Goal: Task Accomplishment & Management: Use online tool/utility

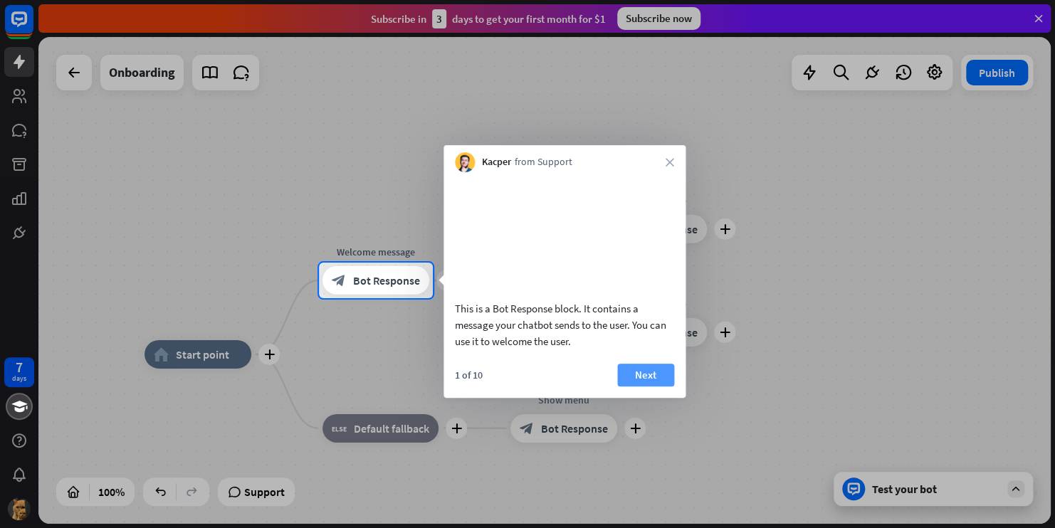
click at [634, 387] on button "Next" at bounding box center [645, 375] width 57 height 23
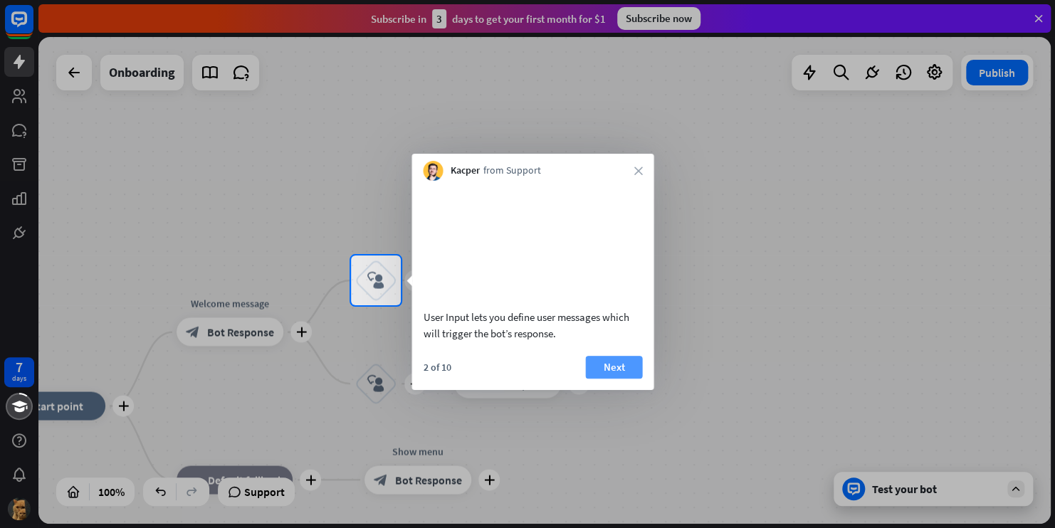
click at [624, 379] on button "Next" at bounding box center [613, 367] width 57 height 23
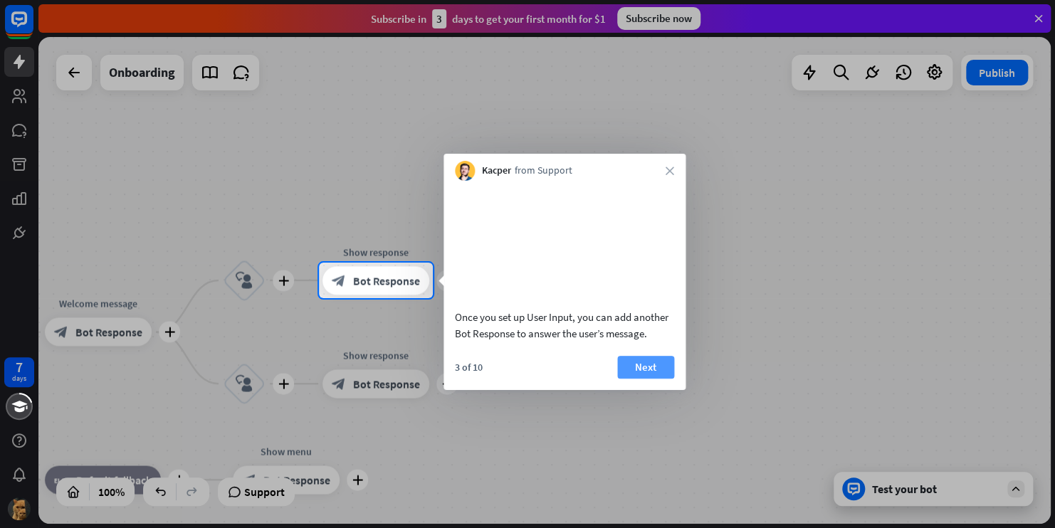
click at [632, 379] on button "Next" at bounding box center [645, 367] width 57 height 23
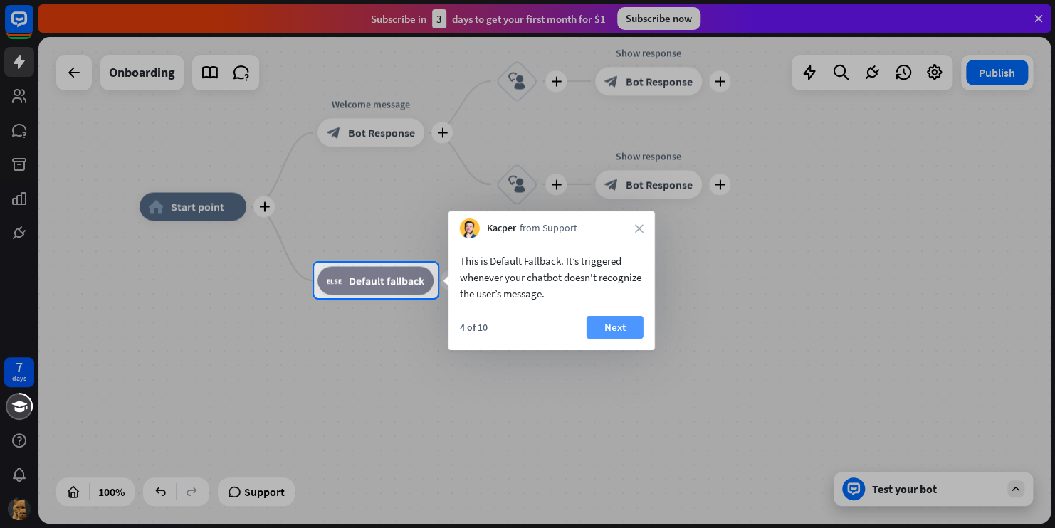
click at [608, 323] on button "Next" at bounding box center [615, 327] width 57 height 23
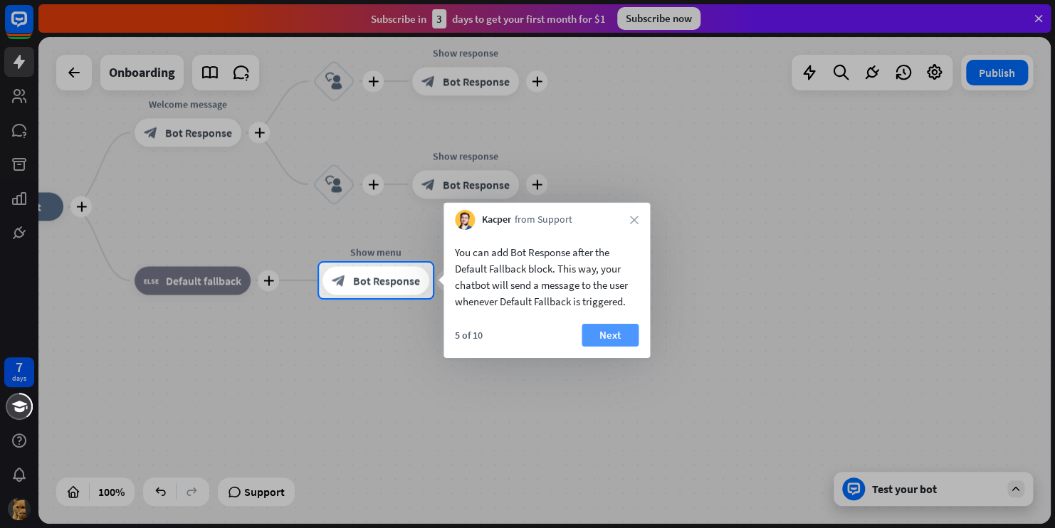
click at [608, 332] on button "Next" at bounding box center [610, 335] width 57 height 23
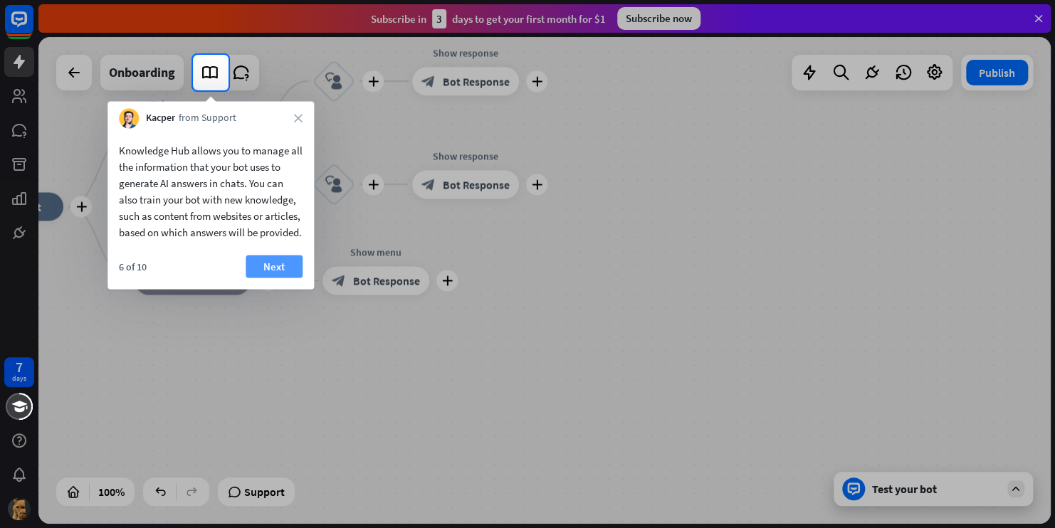
click at [276, 278] on button "Next" at bounding box center [274, 266] width 57 height 23
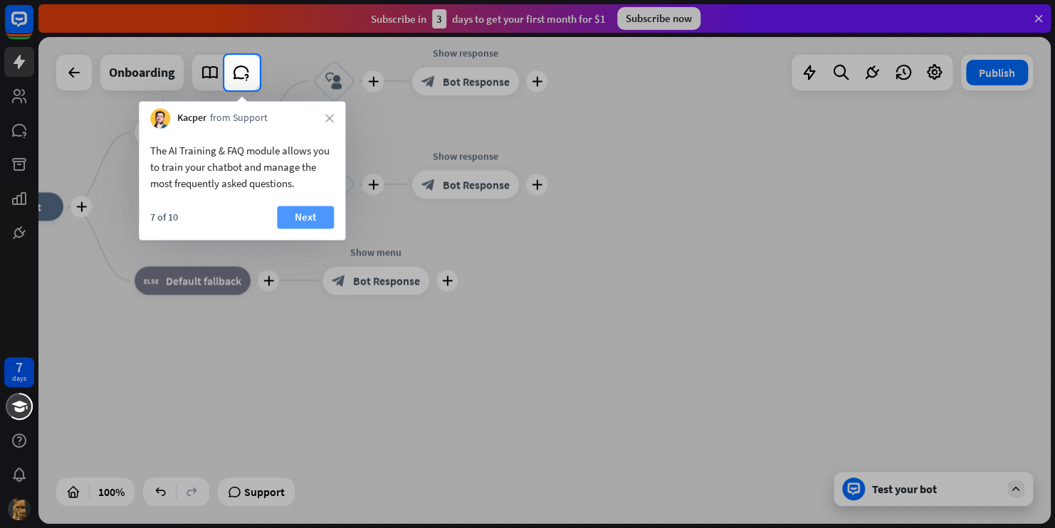
click at [301, 211] on button "Next" at bounding box center [305, 217] width 57 height 23
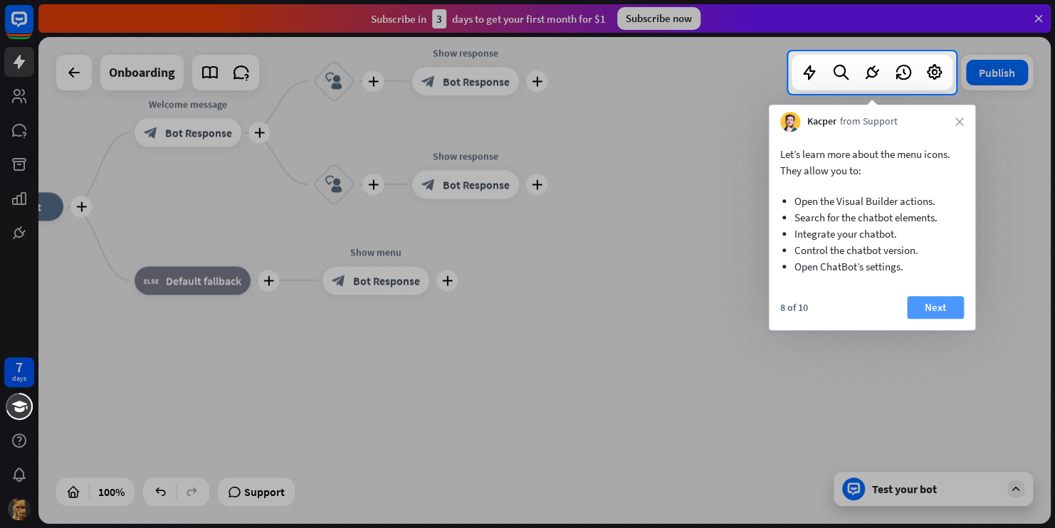
click at [934, 311] on button "Next" at bounding box center [935, 307] width 57 height 23
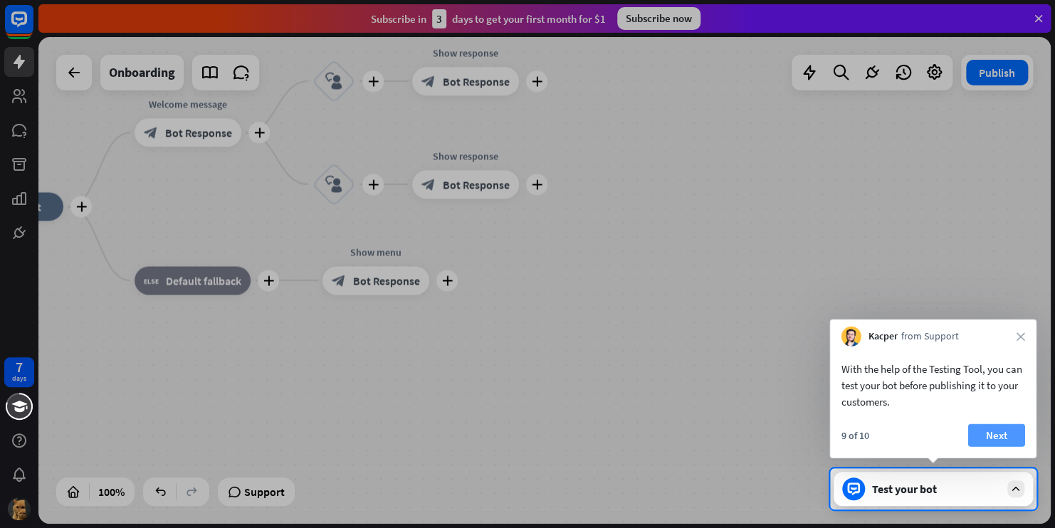
click at [982, 439] on button "Next" at bounding box center [997, 435] width 57 height 23
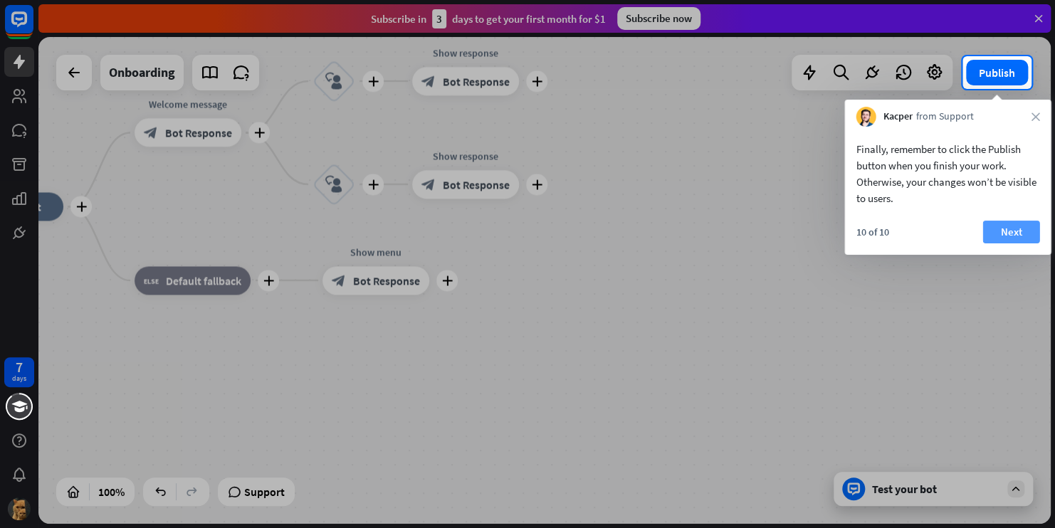
click at [1011, 231] on button "Next" at bounding box center [1011, 232] width 57 height 23
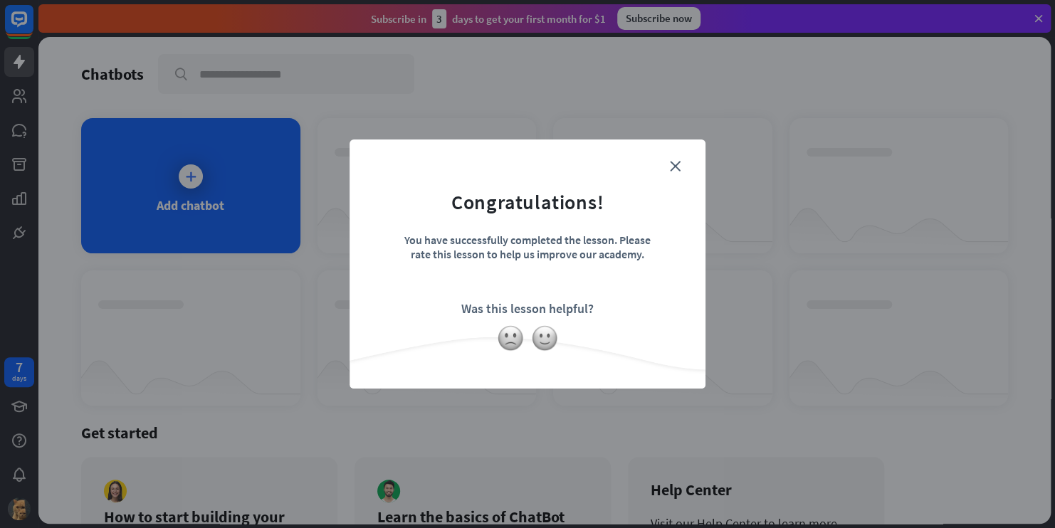
click at [674, 172] on form "Congratulations! You have successfully completed the lesson. Please rate this l…" at bounding box center [528, 242] width 320 height 170
click at [674, 167] on icon "close" at bounding box center [675, 166] width 11 height 11
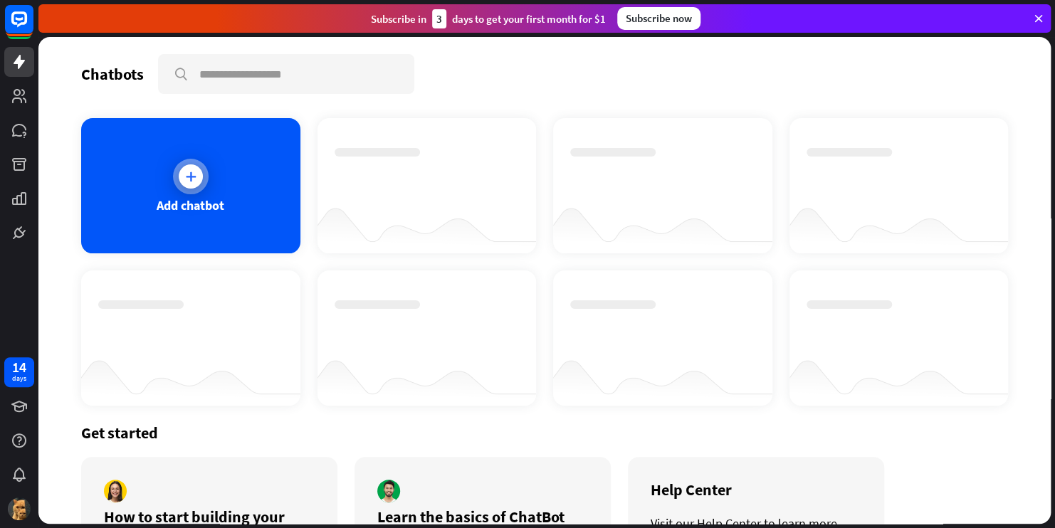
click at [236, 206] on div "Add chatbot" at bounding box center [190, 185] width 219 height 135
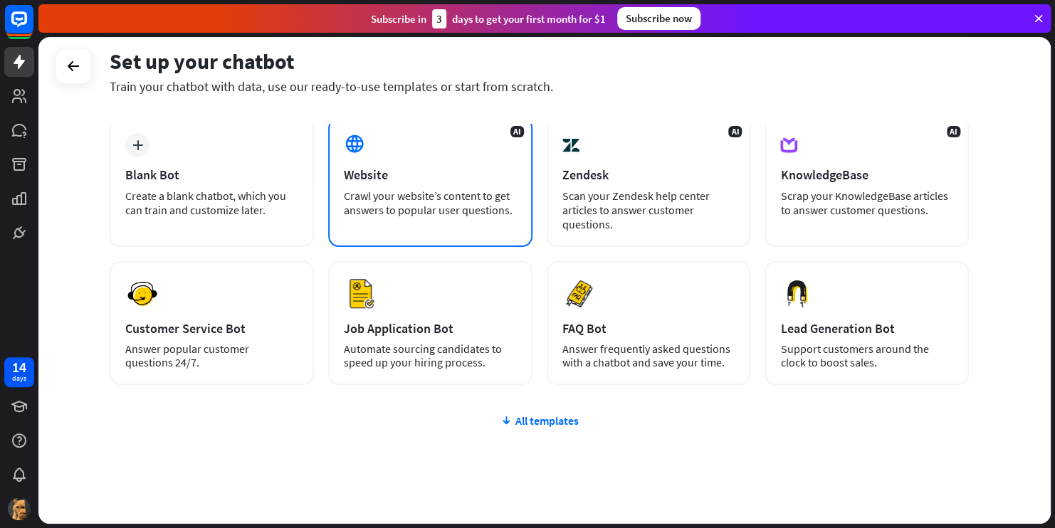
scroll to position [71, 0]
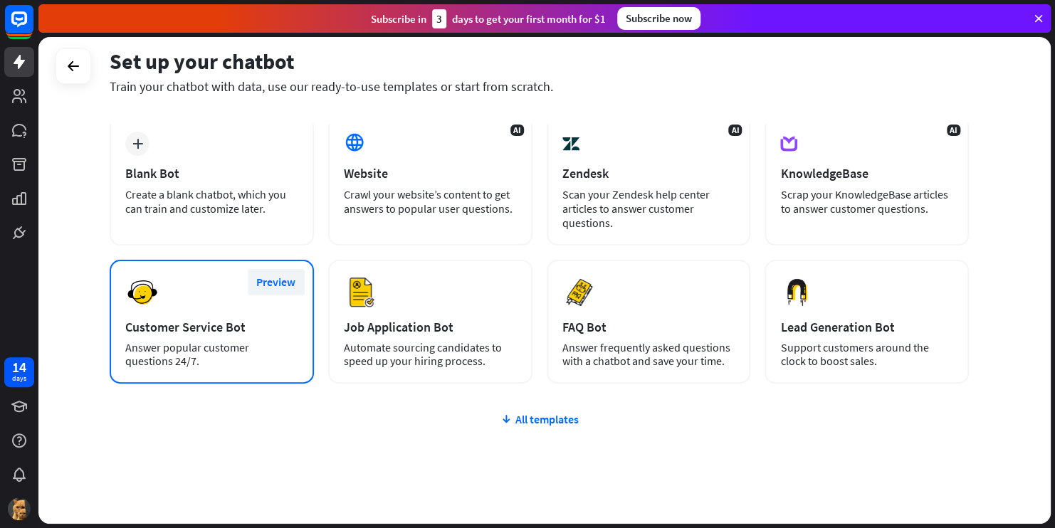
click at [265, 285] on button "Preview" at bounding box center [276, 282] width 57 height 26
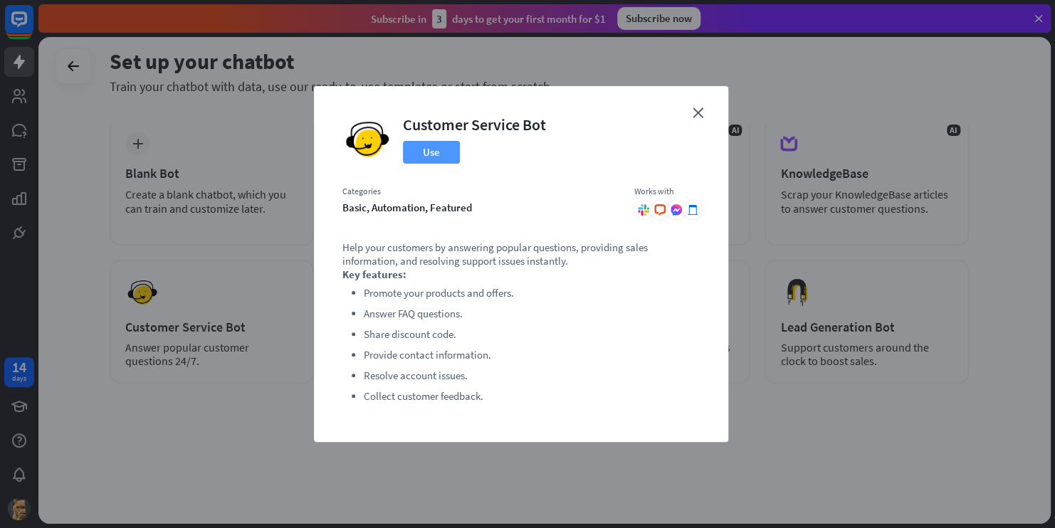
click at [434, 161] on button "Use" at bounding box center [431, 152] width 57 height 23
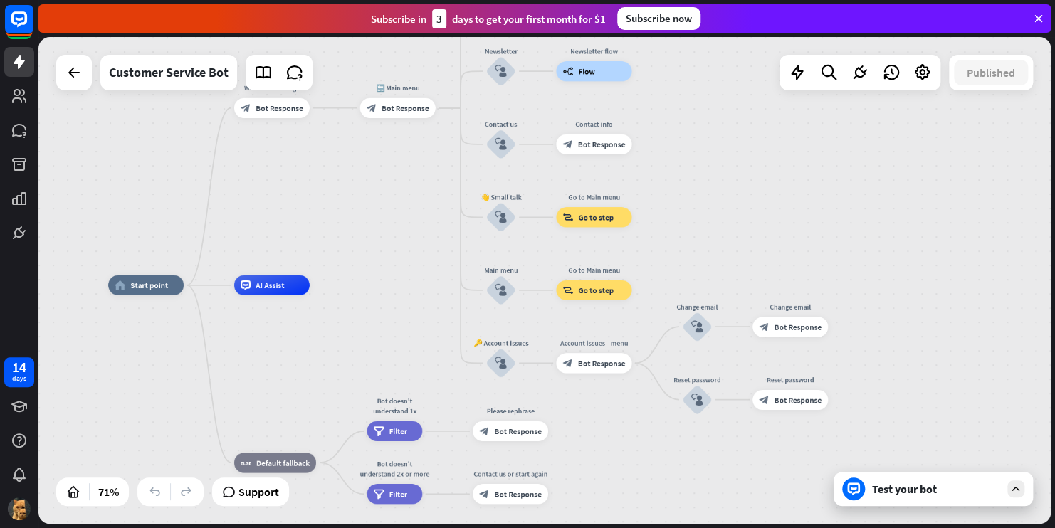
drag, startPoint x: 657, startPoint y: 397, endPoint x: 420, endPoint y: 346, distance: 241.8
click at [420, 346] on div "home_2 Start point Welcome message block_bot_response Bot Response 🔙 Main menu …" at bounding box center [466, 458] width 716 height 345
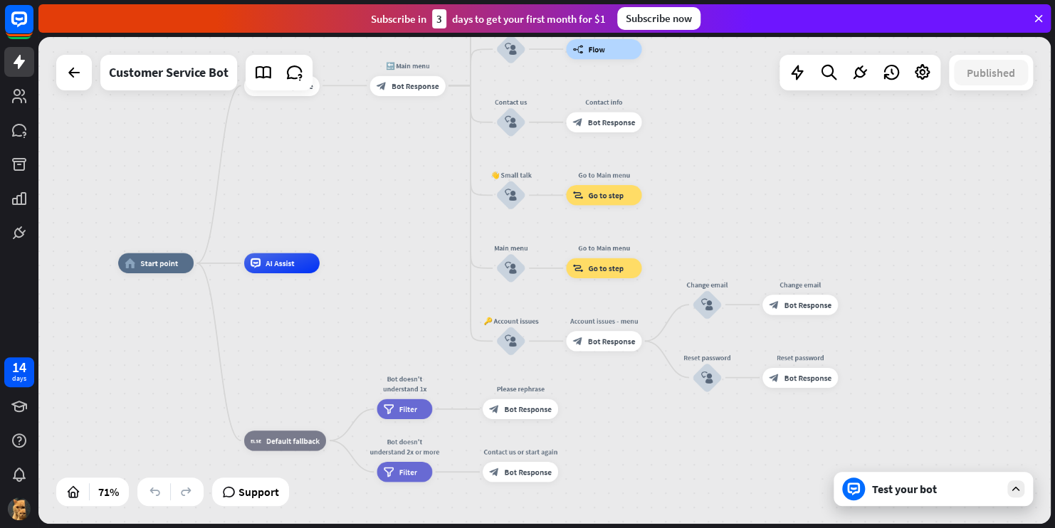
click at [1017, 493] on icon at bounding box center [1016, 489] width 13 height 13
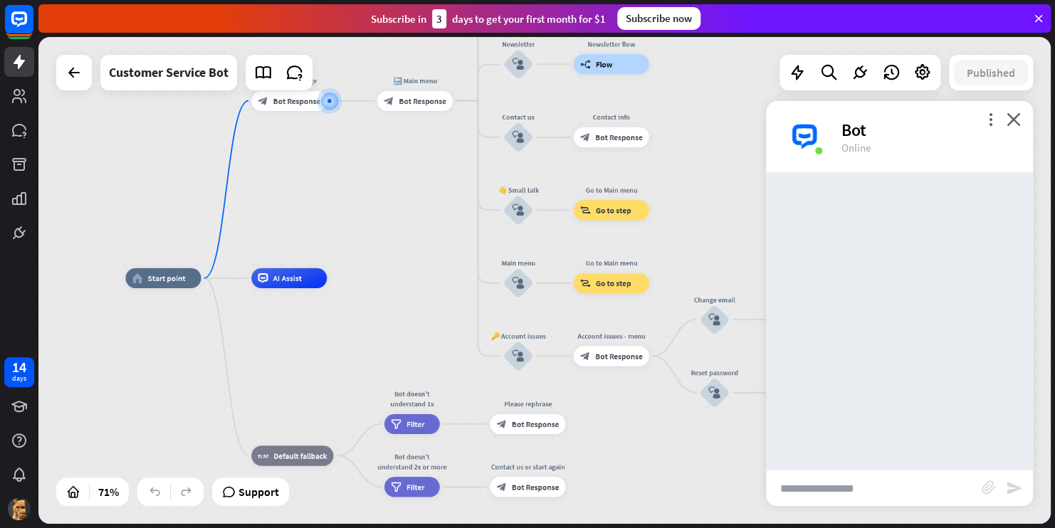
click at [801, 481] on input "text" at bounding box center [874, 489] width 216 height 36
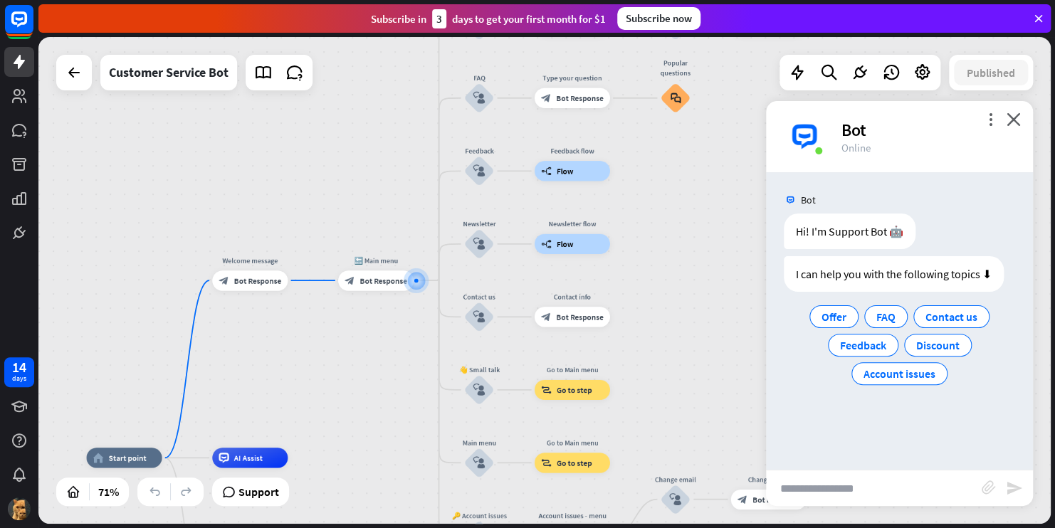
click at [821, 489] on input "text" at bounding box center [874, 489] width 216 height 36
click at [1028, 128] on div "more_vert close Bot Online" at bounding box center [899, 136] width 267 height 71
click at [1023, 121] on div "more_vert close Bot Online" at bounding box center [899, 136] width 267 height 71
click at [1021, 121] on icon "close" at bounding box center [1014, 120] width 14 height 14
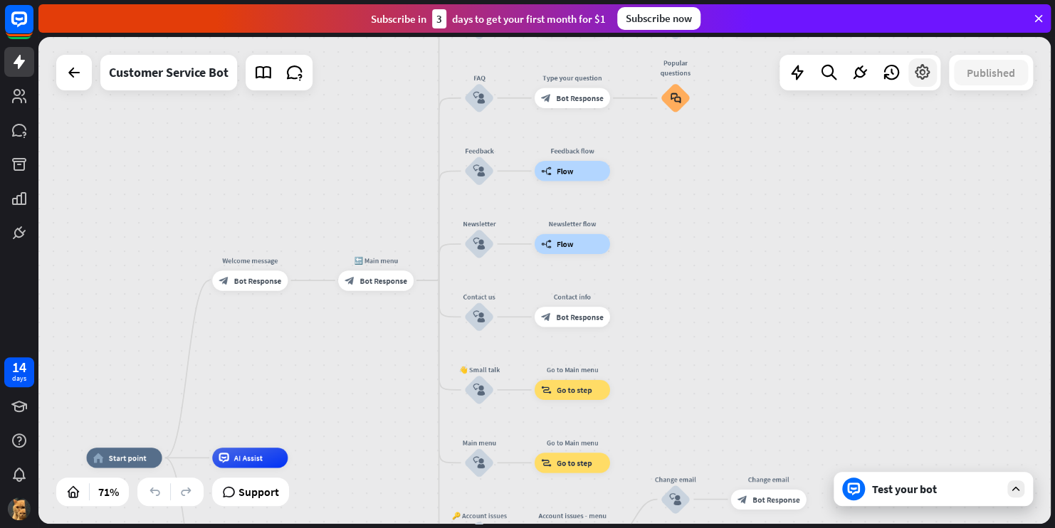
click at [921, 75] on icon at bounding box center [923, 72] width 19 height 19
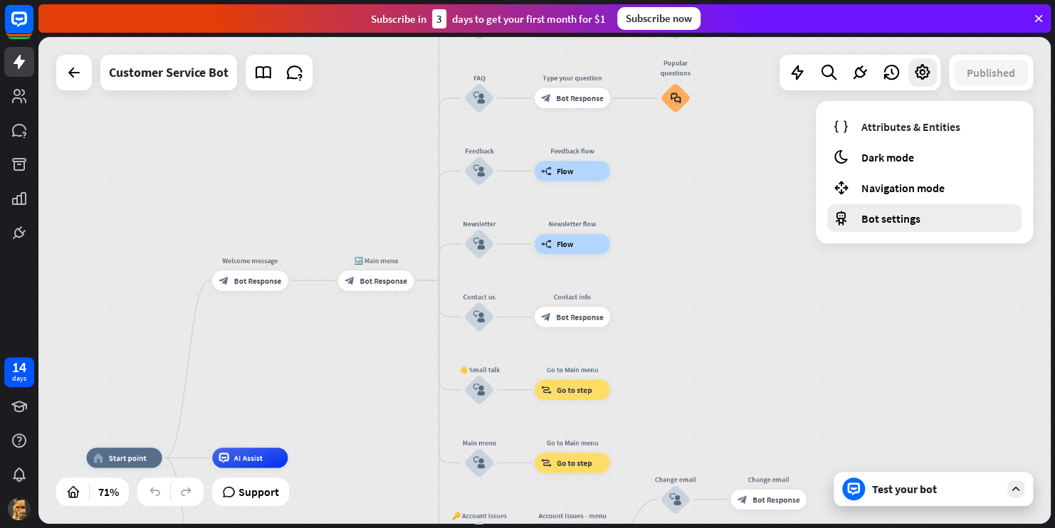
click at [905, 218] on span "Bot settings" at bounding box center [891, 219] width 59 height 14
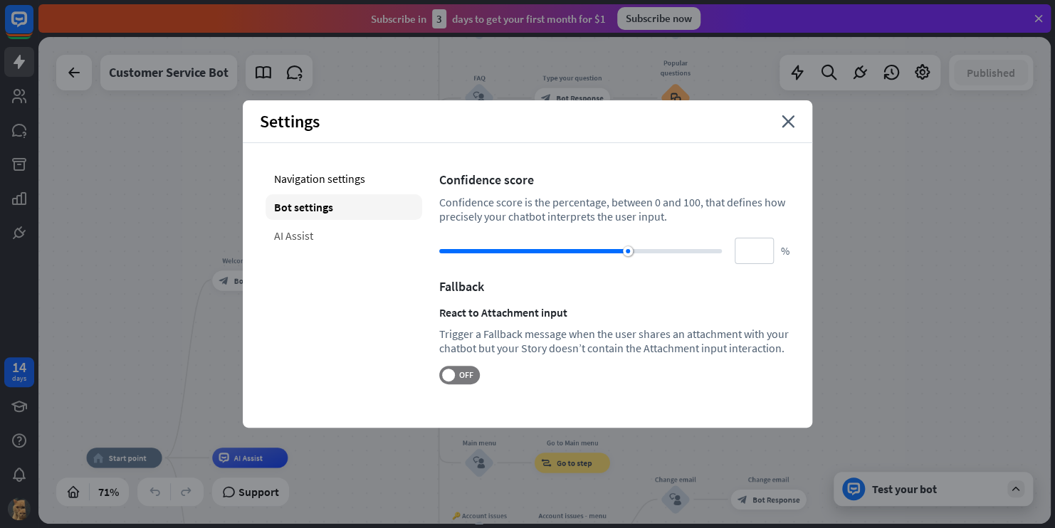
click at [357, 240] on div "AI Assist" at bounding box center [344, 236] width 157 height 26
type input "**"
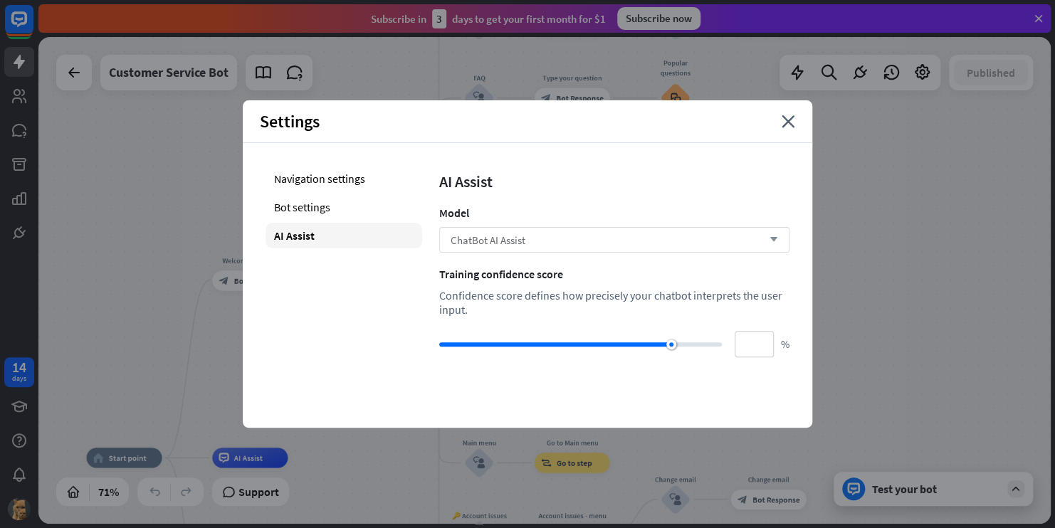
click at [513, 241] on span "ChatBot AI Assist" at bounding box center [488, 241] width 75 height 14
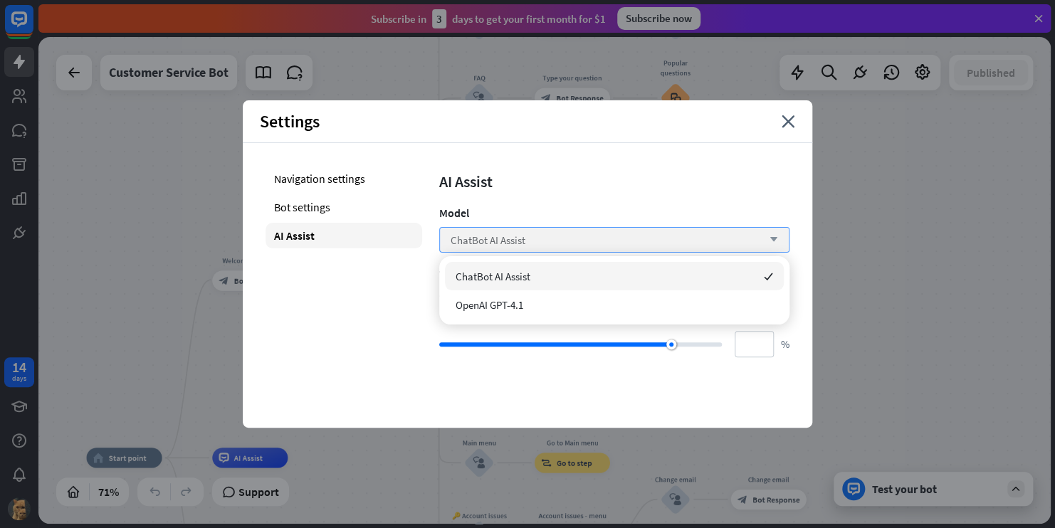
click at [513, 241] on span "ChatBot AI Assist" at bounding box center [488, 241] width 75 height 14
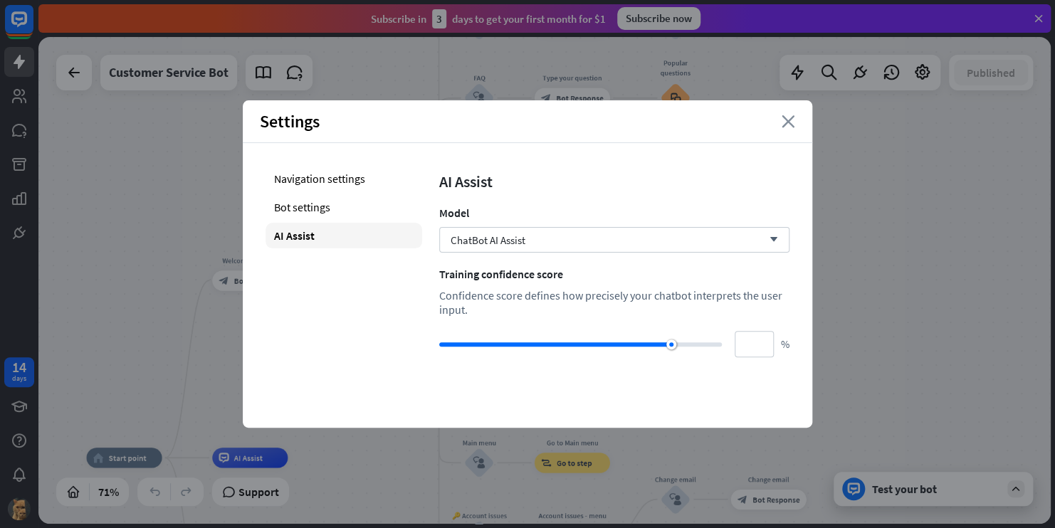
click at [792, 118] on icon "close" at bounding box center [789, 121] width 14 height 13
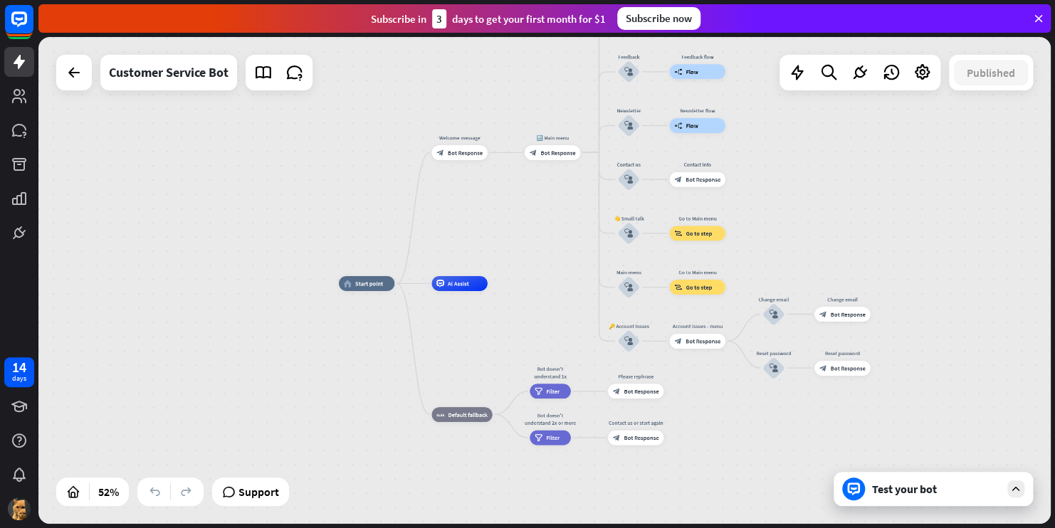
drag, startPoint x: 724, startPoint y: 329, endPoint x: 838, endPoint y: 174, distance: 192.2
click at [838, 174] on div "home_2 Start point Welcome message block_bot_response Bot Response 🔙 Main menu …" at bounding box center [544, 280] width 1013 height 487
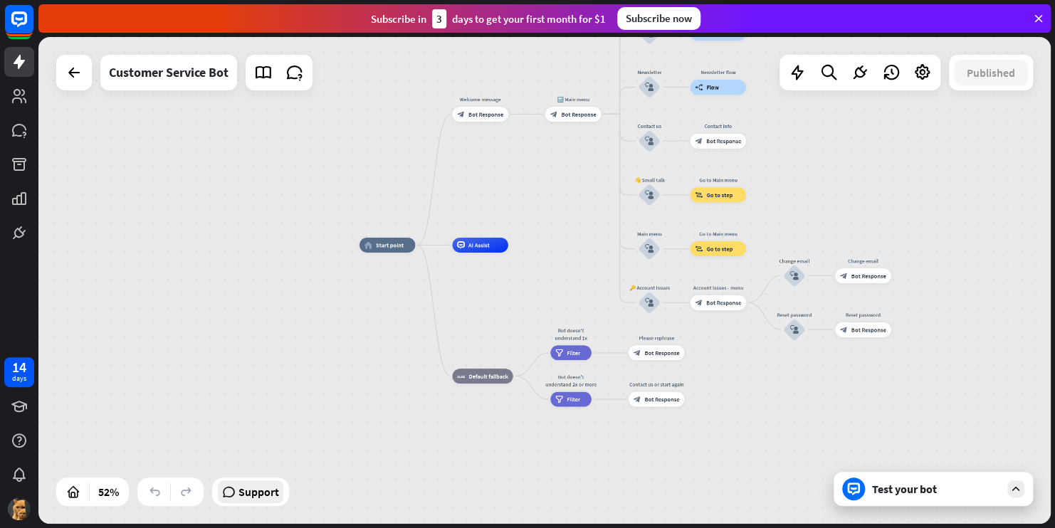
click at [249, 494] on span "Support" at bounding box center [259, 492] width 41 height 23
click at [1015, 490] on icon at bounding box center [1016, 489] width 13 height 13
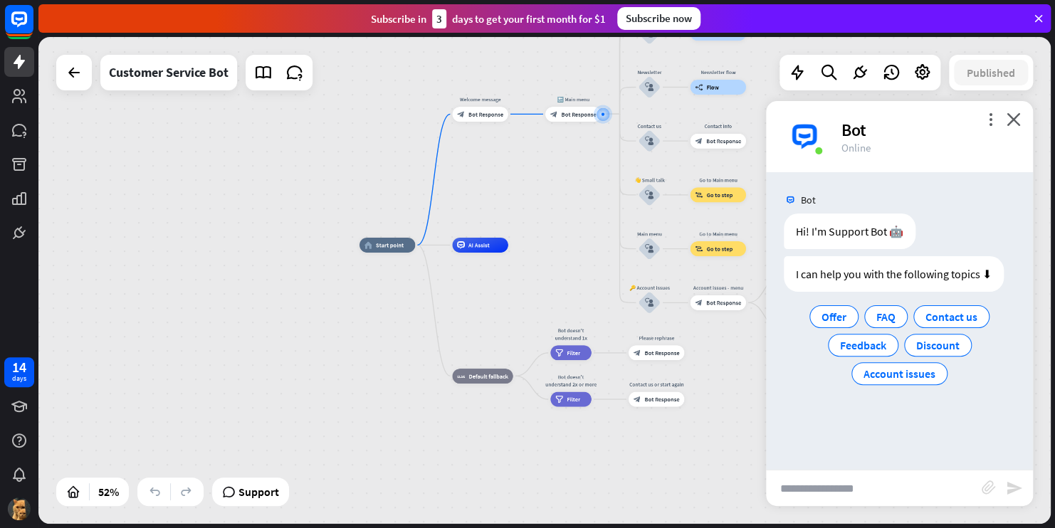
click at [921, 476] on input "text" at bounding box center [874, 489] width 216 height 36
type input "********"
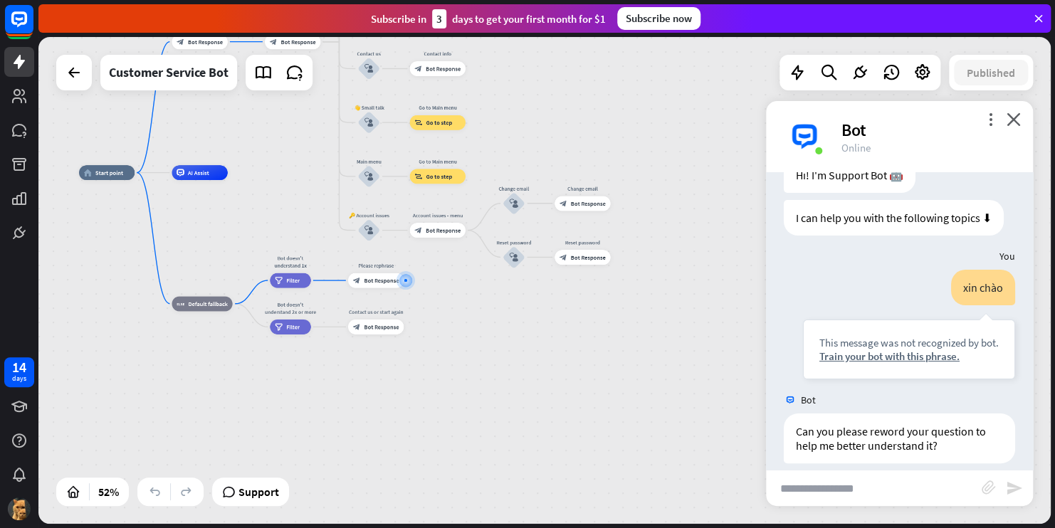
scroll to position [71, 0]
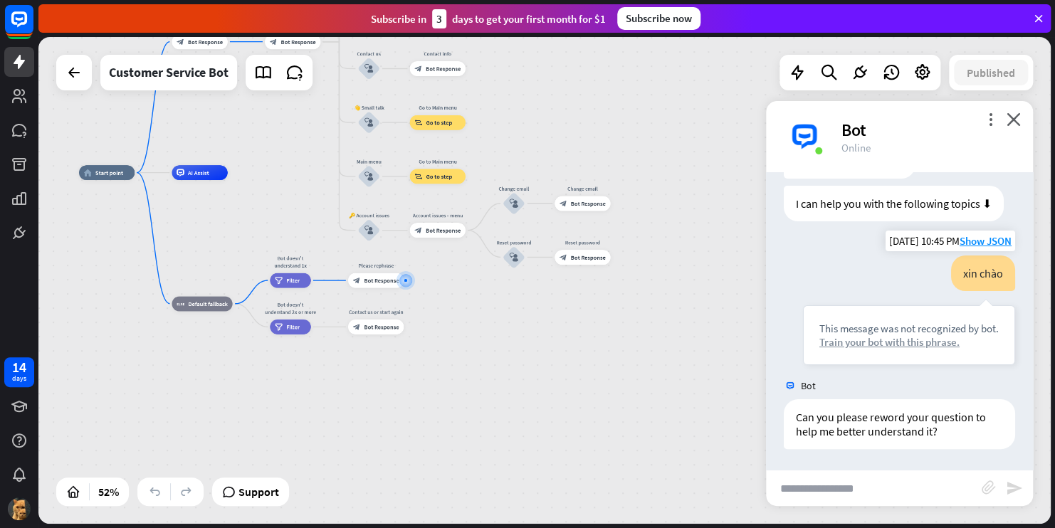
click at [844, 346] on div "Train your bot with this phrase." at bounding box center [909, 342] width 179 height 14
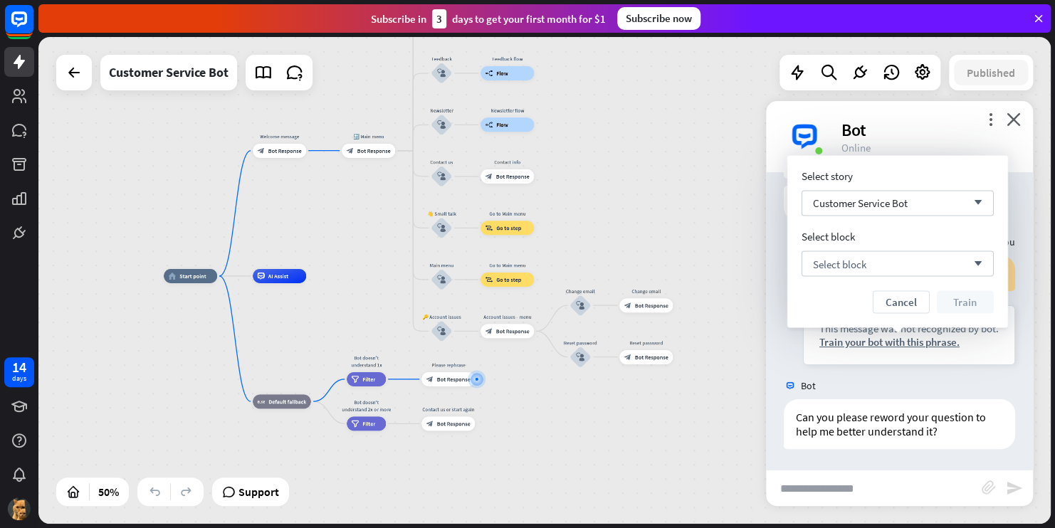
drag, startPoint x: 466, startPoint y: 323, endPoint x: 536, endPoint y: 421, distance: 120.0
click at [536, 421] on div "home_2 Start point Welcome message block_bot_response Bot Response 🔙 Main menu …" at bounding box center [417, 398] width 506 height 244
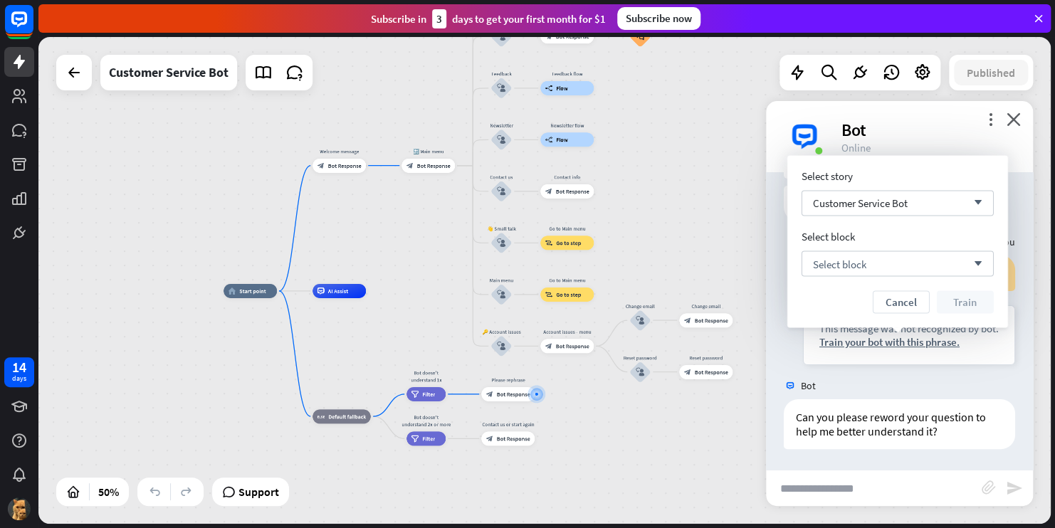
drag, startPoint x: 560, startPoint y: 427, endPoint x: 624, endPoint y: 441, distance: 65.5
click at [624, 441] on div "home_2 Start point Welcome message block_bot_response Bot Response 🔙 Main menu …" at bounding box center [477, 413] width 506 height 244
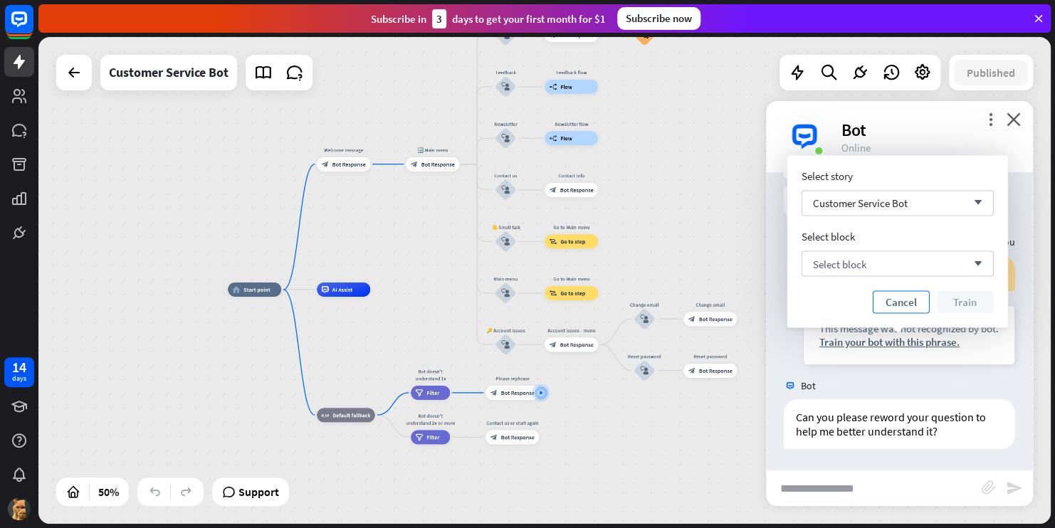
drag, startPoint x: 893, startPoint y: 290, endPoint x: 895, endPoint y: 300, distance: 10.2
click at [895, 300] on div "Select story Customer Service Bot arrow_down Select block Select block arrow_do…" at bounding box center [898, 242] width 192 height 144
click at [895, 300] on button "Cancel" at bounding box center [901, 302] width 57 height 23
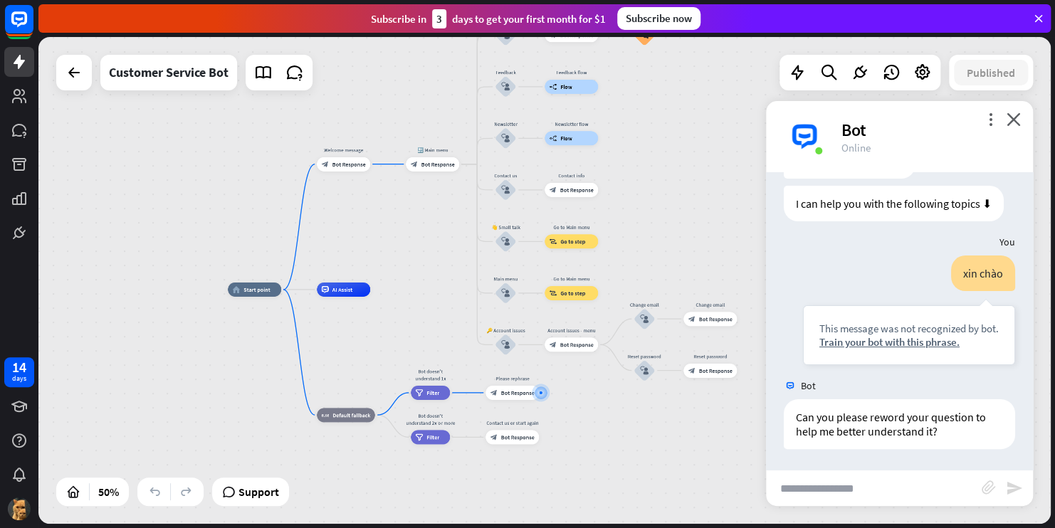
click at [842, 492] on input "text" at bounding box center [874, 489] width 216 height 36
type input "*****"
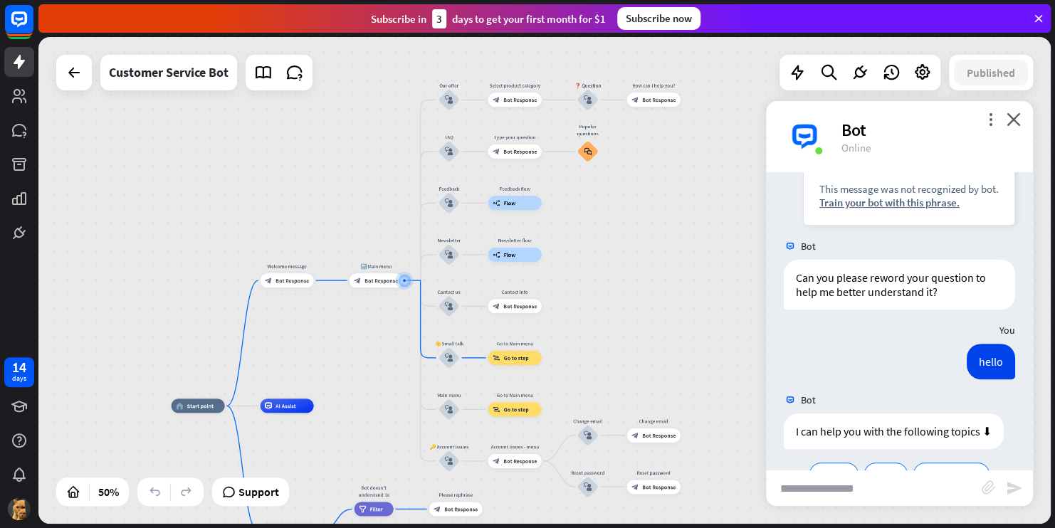
scroll to position [306, 0]
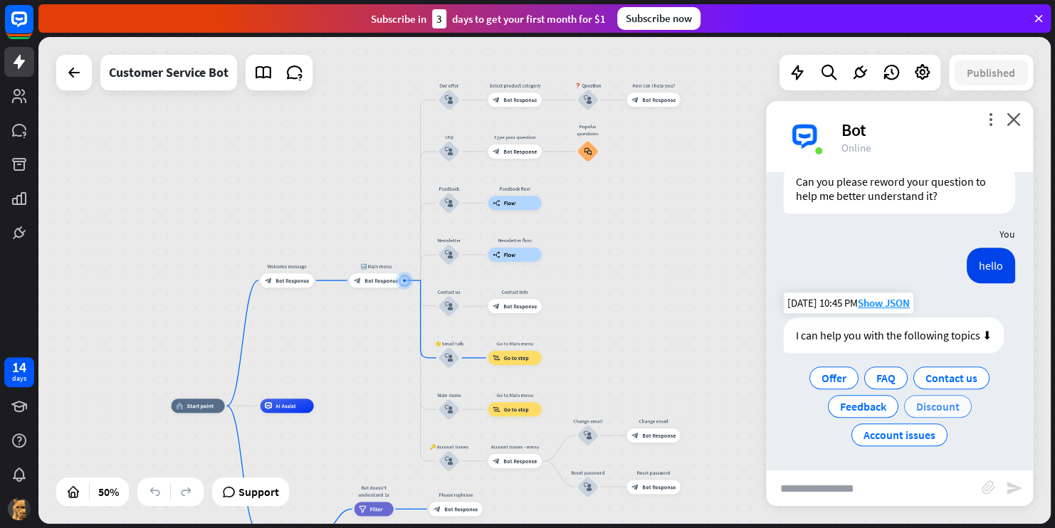
click at [938, 401] on span "Discount" at bounding box center [938, 407] width 43 height 14
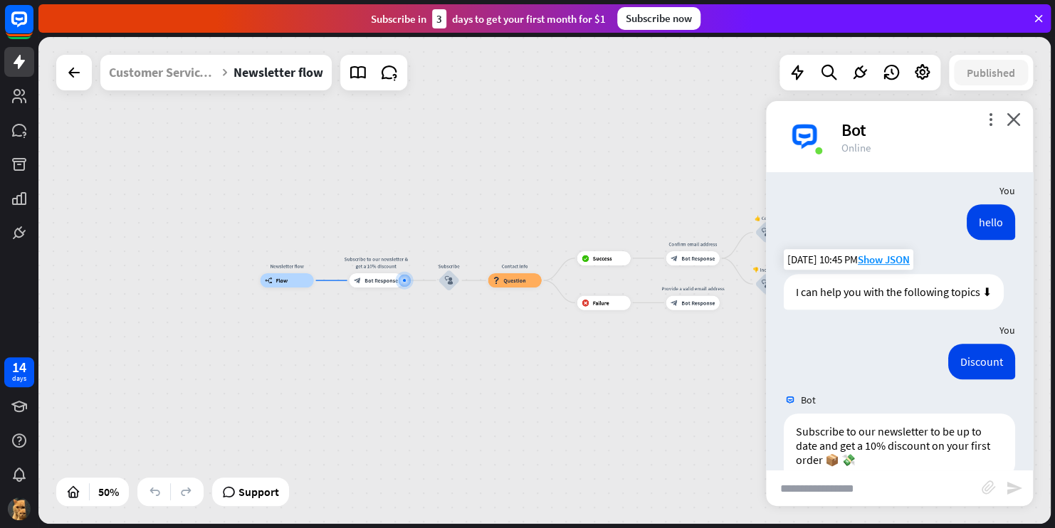
scroll to position [417, 0]
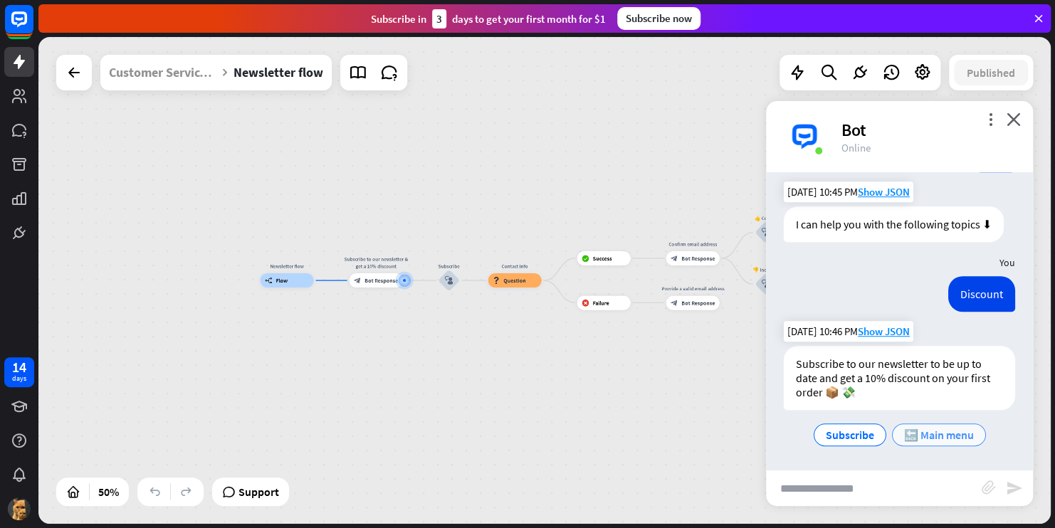
click at [919, 432] on span "🔙 Main menu" at bounding box center [940, 435] width 70 height 14
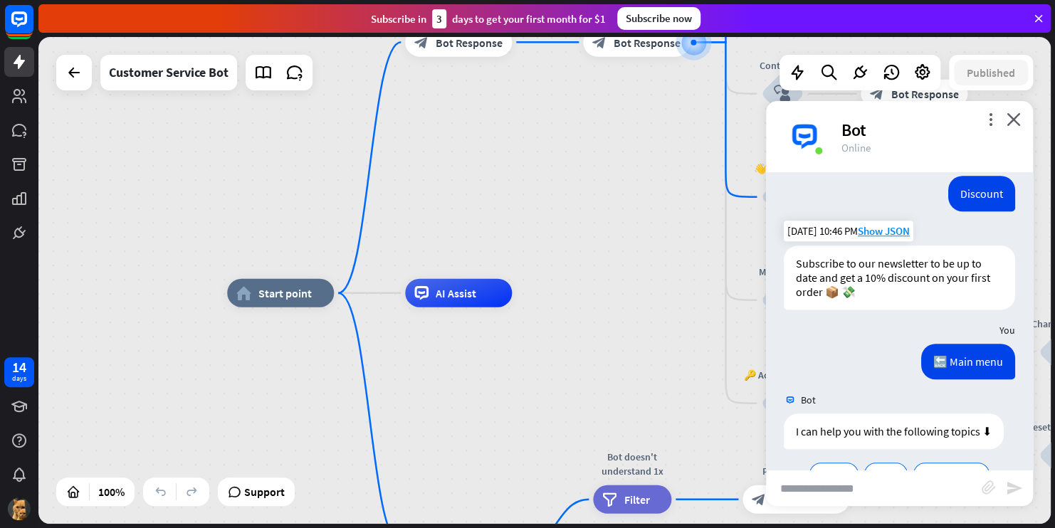
scroll to position [614, 0]
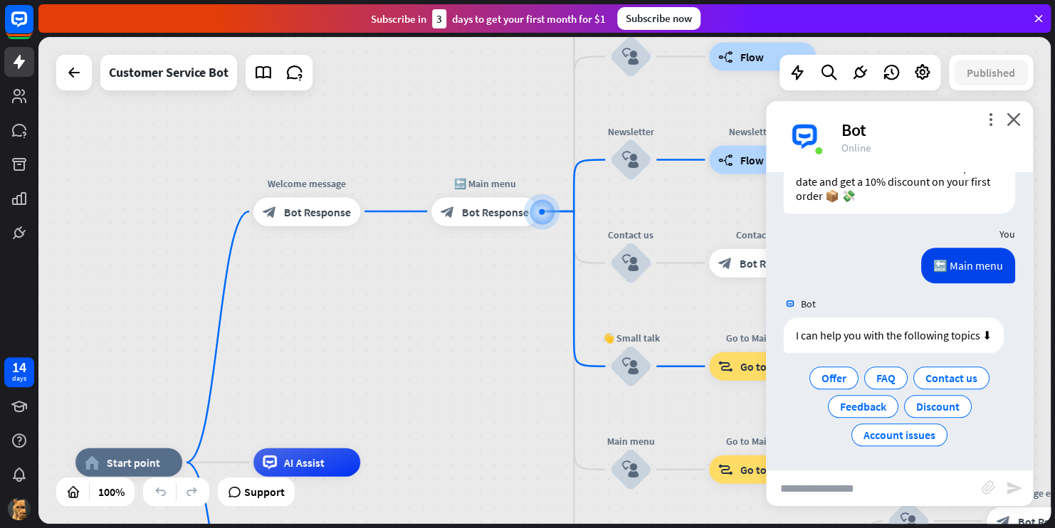
drag, startPoint x: 340, startPoint y: 367, endPoint x: 447, endPoint y: 301, distance: 125.7
click at [447, 301] on div "home_2 Start point Welcome message block_bot_response Bot Response 🔙 Main menu …" at bounding box center [544, 280] width 1013 height 487
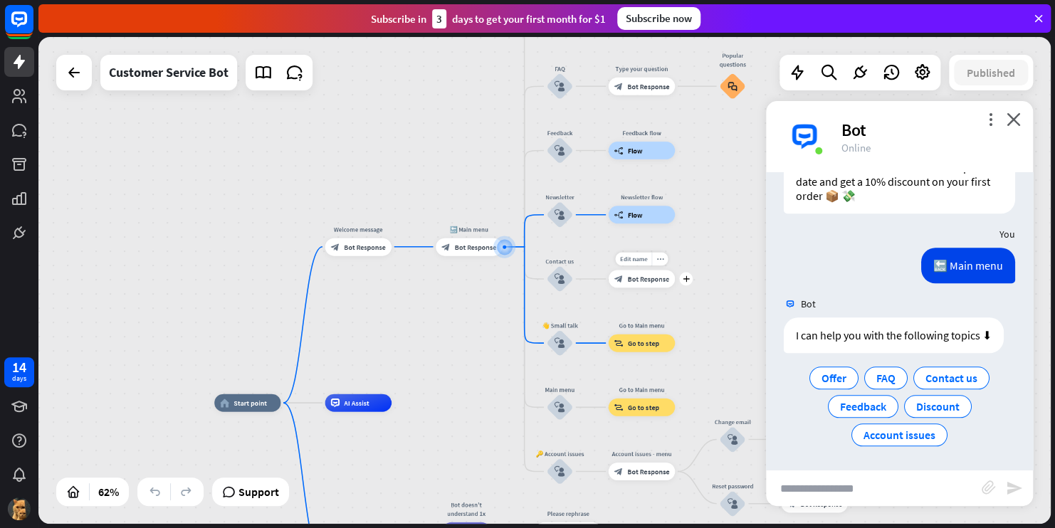
click at [644, 281] on span "Bot Response" at bounding box center [647, 279] width 41 height 9
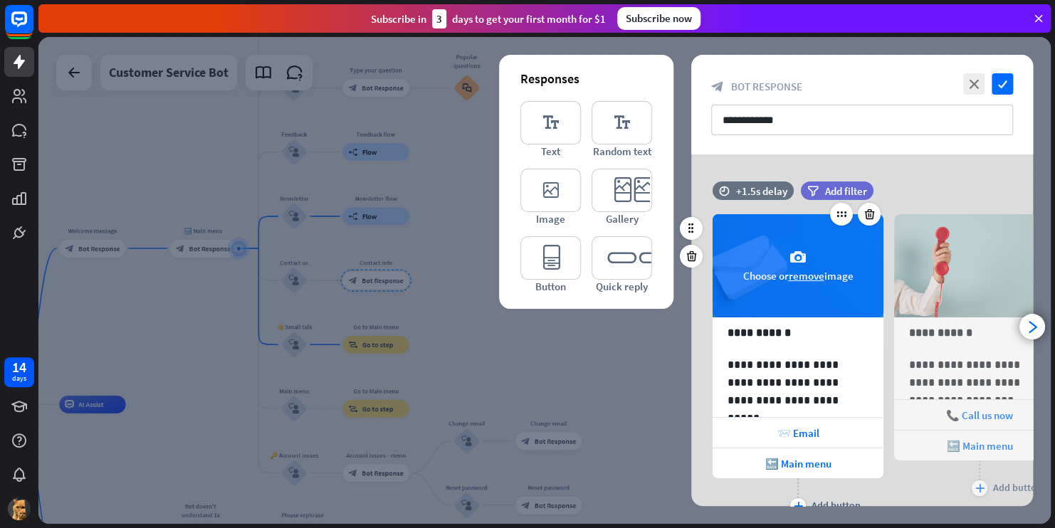
scroll to position [60, 0]
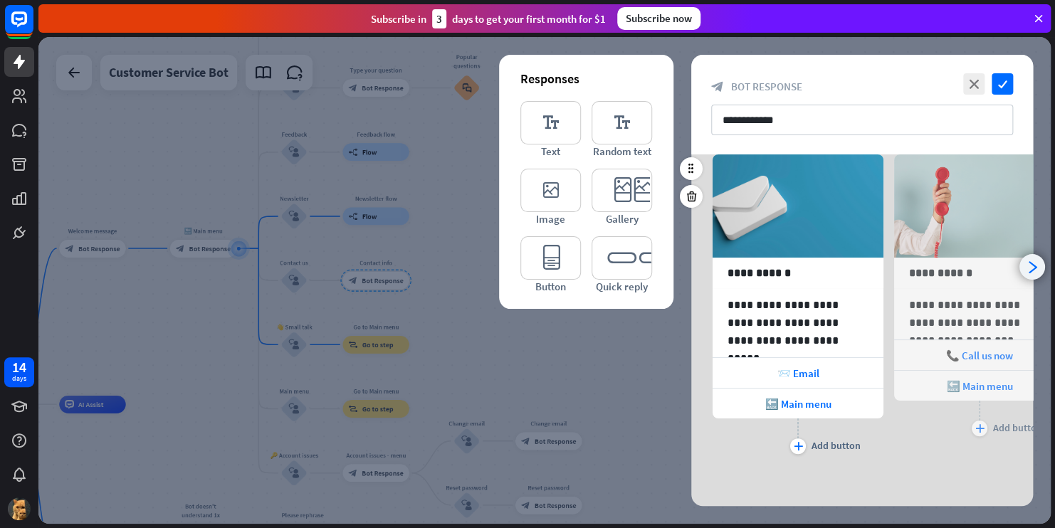
click at [1032, 267] on icon "arrowhead_right" at bounding box center [1033, 268] width 14 height 14
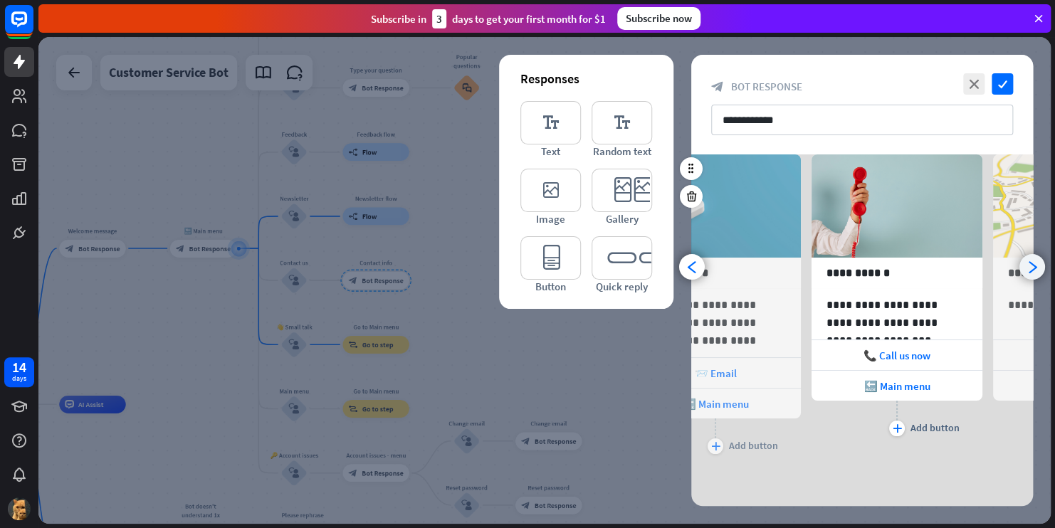
scroll to position [0, 117]
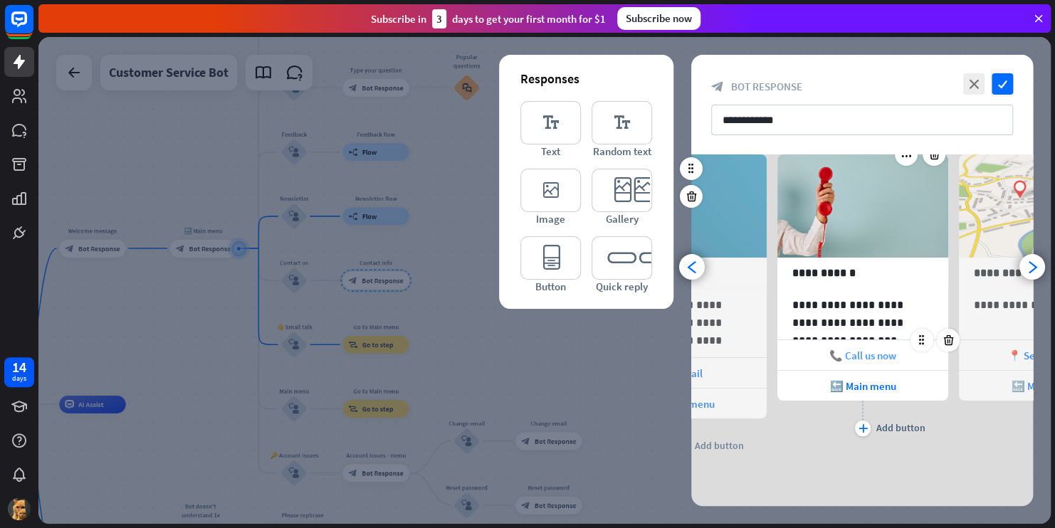
click at [841, 358] on span "📞 Call us now" at bounding box center [863, 356] width 67 height 14
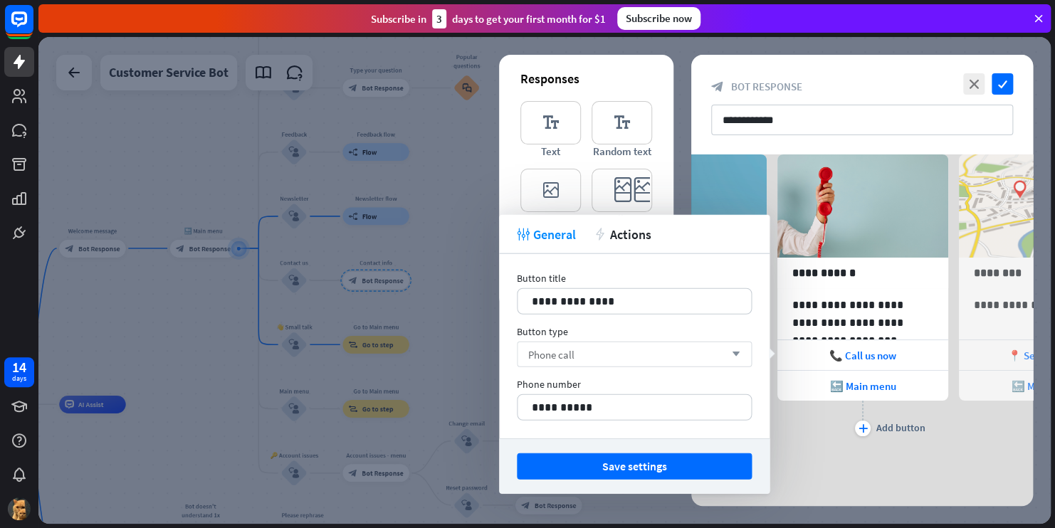
click at [610, 353] on div "Phone call arrow_down" at bounding box center [634, 355] width 235 height 26
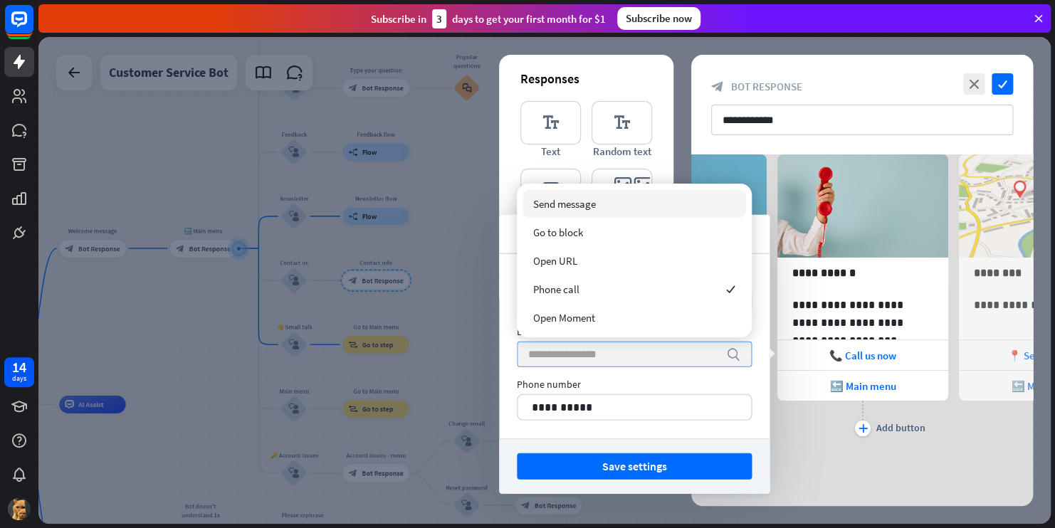
click at [610, 353] on input "search" at bounding box center [623, 355] width 191 height 24
click at [629, 389] on div "Phone number" at bounding box center [634, 384] width 235 height 13
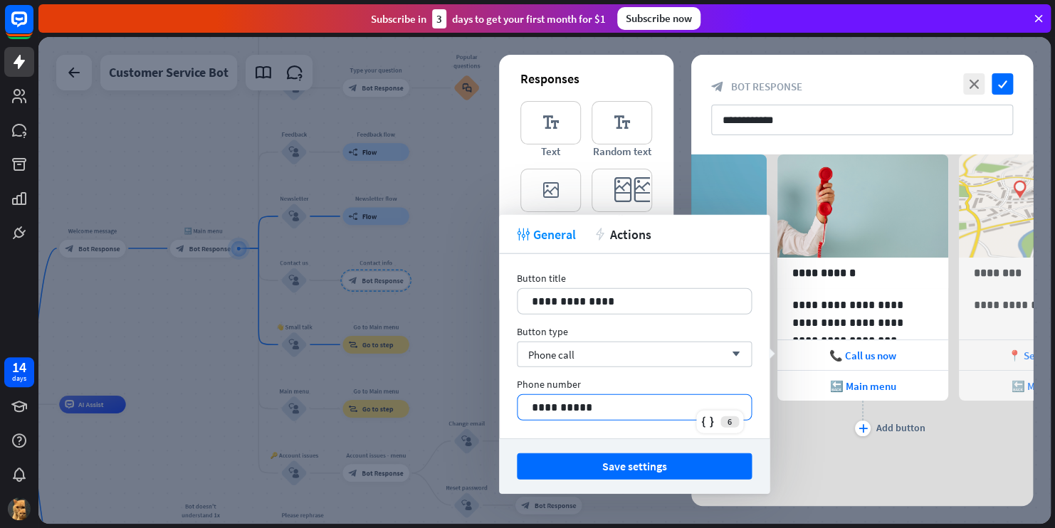
click at [613, 402] on p "**********" at bounding box center [634, 408] width 205 height 18
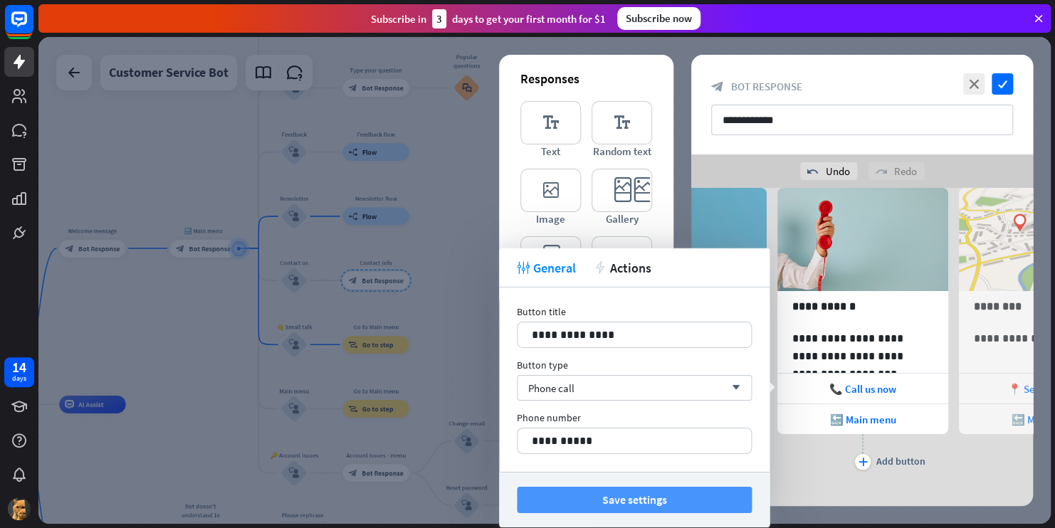
click at [630, 497] on button "Save settings" at bounding box center [634, 500] width 235 height 26
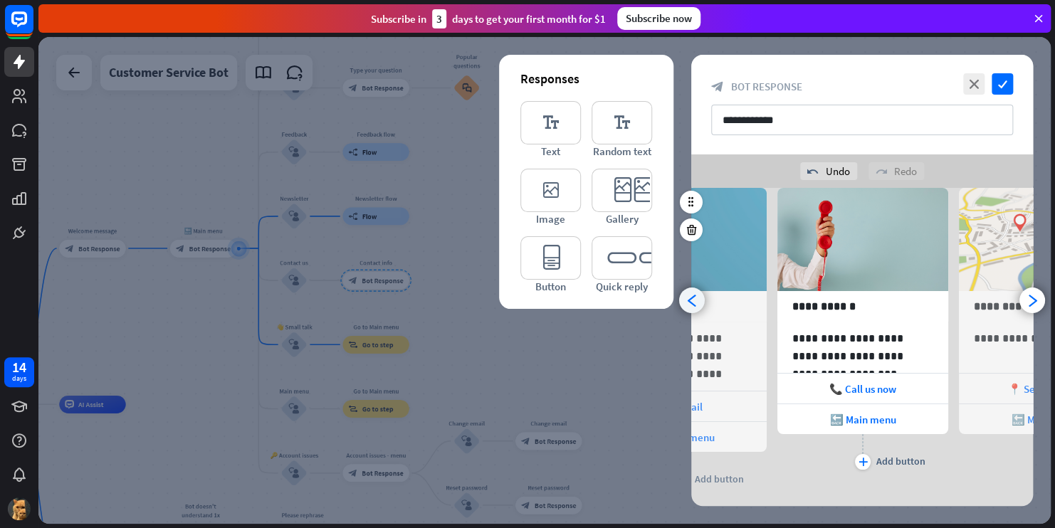
click at [694, 303] on icon "arrowhead_left" at bounding box center [693, 301] width 14 height 14
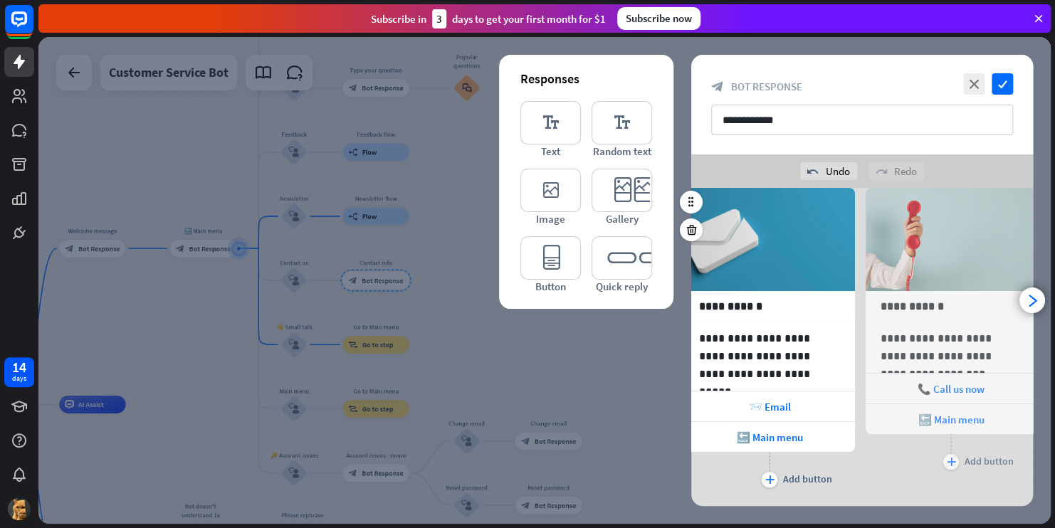
scroll to position [0, 0]
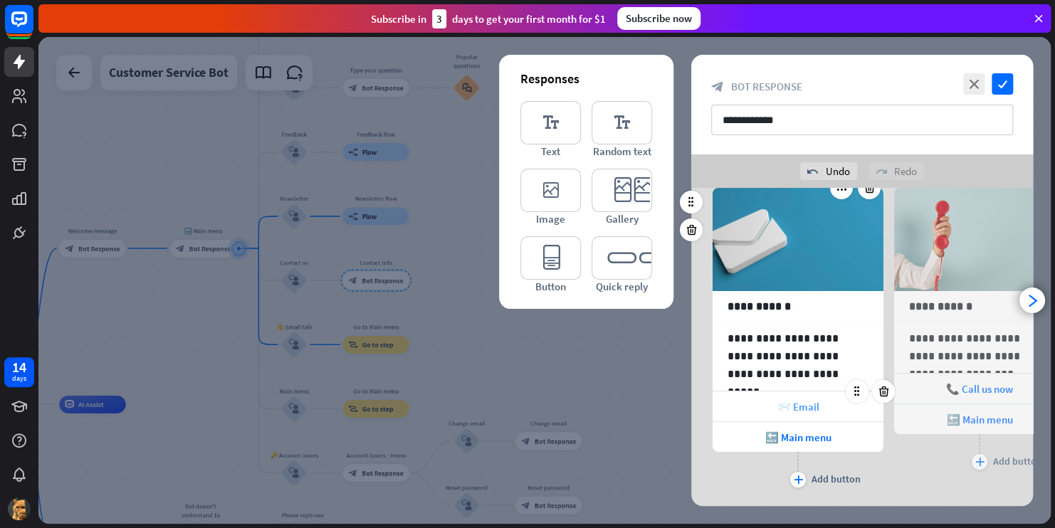
click at [782, 402] on span "📨 Email" at bounding box center [799, 407] width 42 height 14
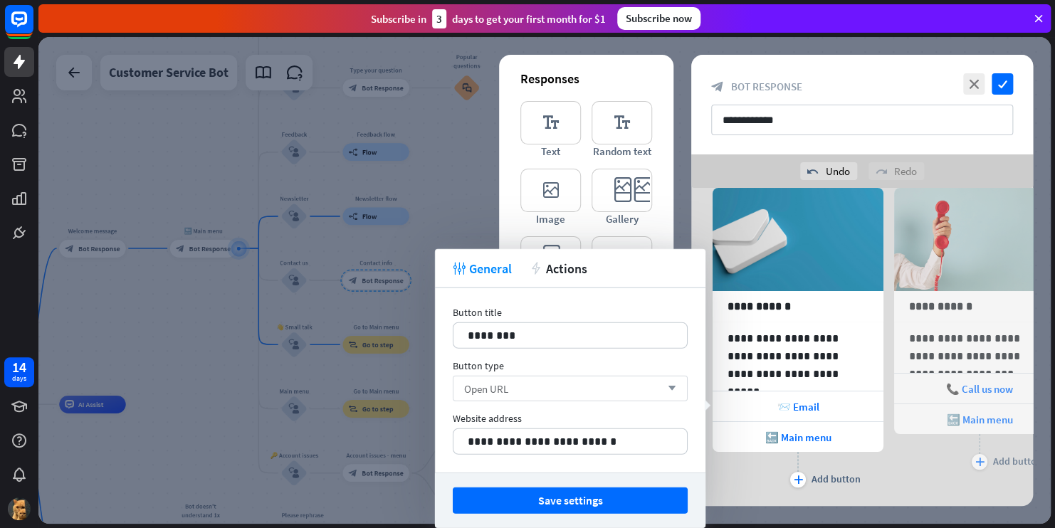
click at [559, 390] on div "Open URL arrow_down" at bounding box center [570, 389] width 235 height 26
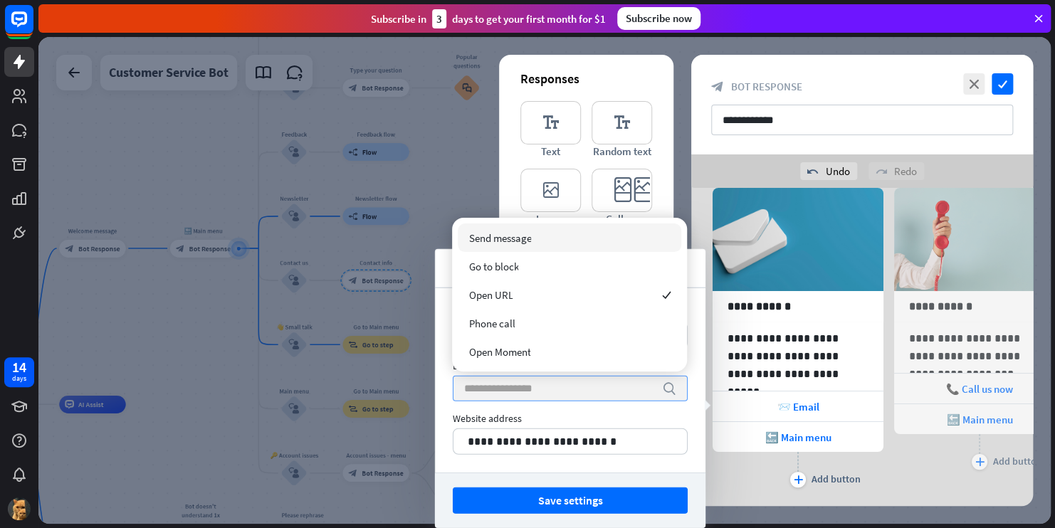
click at [559, 390] on input "search" at bounding box center [559, 389] width 191 height 24
click at [588, 447] on p "**********" at bounding box center [570, 442] width 205 height 18
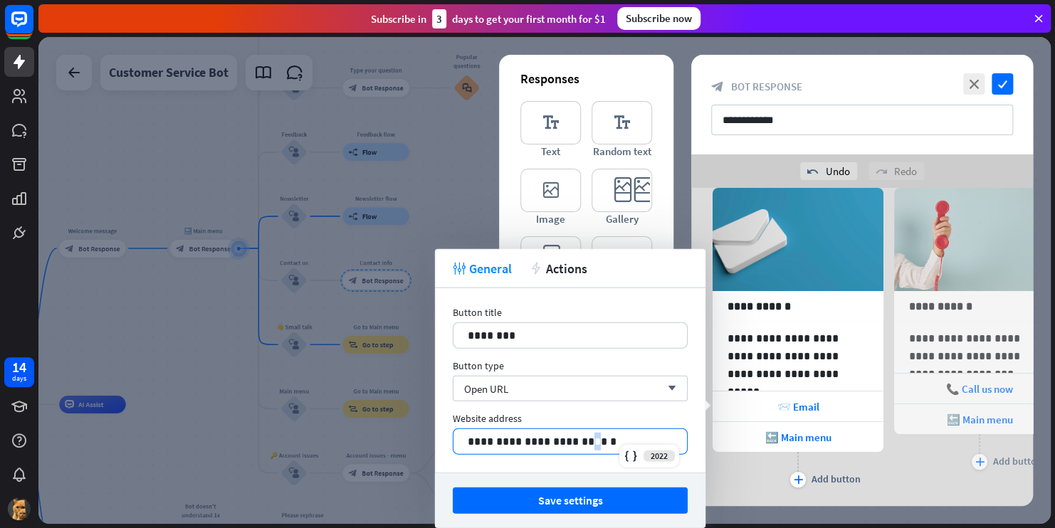
click at [588, 447] on p "**********" at bounding box center [570, 442] width 205 height 18
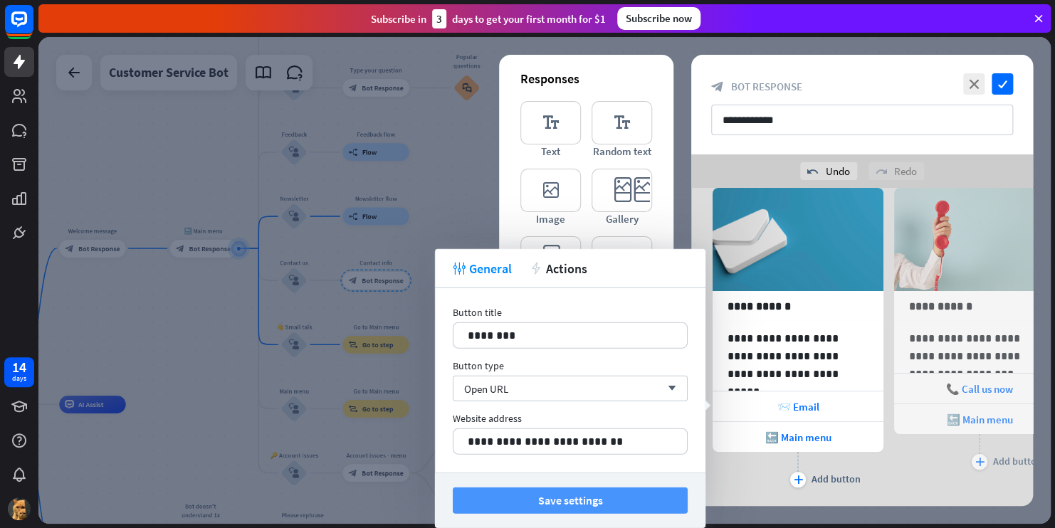
click at [585, 497] on button "Save settings" at bounding box center [570, 501] width 235 height 26
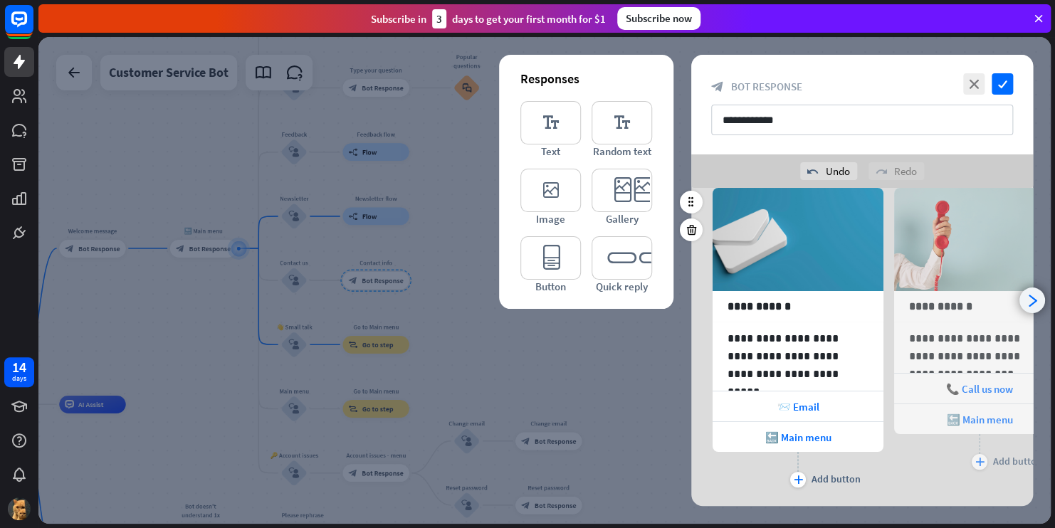
click at [1032, 300] on icon "arrowhead_right" at bounding box center [1033, 301] width 14 height 14
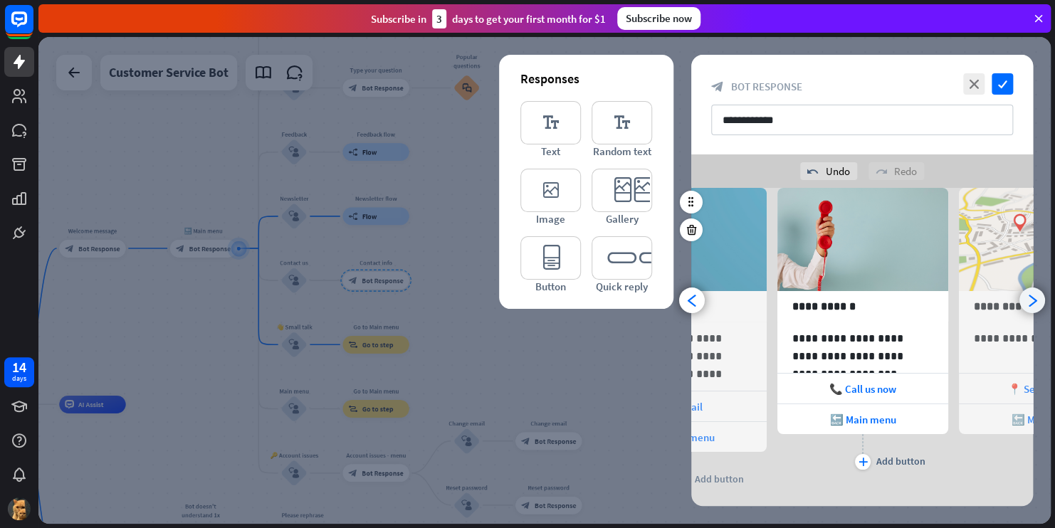
click at [1032, 300] on icon "arrowhead_right" at bounding box center [1033, 301] width 14 height 14
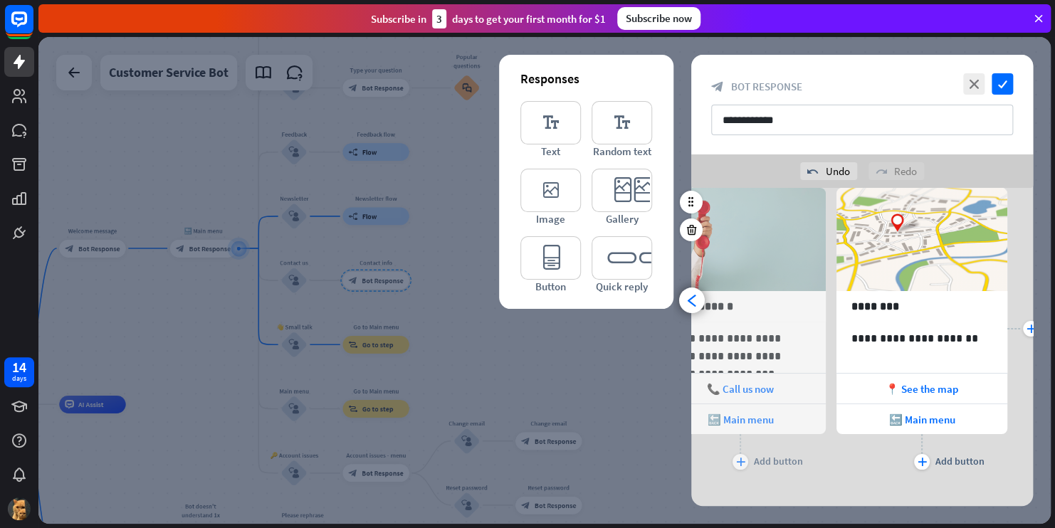
scroll to position [0, 299]
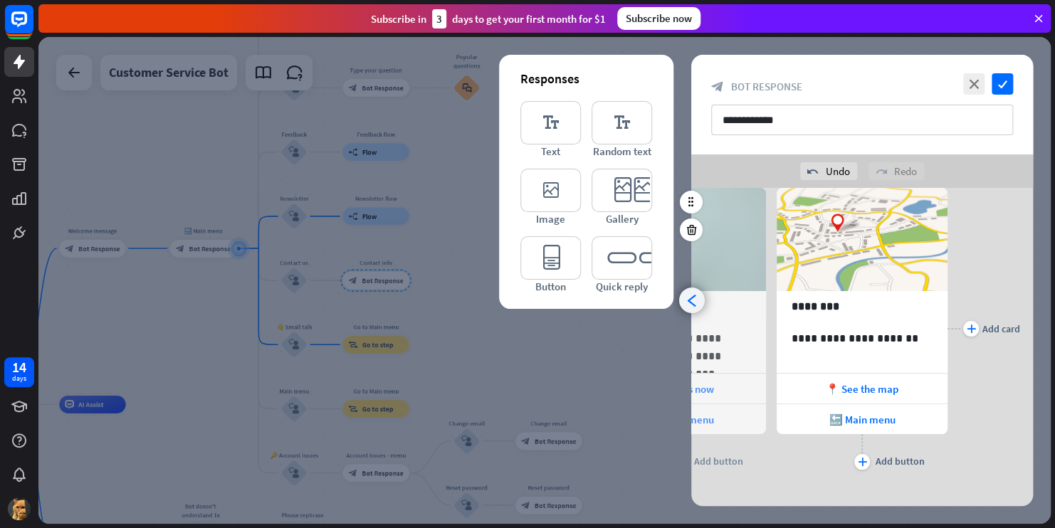
click at [696, 304] on icon "arrowhead_left" at bounding box center [693, 301] width 14 height 14
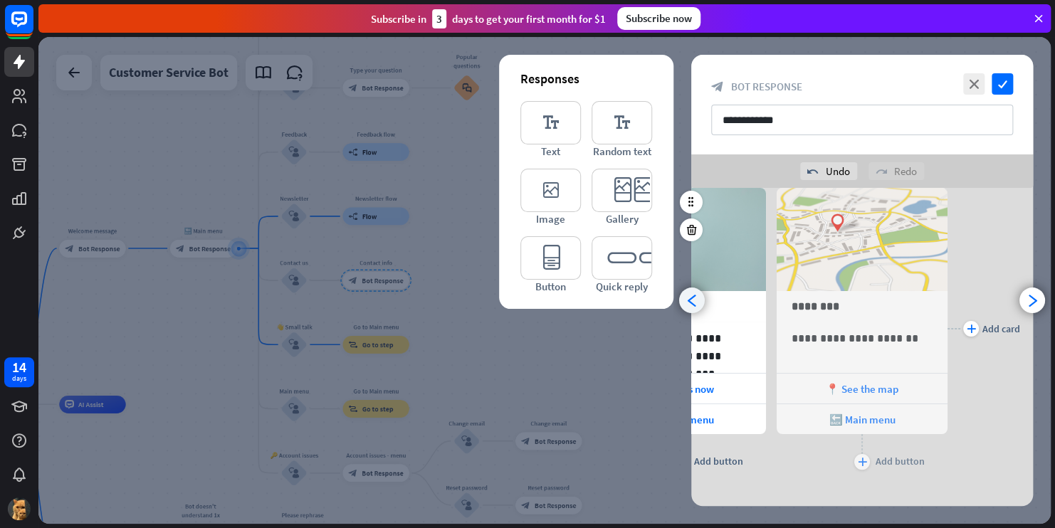
scroll to position [0, 117]
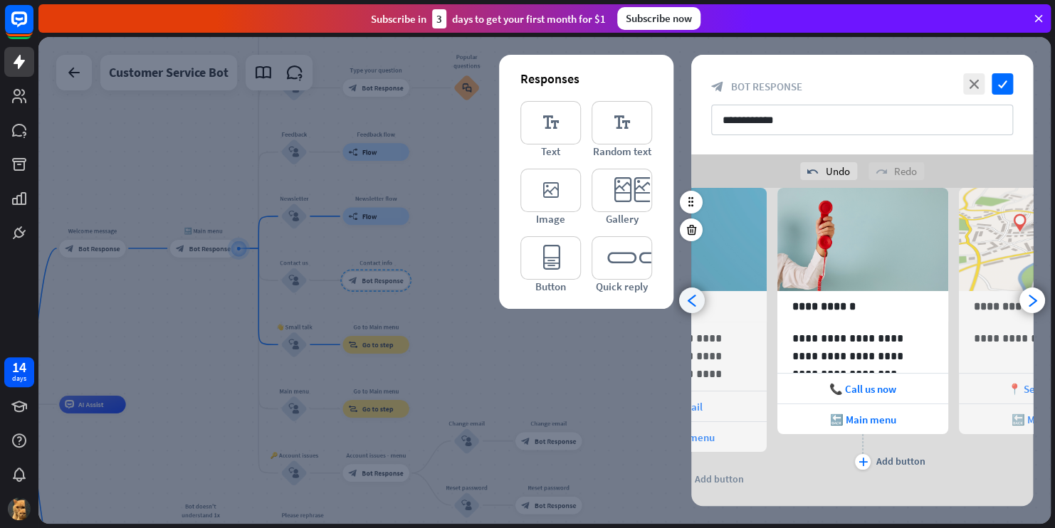
click at [693, 299] on icon "arrowhead_left" at bounding box center [693, 301] width 14 height 14
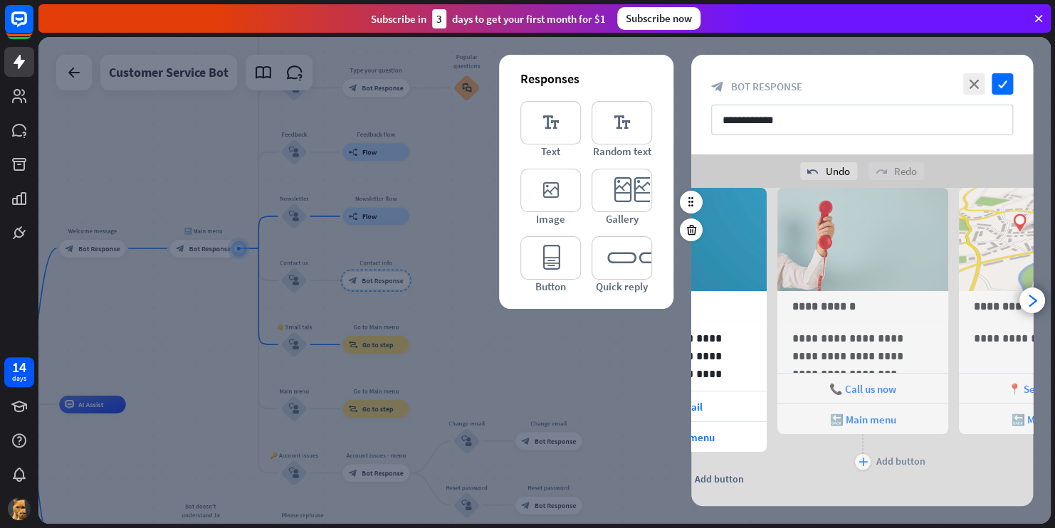
scroll to position [0, 0]
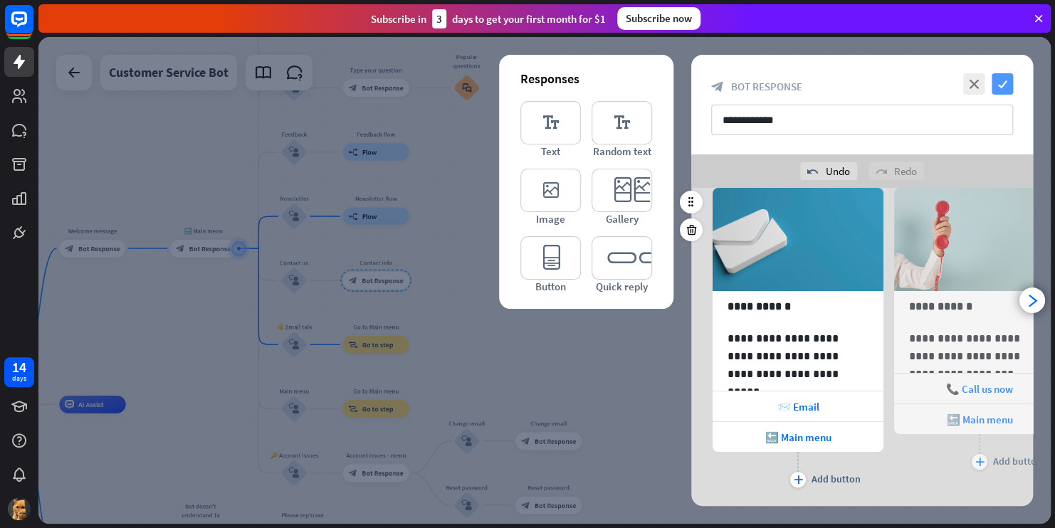
click at [1001, 78] on icon "check" at bounding box center [1002, 83] width 21 height 21
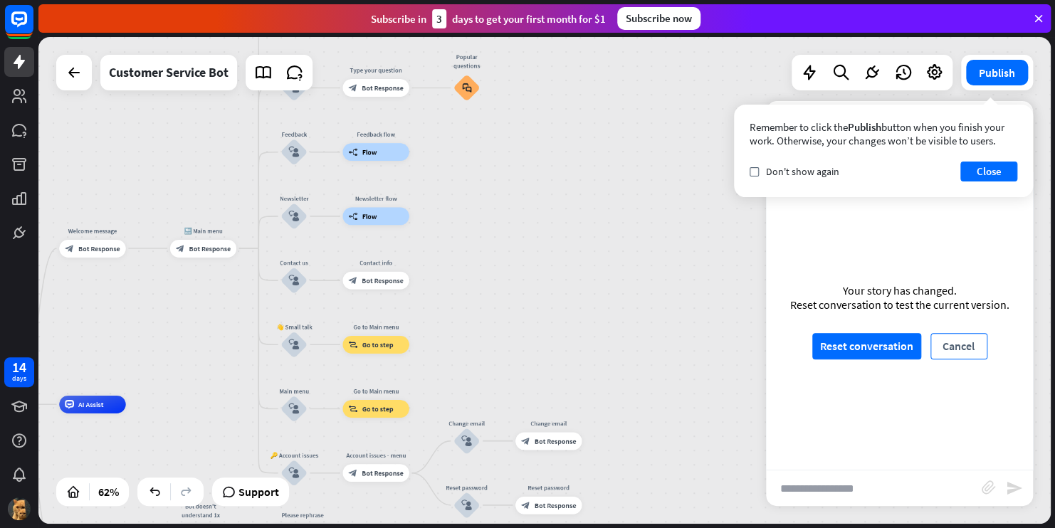
click at [947, 345] on button "Cancel" at bounding box center [959, 346] width 57 height 26
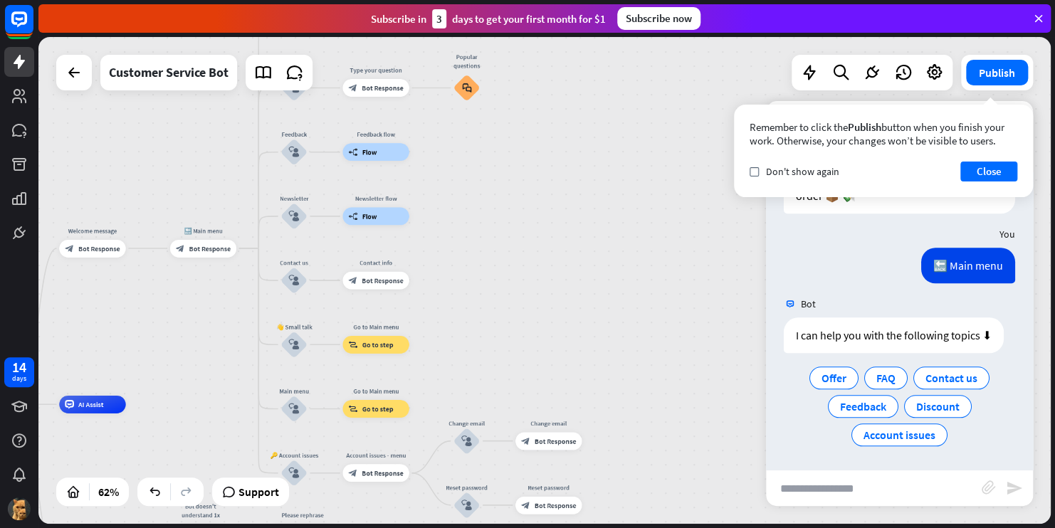
click at [833, 478] on input "text" at bounding box center [874, 489] width 216 height 36
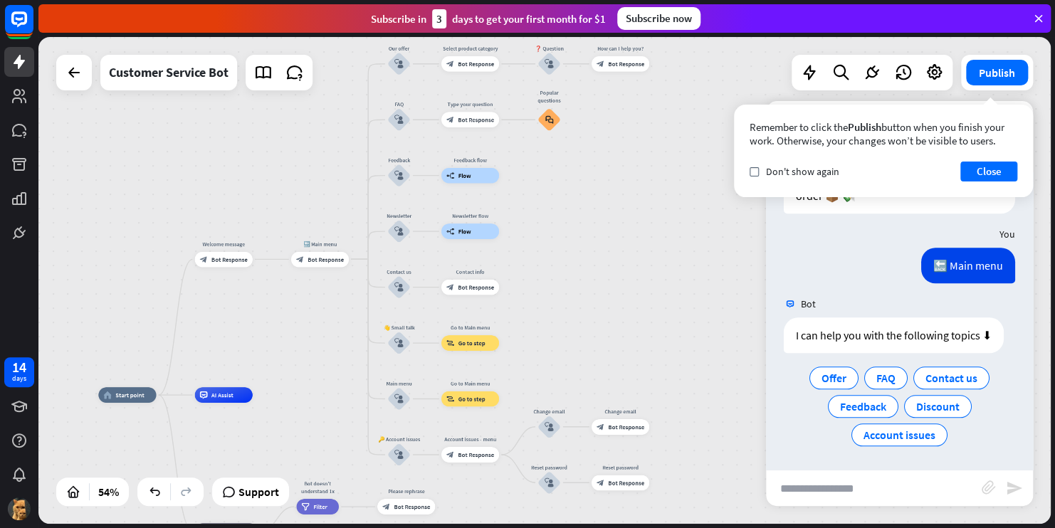
drag, startPoint x: 522, startPoint y: 281, endPoint x: 598, endPoint y: 296, distance: 77.7
click at [598, 296] on div "home_2 Start point Welcome message block_bot_response Bot Response 🔙 Main menu …" at bounding box center [544, 280] width 1013 height 487
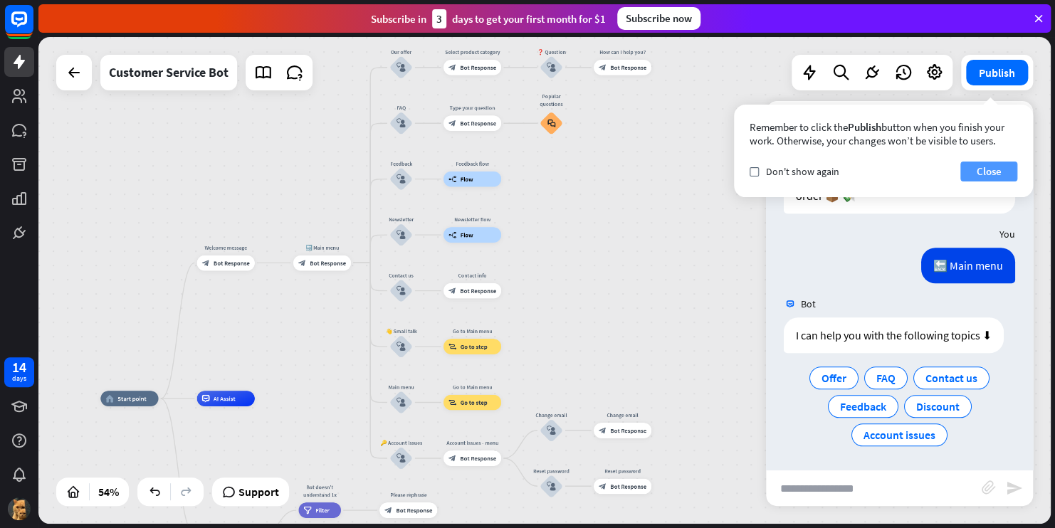
click at [985, 171] on button "Close" at bounding box center [989, 172] width 57 height 20
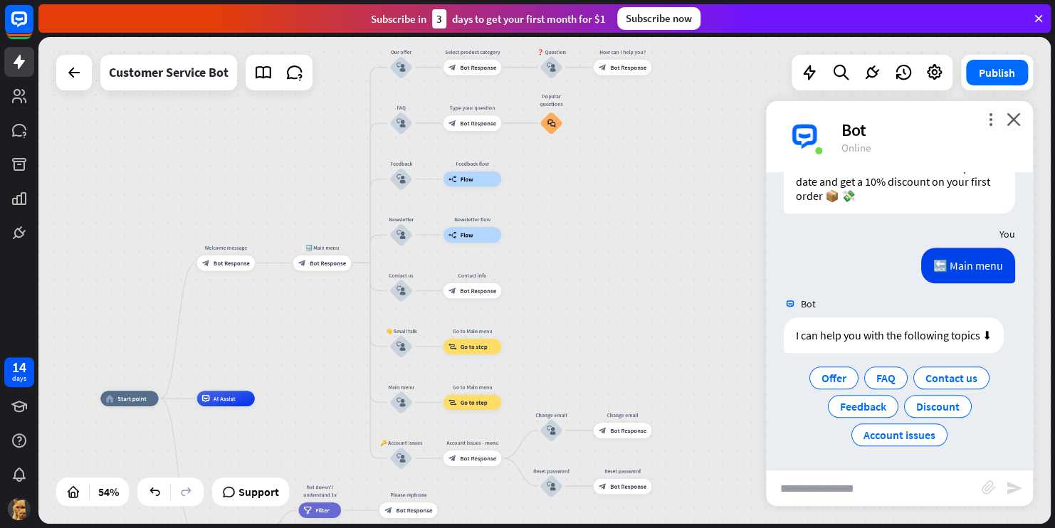
click at [835, 487] on input "text" at bounding box center [874, 489] width 216 height 36
type input "********"
click at [1012, 482] on icon "send" at bounding box center [1014, 488] width 17 height 17
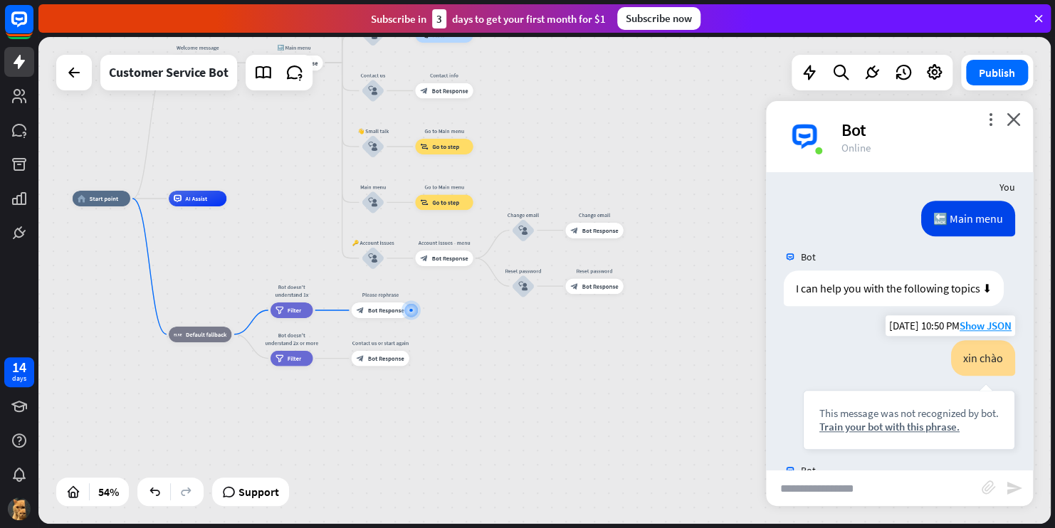
scroll to position [731, 0]
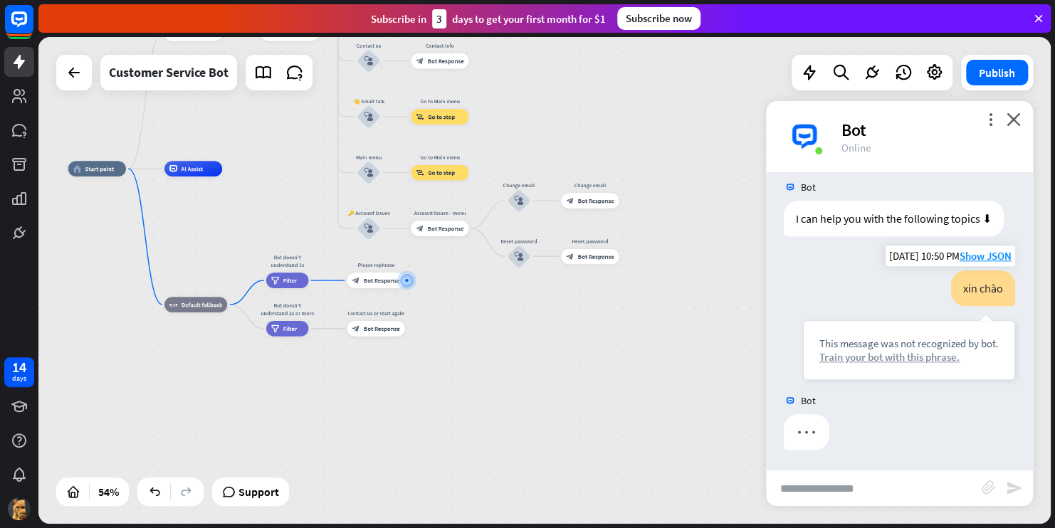
click at [878, 358] on div "Train your bot with this phrase." at bounding box center [909, 357] width 179 height 14
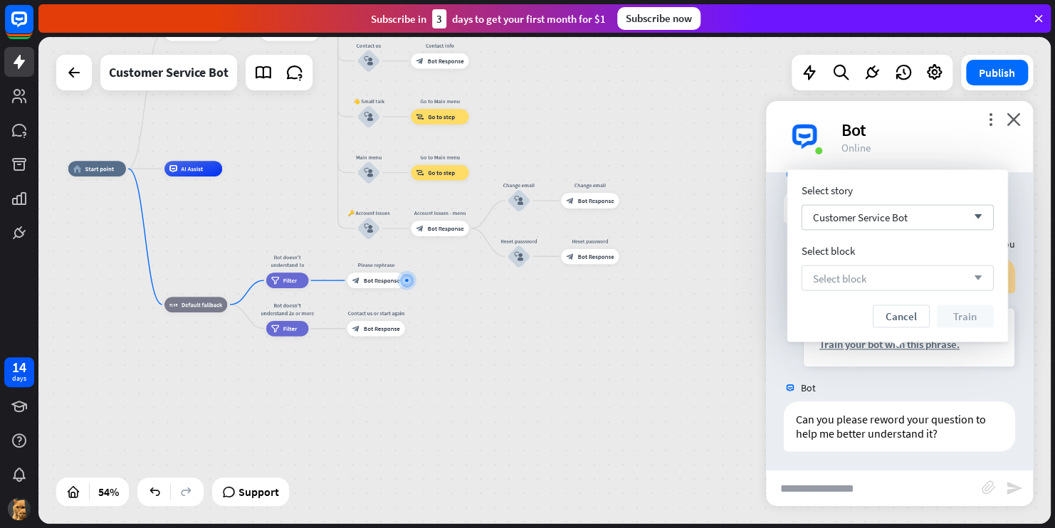
scroll to position [745, 0]
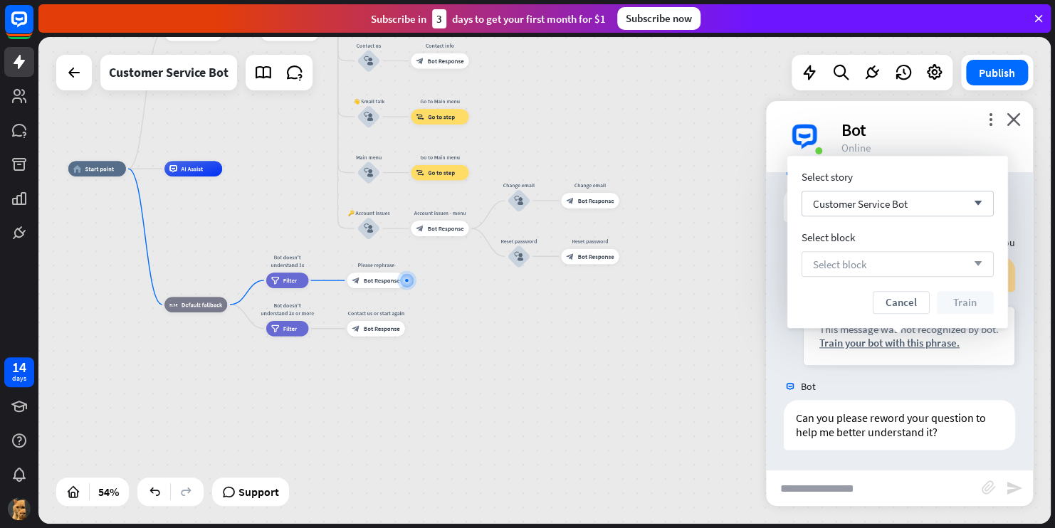
click at [858, 264] on span "Select block" at bounding box center [839, 265] width 53 height 14
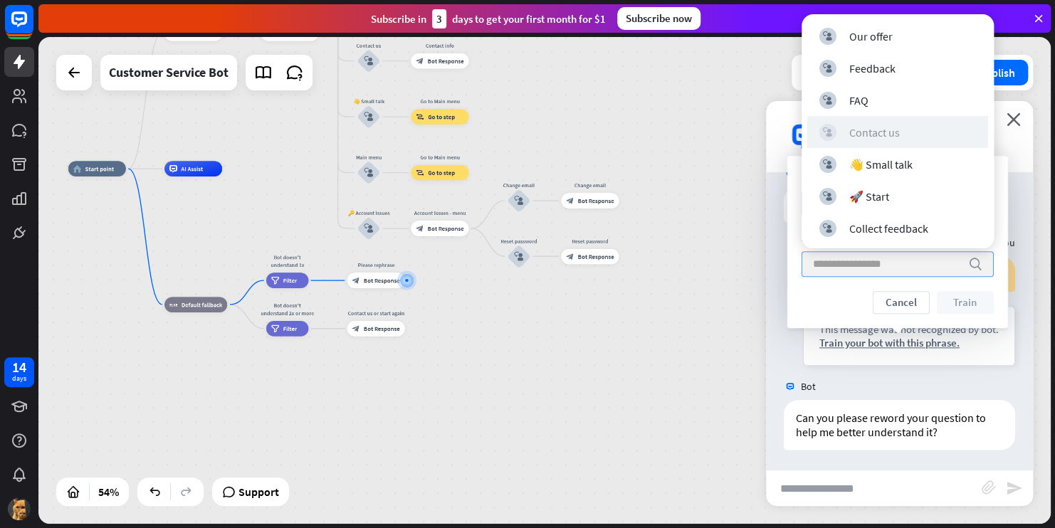
click at [874, 130] on div "Contact us" at bounding box center [875, 132] width 51 height 14
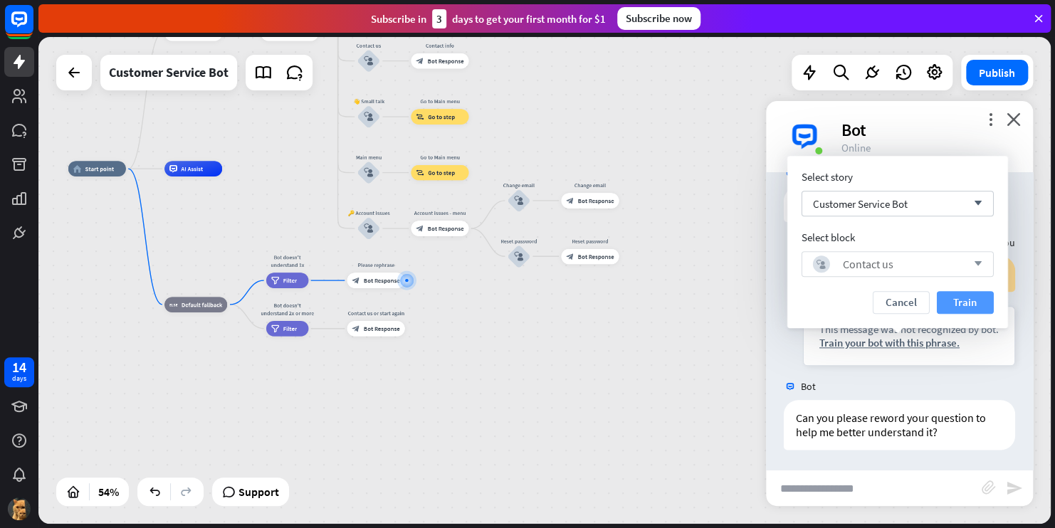
click at [961, 305] on button "Train" at bounding box center [965, 302] width 57 height 23
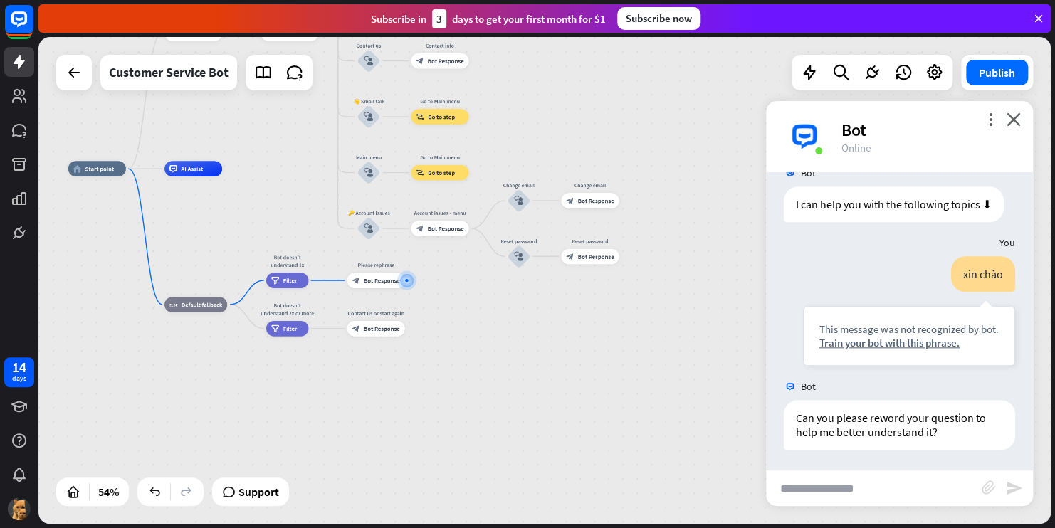
scroll to position [732, 0]
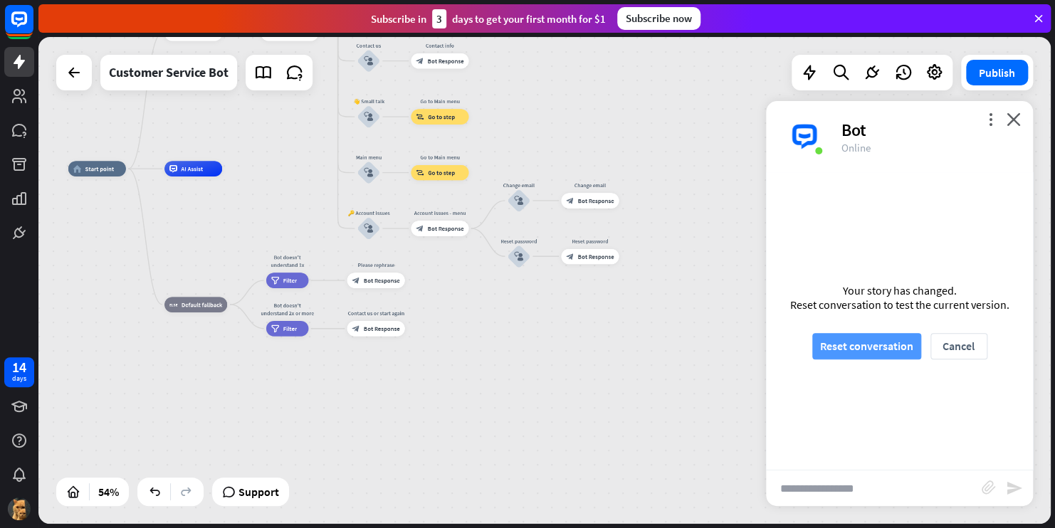
click at [886, 346] on button "Reset conversation" at bounding box center [867, 346] width 109 height 26
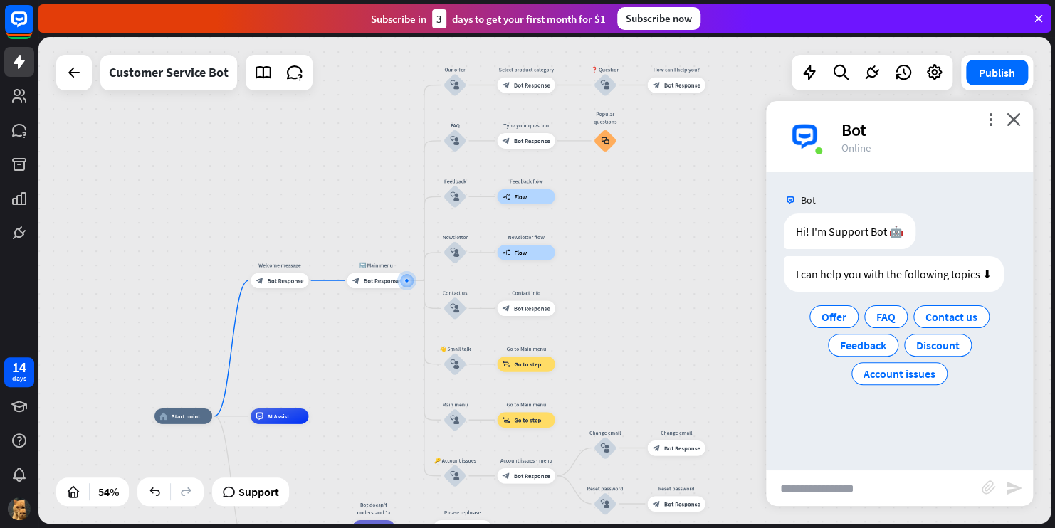
click at [838, 494] on input "text" at bounding box center [874, 489] width 216 height 36
type input "********"
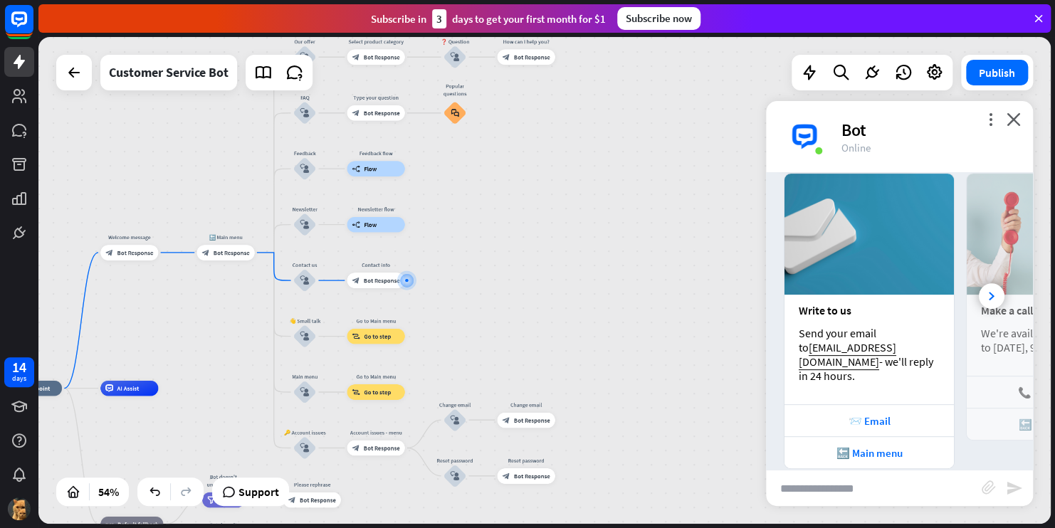
scroll to position [228, 0]
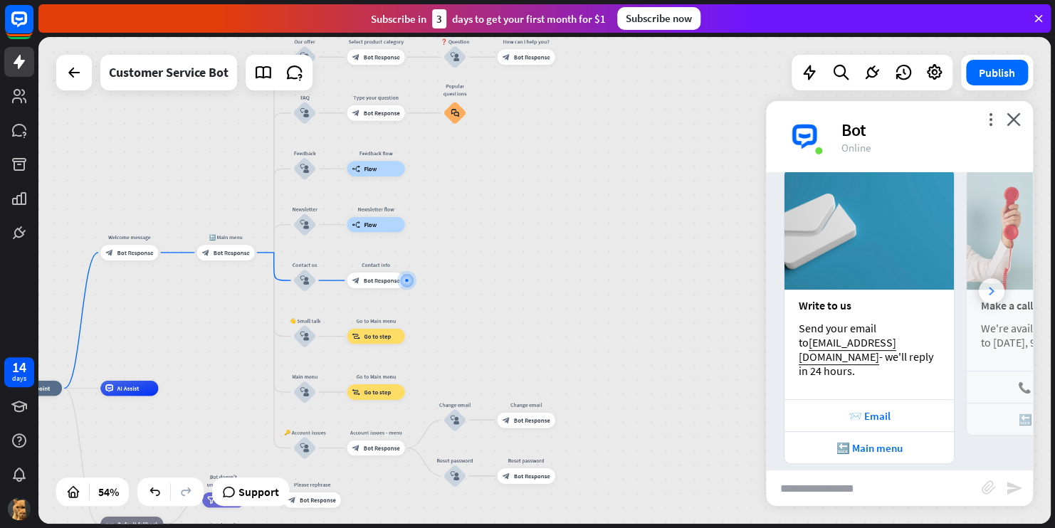
click at [989, 287] on icon at bounding box center [992, 291] width 6 height 9
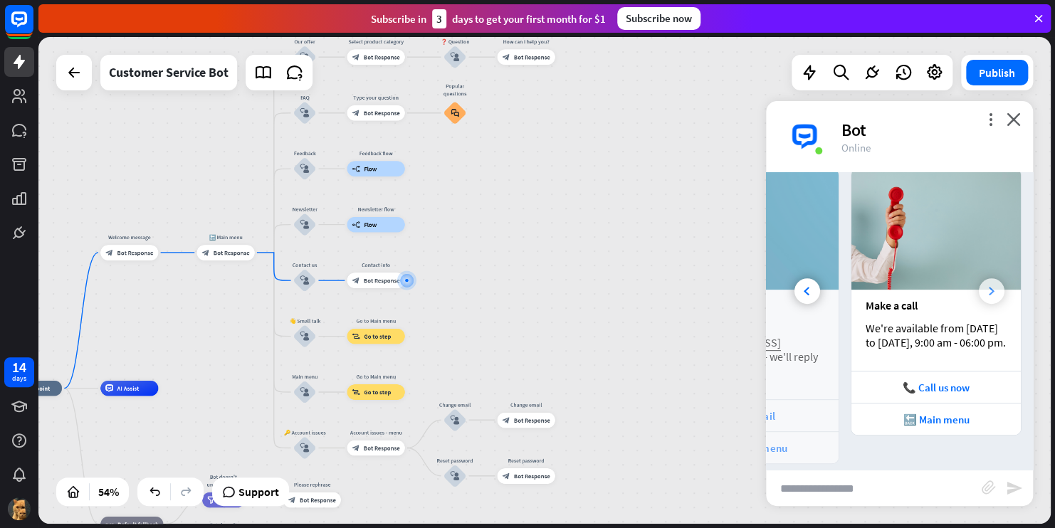
scroll to position [0, 157]
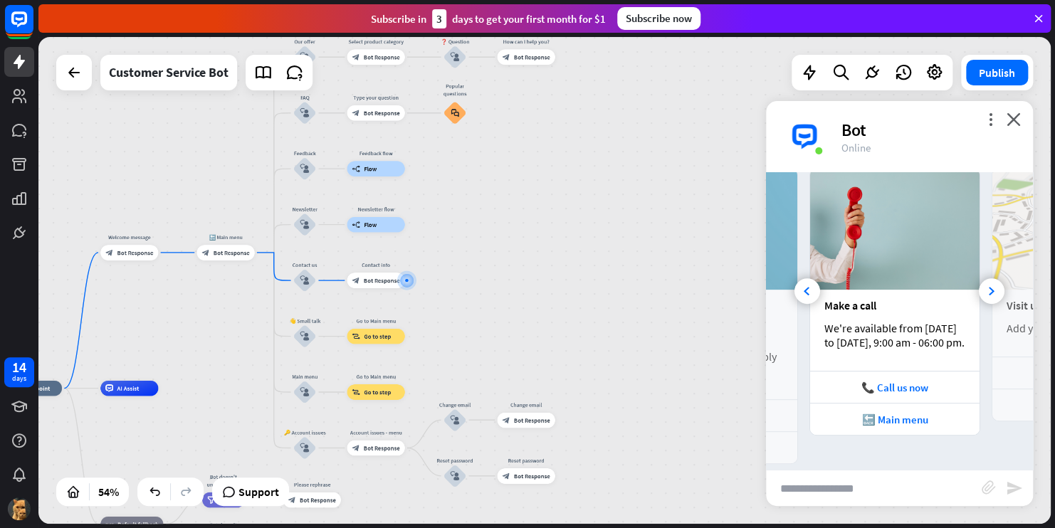
click at [850, 485] on input "text" at bounding box center [874, 489] width 216 height 36
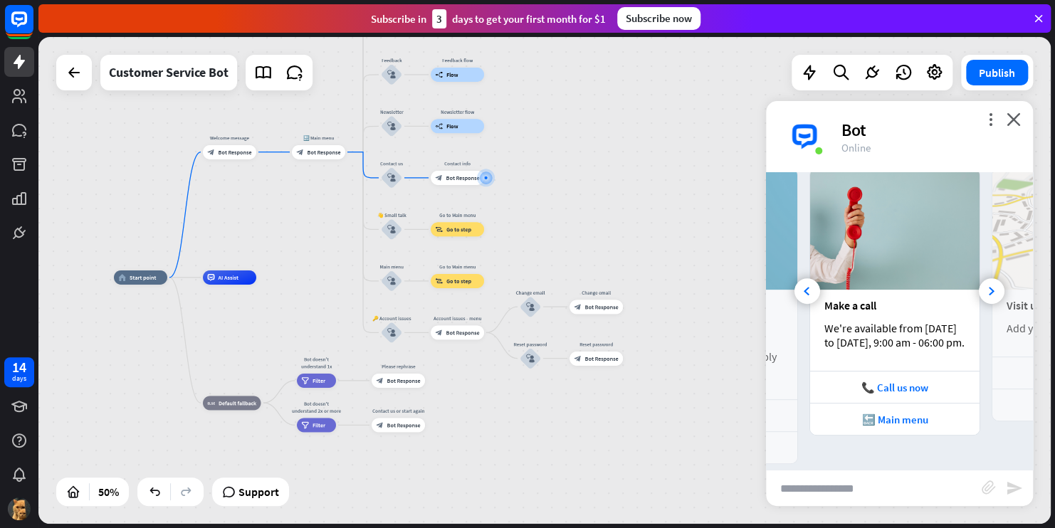
drag, startPoint x: 464, startPoint y: 363, endPoint x: 539, endPoint y: 254, distance: 132.2
click at [539, 254] on div "home_2 Start point Welcome message block_bot_response Bot Response 🔙 Main menu …" at bounding box center [544, 280] width 1013 height 487
click at [798, 491] on input "text" at bounding box center [874, 489] width 216 height 36
type input "**********"
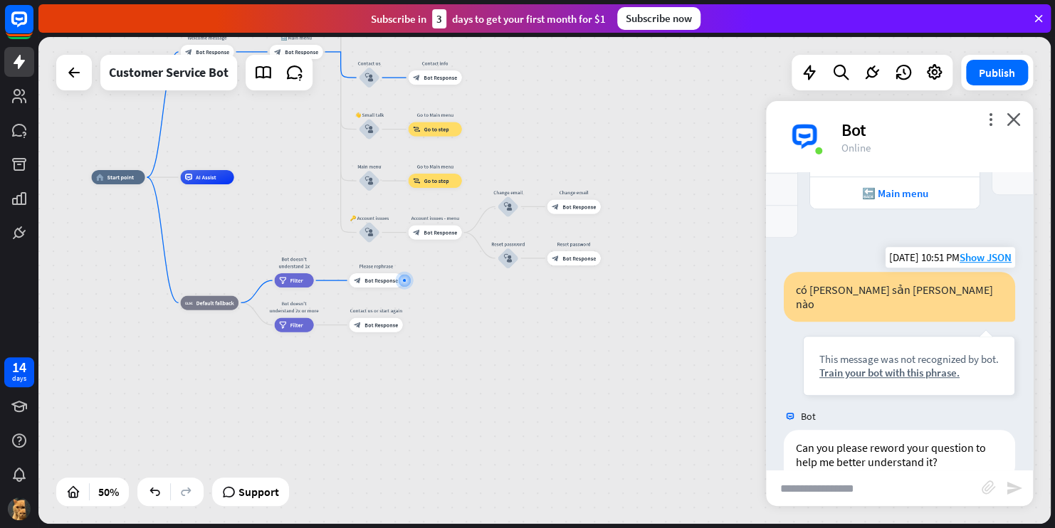
scroll to position [456, 0]
click at [881, 365] on div "Train your bot with this phrase." at bounding box center [909, 372] width 179 height 14
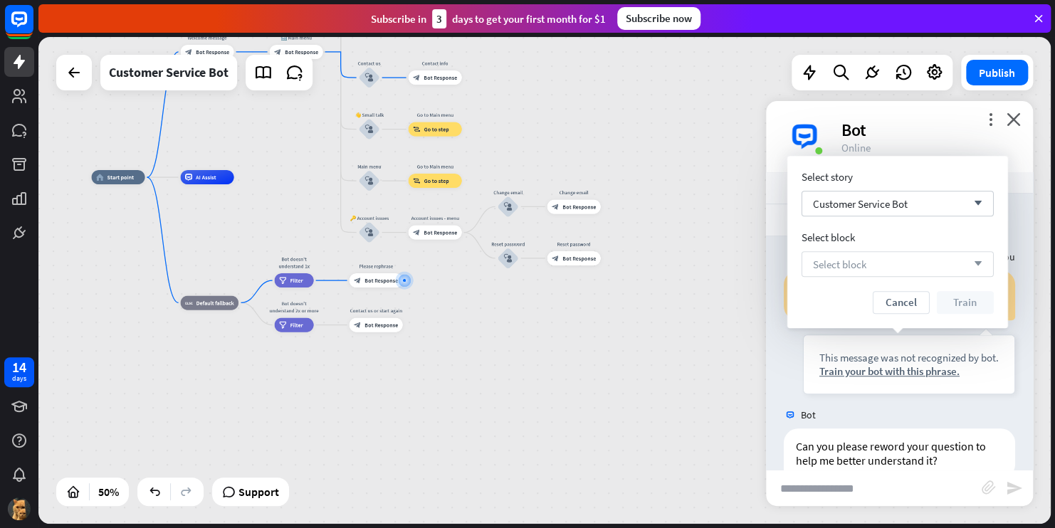
click at [880, 271] on div "Select block arrow_down" at bounding box center [898, 264] width 192 height 26
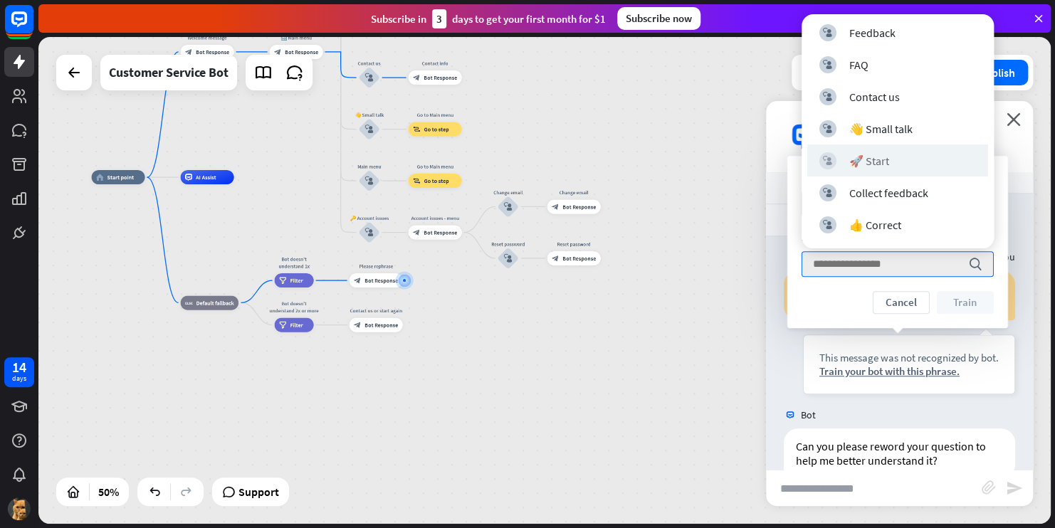
scroll to position [0, 0]
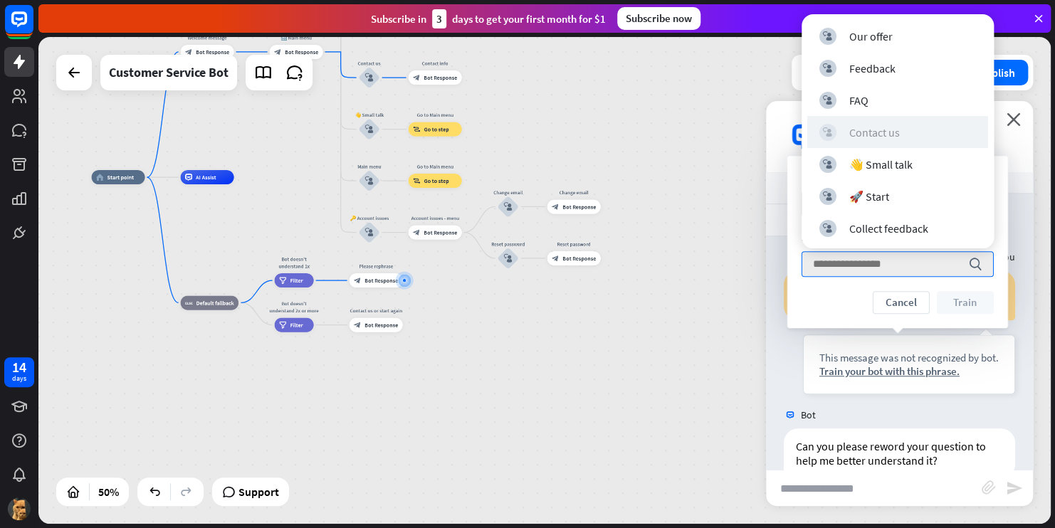
click at [905, 127] on div "block_user_input Contact us" at bounding box center [898, 132] width 157 height 17
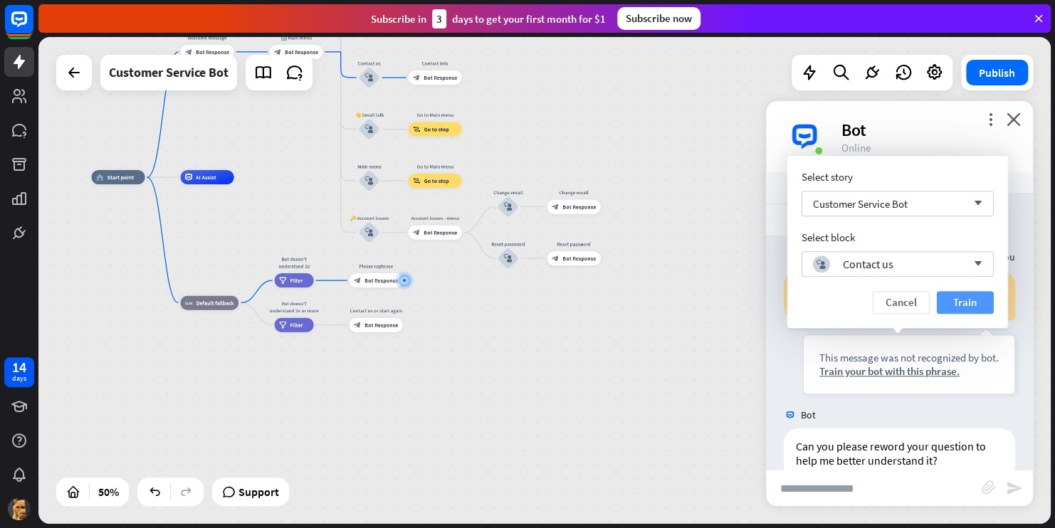
click at [950, 301] on button "Train" at bounding box center [965, 302] width 57 height 23
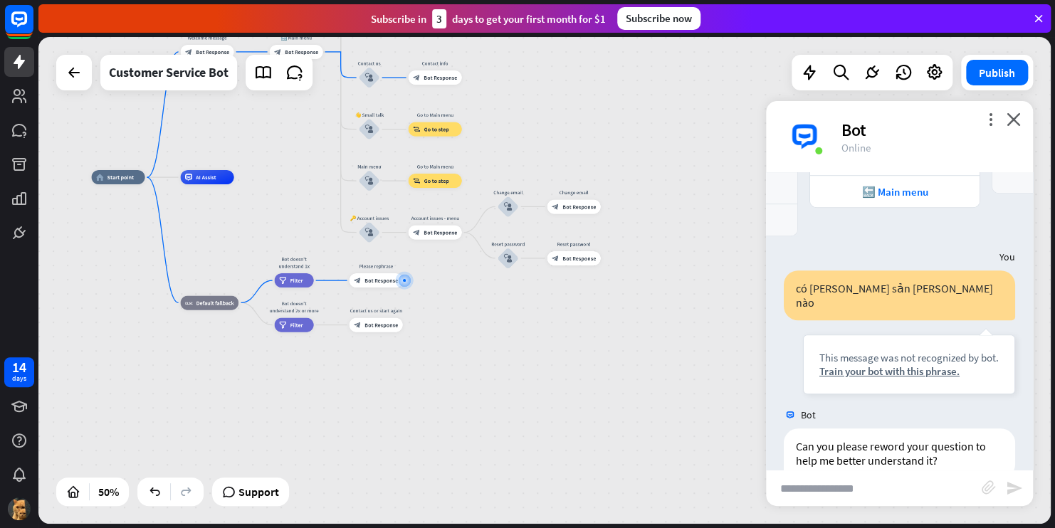
scroll to position [442, 0]
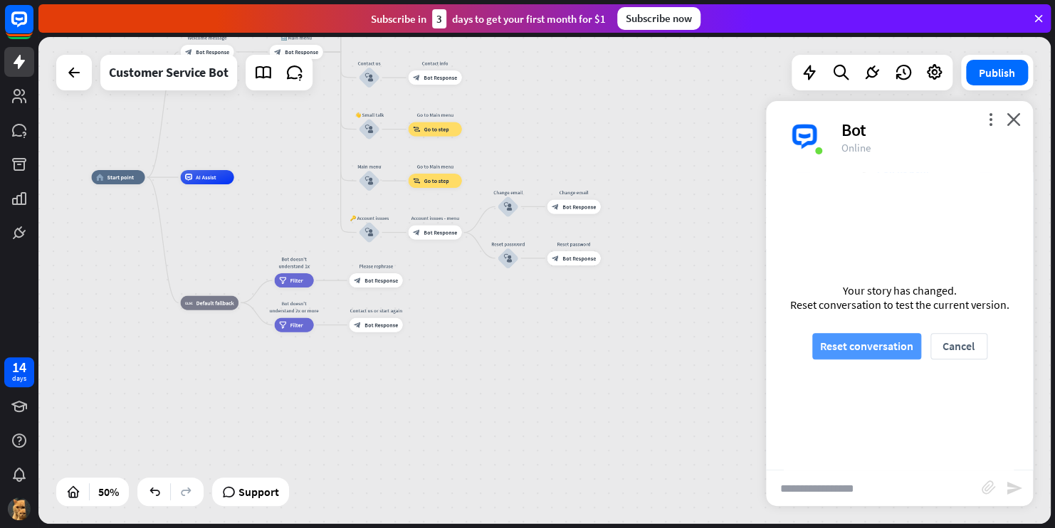
click at [870, 346] on button "Reset conversation" at bounding box center [867, 346] width 109 height 26
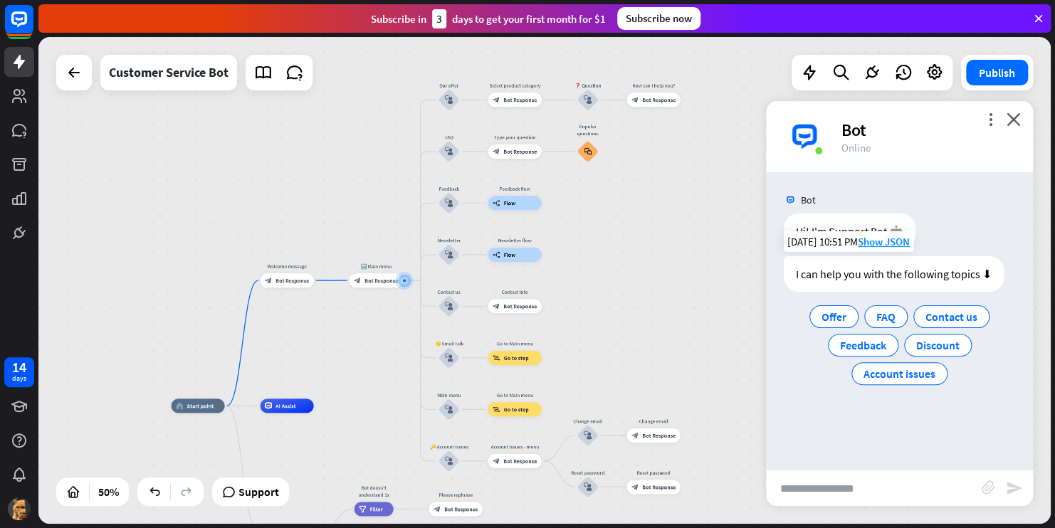
click at [789, 355] on div "Offer FAQ Contact us Feedback Discount Account issues" at bounding box center [899, 345] width 231 height 85
click at [984, 74] on button "Publish" at bounding box center [997, 73] width 62 height 26
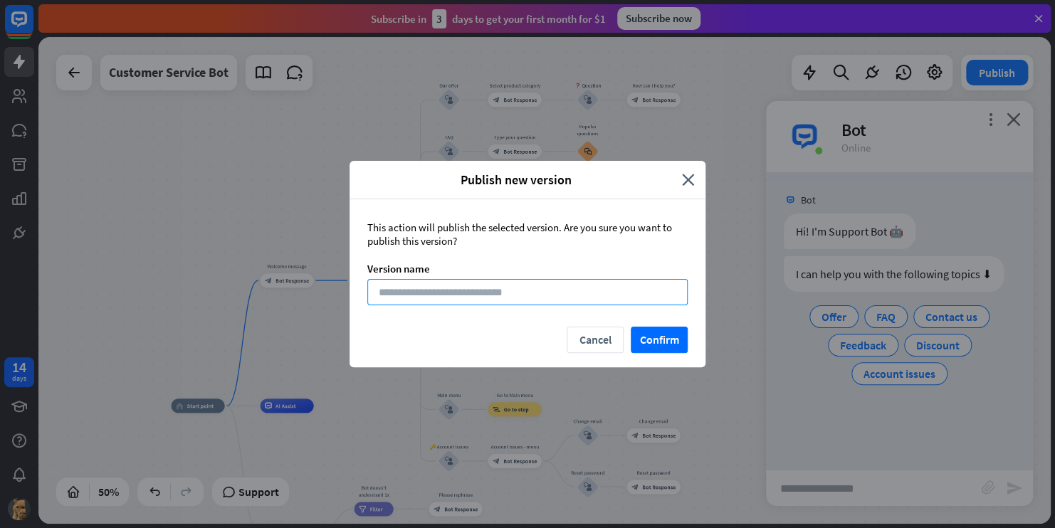
click at [509, 288] on input at bounding box center [528, 292] width 320 height 26
type input "******"
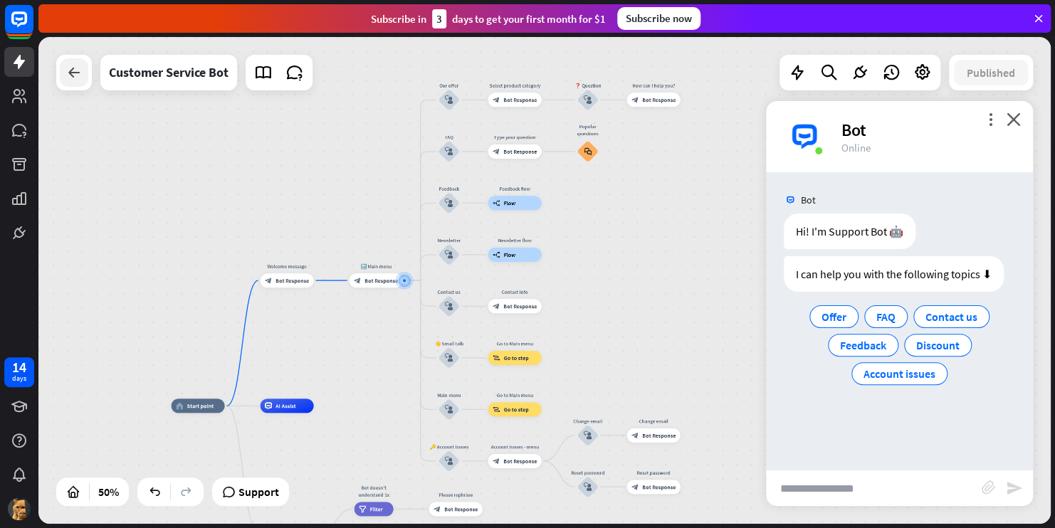
click at [68, 76] on icon at bounding box center [74, 72] width 17 height 17
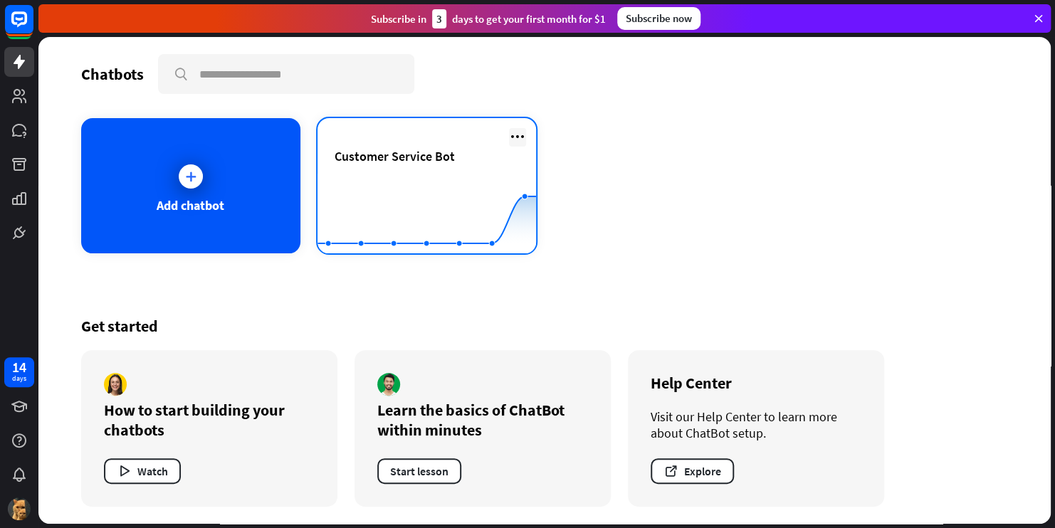
click at [521, 140] on icon at bounding box center [517, 136] width 17 height 17
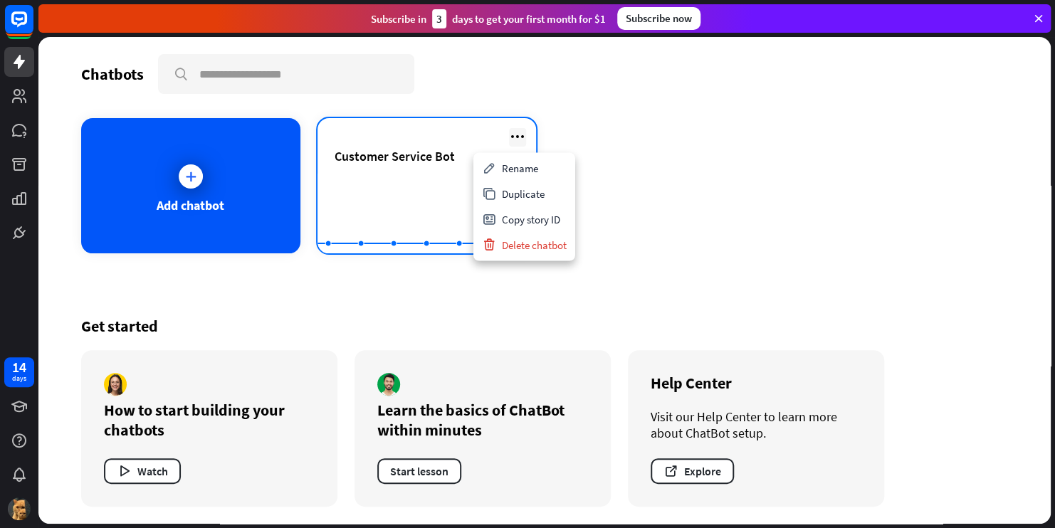
click at [521, 140] on icon at bounding box center [517, 136] width 17 height 17
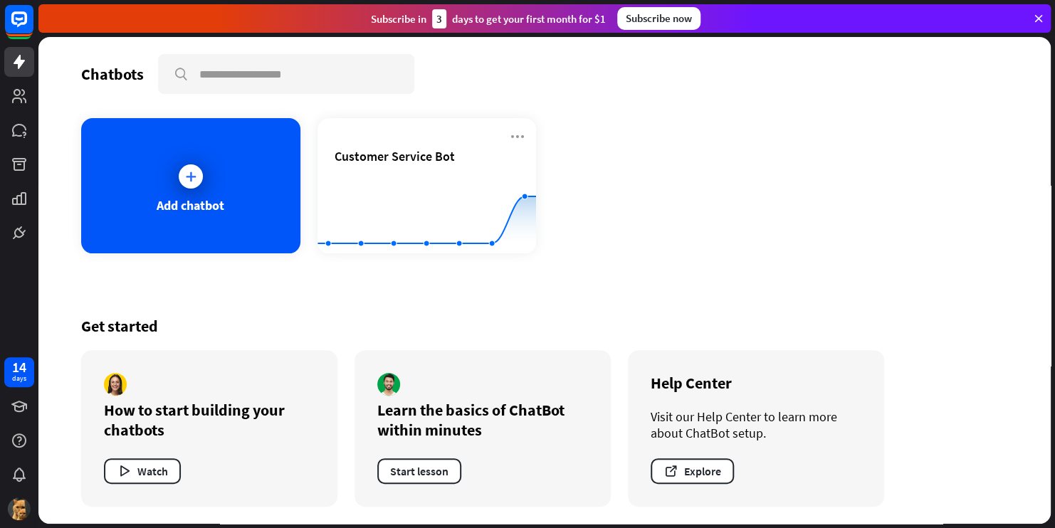
click at [328, 116] on div "Chatbots search Add chatbot Customer Service Bot Created with Highcharts 10.1.0…" at bounding box center [544, 280] width 1013 height 487
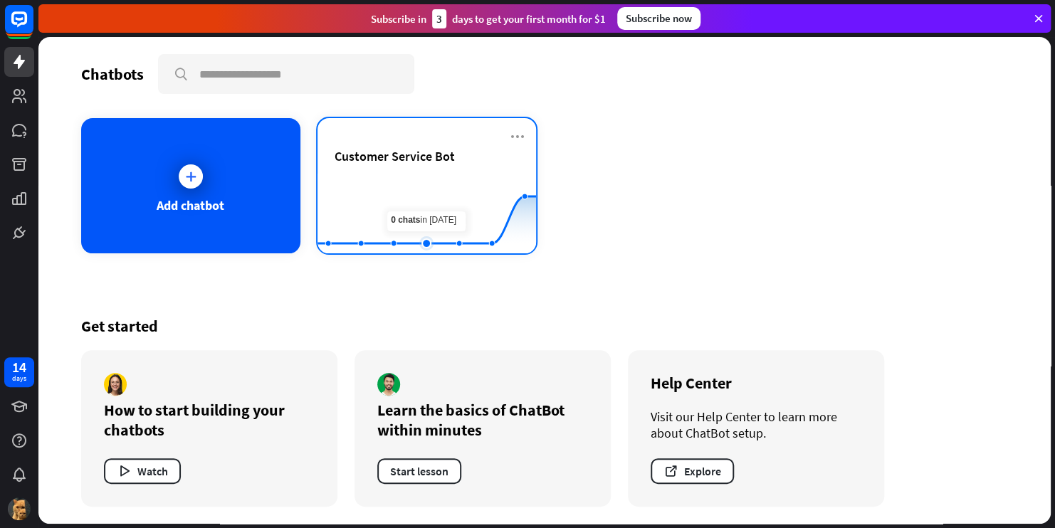
click at [417, 187] on rect at bounding box center [427, 218] width 219 height 89
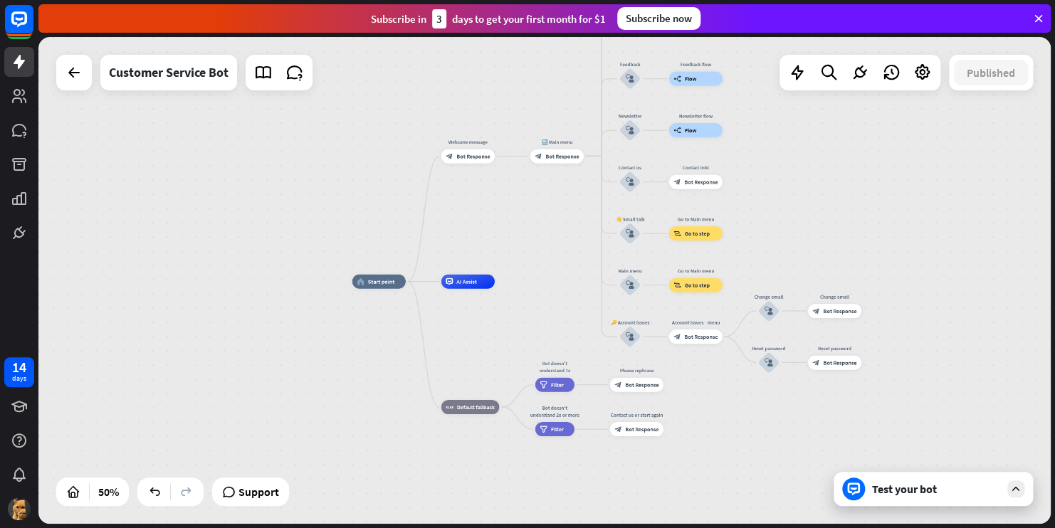
drag, startPoint x: 657, startPoint y: 276, endPoint x: 448, endPoint y: 192, distance: 225.4
click at [448, 192] on div "home_2 Start point Welcome message block_bot_response Bot Response 🔙 Main menu …" at bounding box center [544, 280] width 1013 height 487
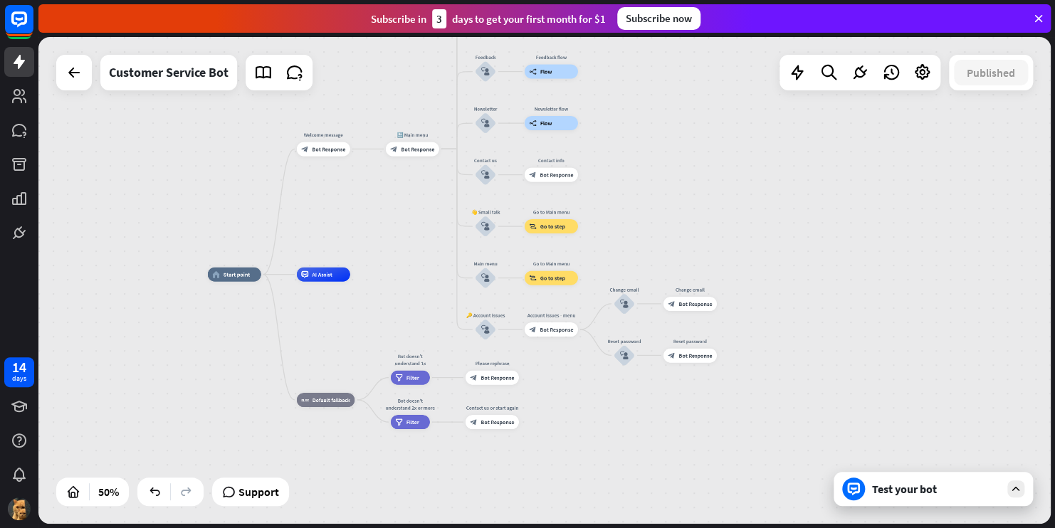
drag, startPoint x: 448, startPoint y: 192, endPoint x: 353, endPoint y: 207, distance: 96.6
click at [353, 207] on div "home_2 Start point Welcome message block_bot_response Bot Response 🔙 Main menu …" at bounding box center [544, 280] width 1013 height 487
click at [920, 78] on icon at bounding box center [923, 72] width 19 height 19
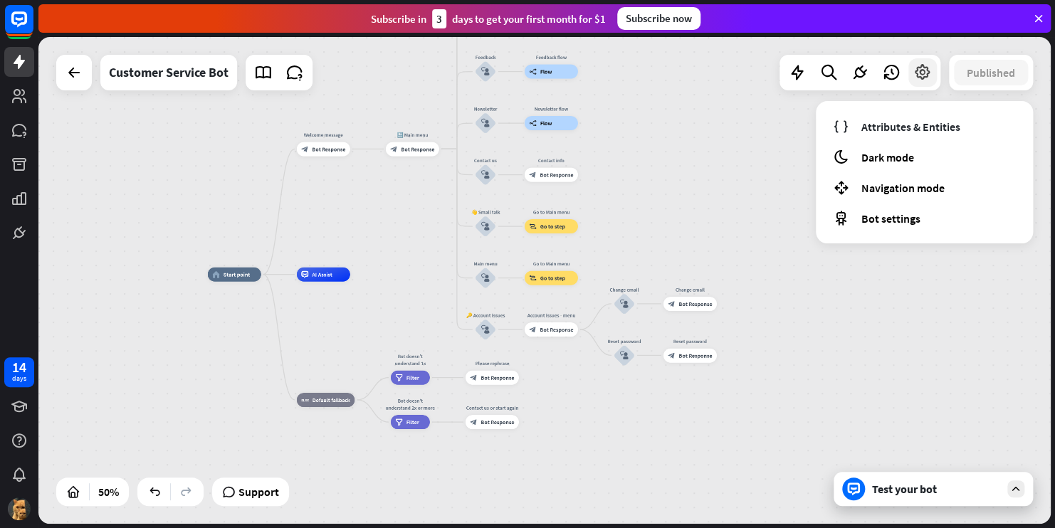
click at [919, 73] on icon at bounding box center [923, 72] width 19 height 19
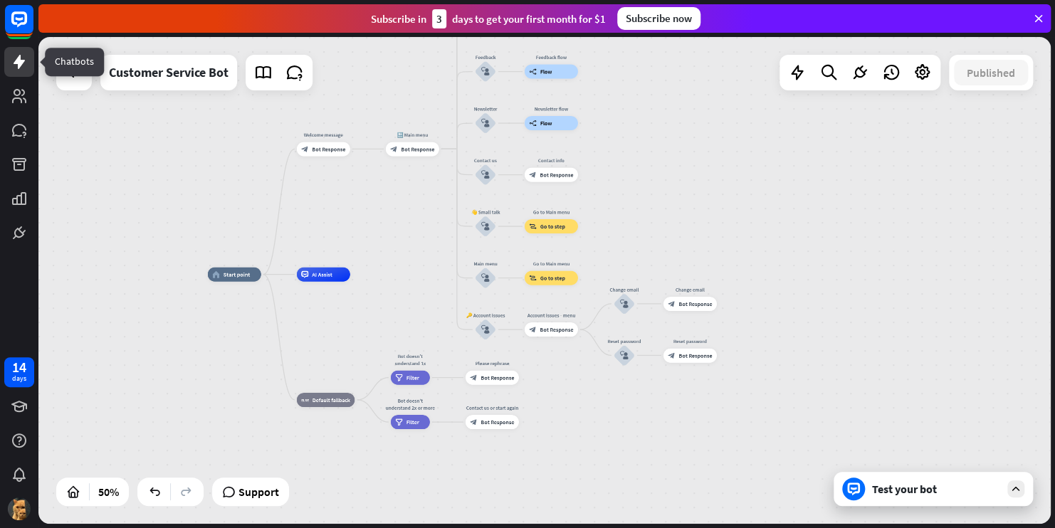
click at [21, 67] on icon at bounding box center [19, 61] width 17 height 17
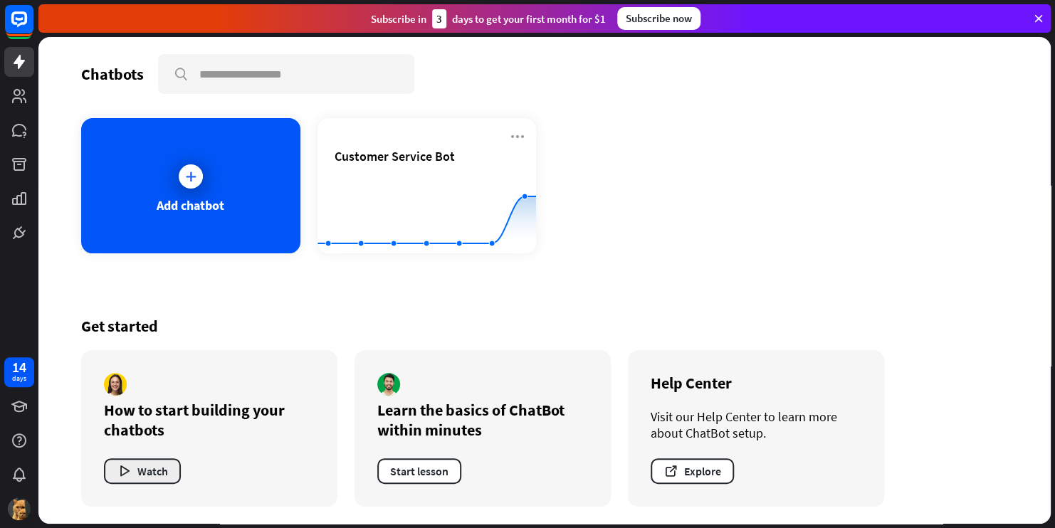
click at [156, 464] on button "Watch" at bounding box center [142, 472] width 77 height 26
click at [813, 88] on div "close" at bounding box center [527, 264] width 1055 height 528
click at [198, 173] on div at bounding box center [191, 177] width 24 height 24
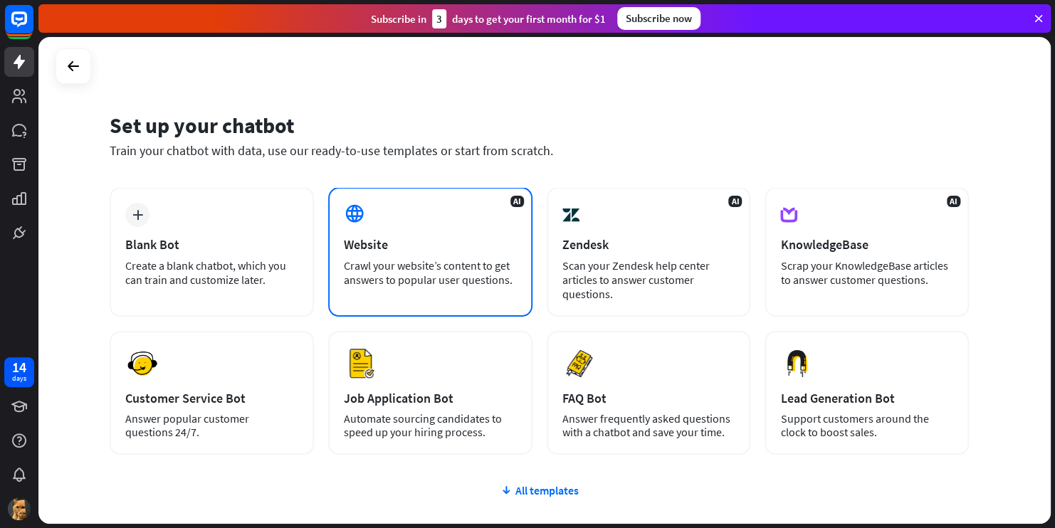
click at [408, 241] on div "Website" at bounding box center [430, 244] width 173 height 16
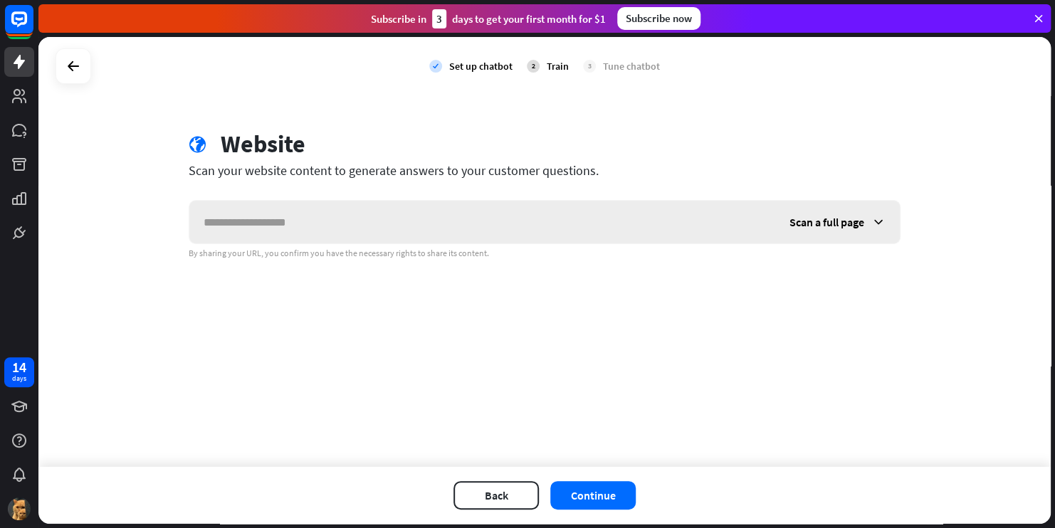
click at [431, 223] on input "text" at bounding box center [482, 222] width 586 height 43
click at [78, 71] on icon at bounding box center [73, 66] width 17 height 17
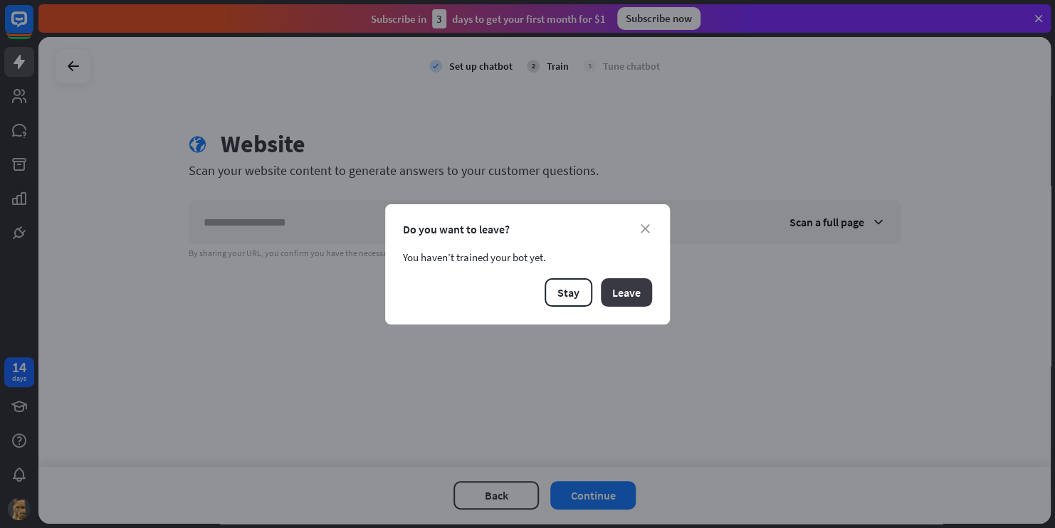
click at [613, 301] on button "Leave" at bounding box center [626, 292] width 51 height 28
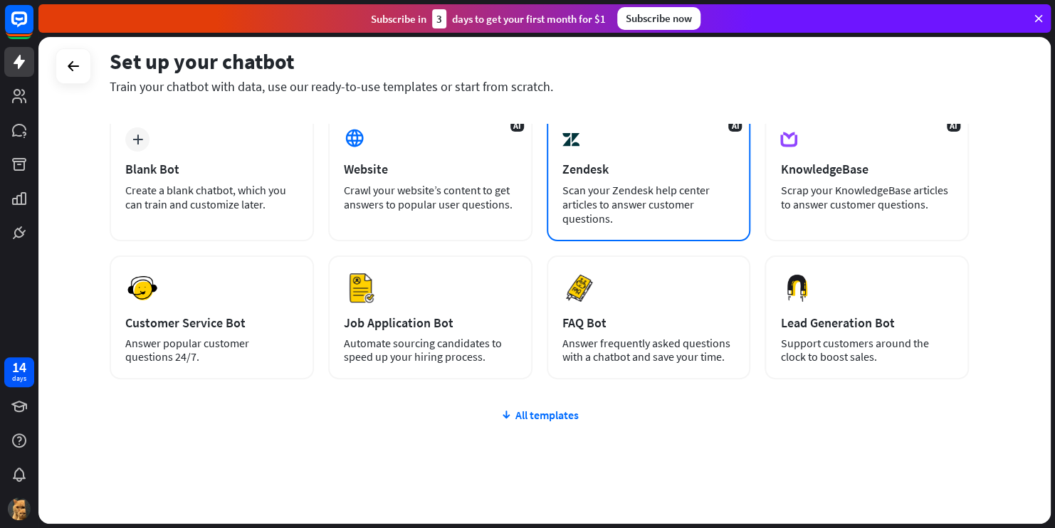
scroll to position [76, 0]
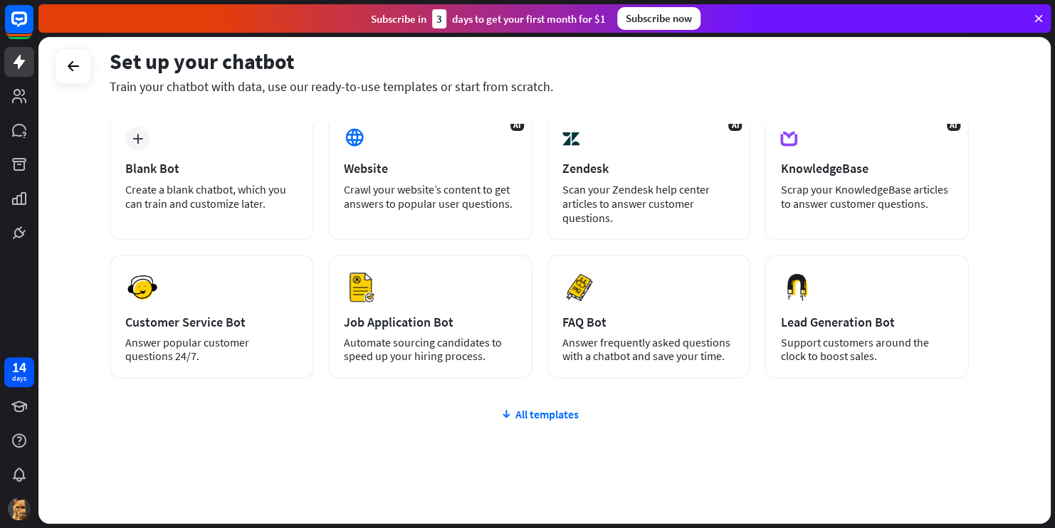
click at [361, 402] on div "plus Blank Bot Create a blank chatbot, which you can train and customize later.…" at bounding box center [540, 330] width 860 height 439
click at [69, 62] on icon at bounding box center [73, 66] width 17 height 17
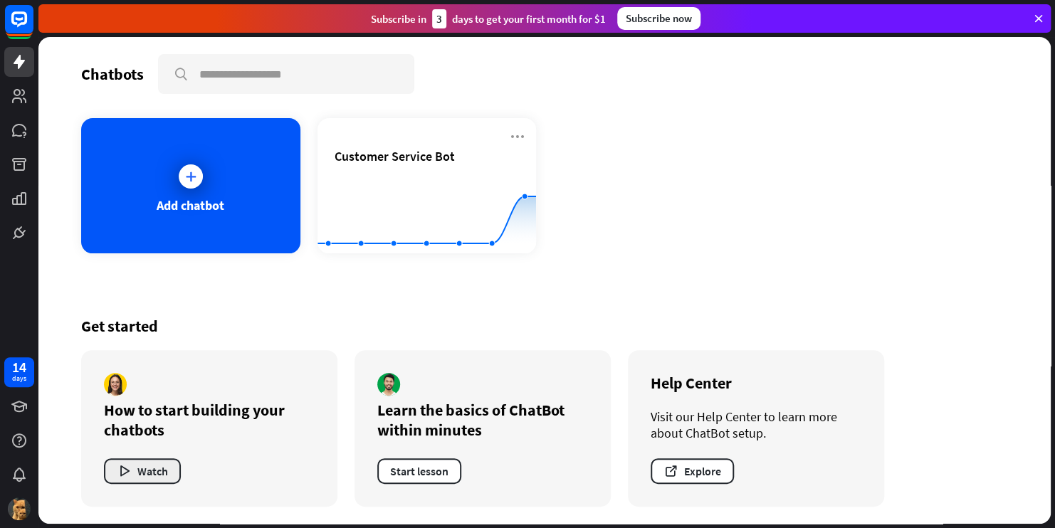
click at [143, 462] on button "Watch" at bounding box center [142, 472] width 77 height 26
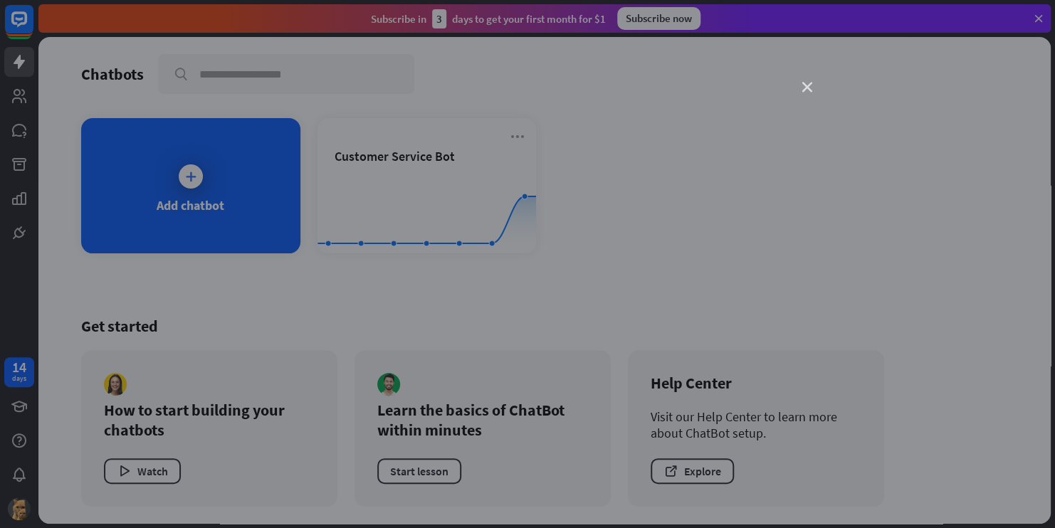
click at [807, 85] on icon "close" at bounding box center [808, 88] width 10 height 10
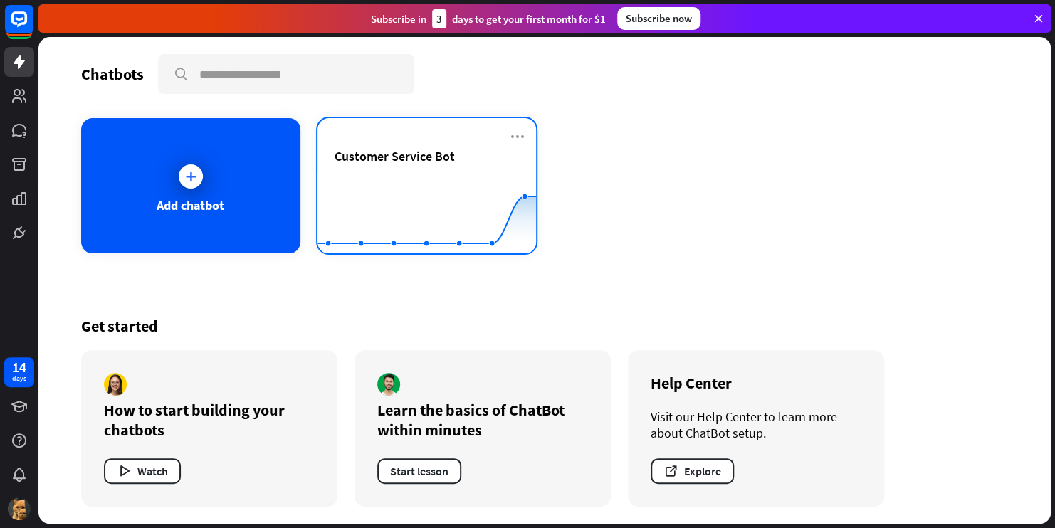
click at [405, 174] on rect at bounding box center [427, 218] width 219 height 89
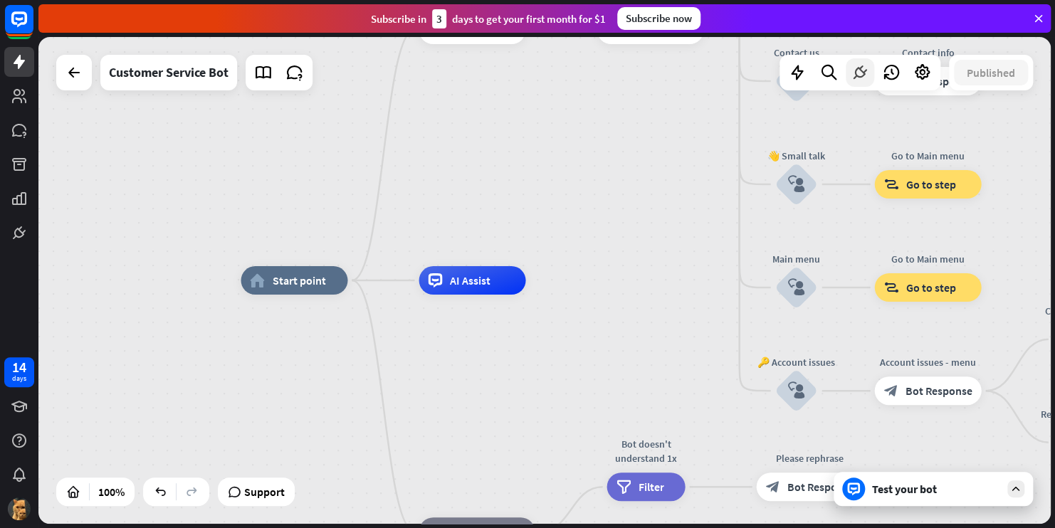
click at [862, 78] on icon at bounding box center [860, 72] width 19 height 19
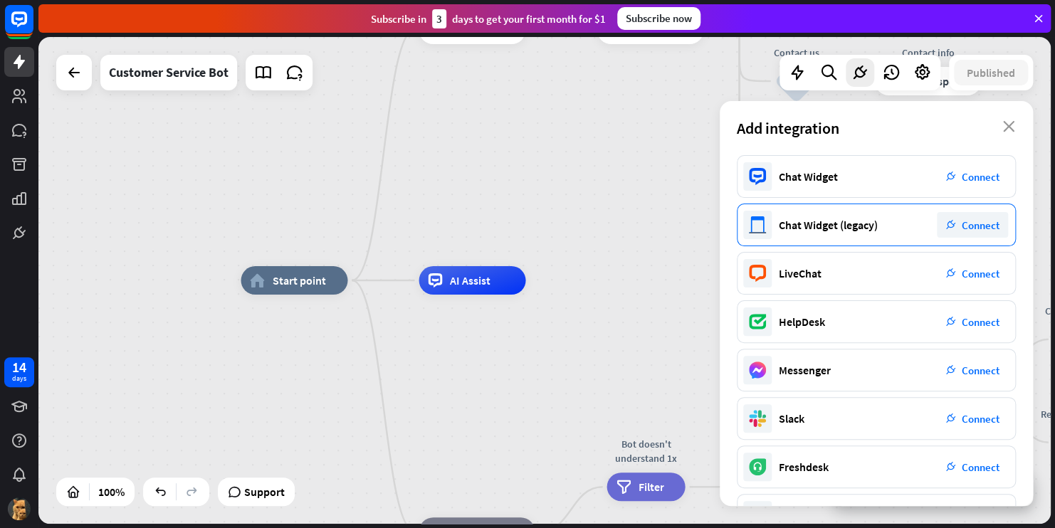
click at [966, 229] on span "Connect" at bounding box center [981, 226] width 38 height 14
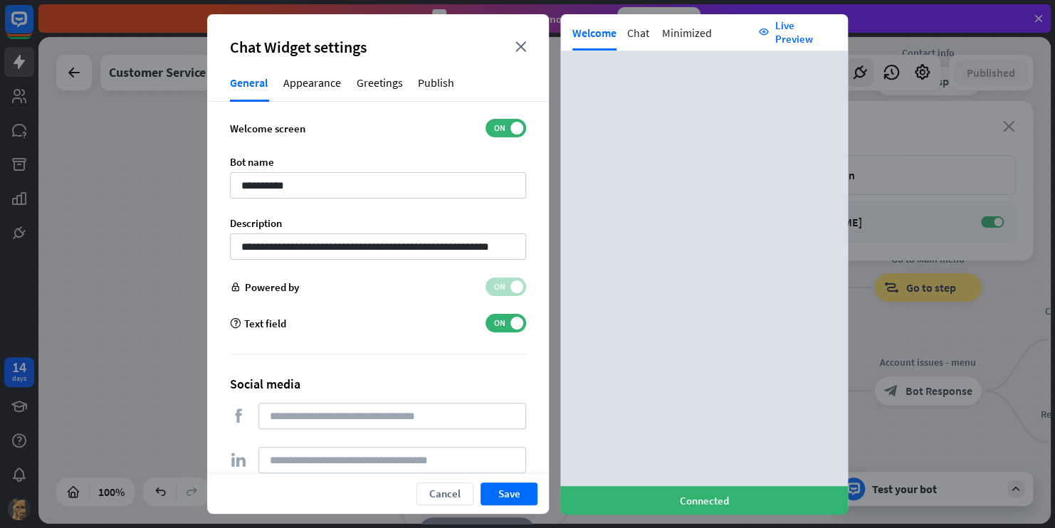
scroll to position [15, 0]
click at [303, 184] on input "**********" at bounding box center [378, 185] width 296 height 26
type input "*******"
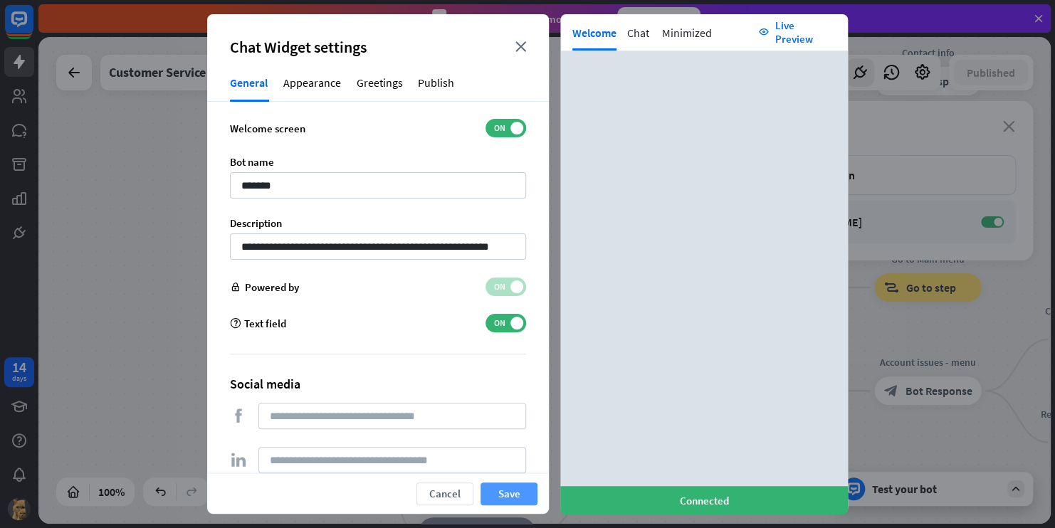
click at [499, 497] on button "Save" at bounding box center [509, 494] width 57 height 23
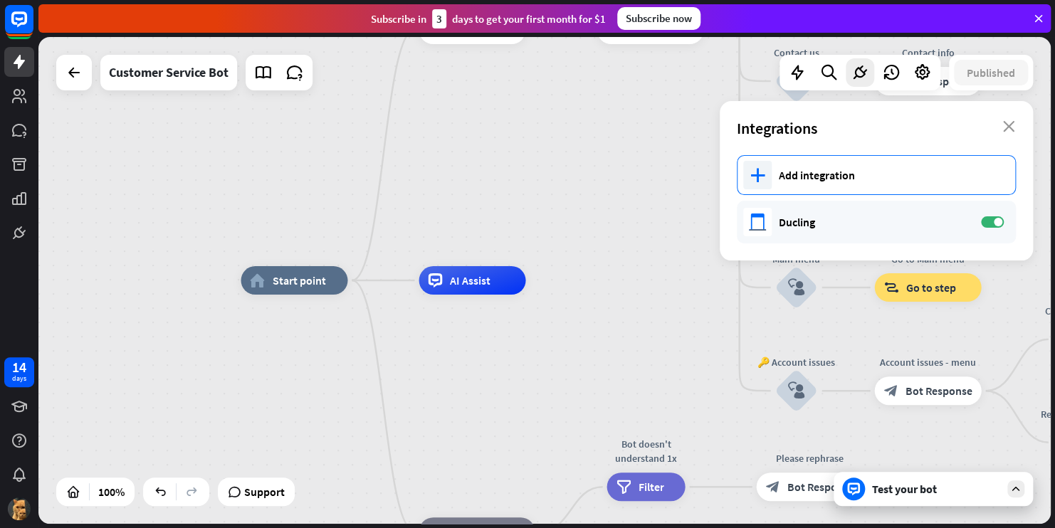
click at [860, 171] on div "Add integration" at bounding box center [890, 175] width 222 height 14
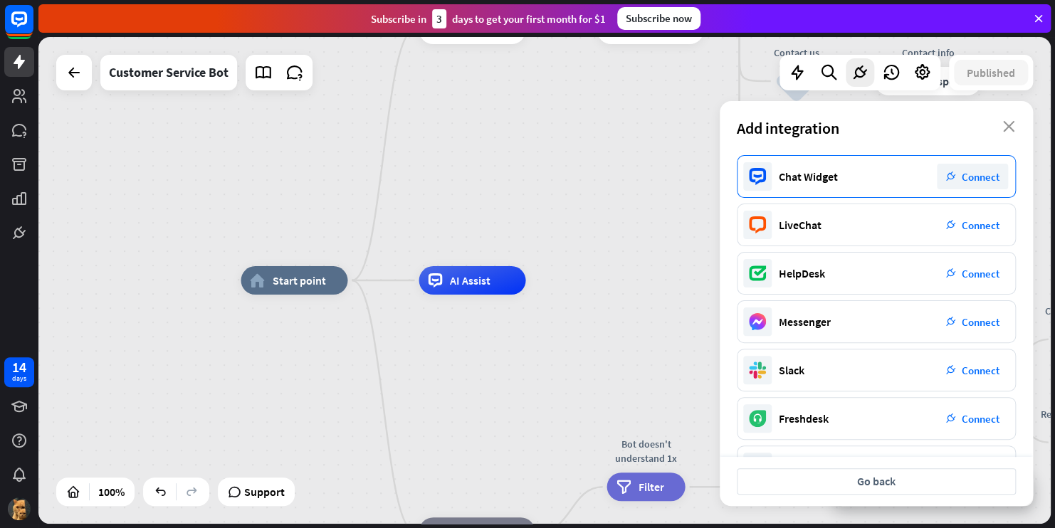
click at [966, 178] on span "Connect" at bounding box center [981, 177] width 38 height 14
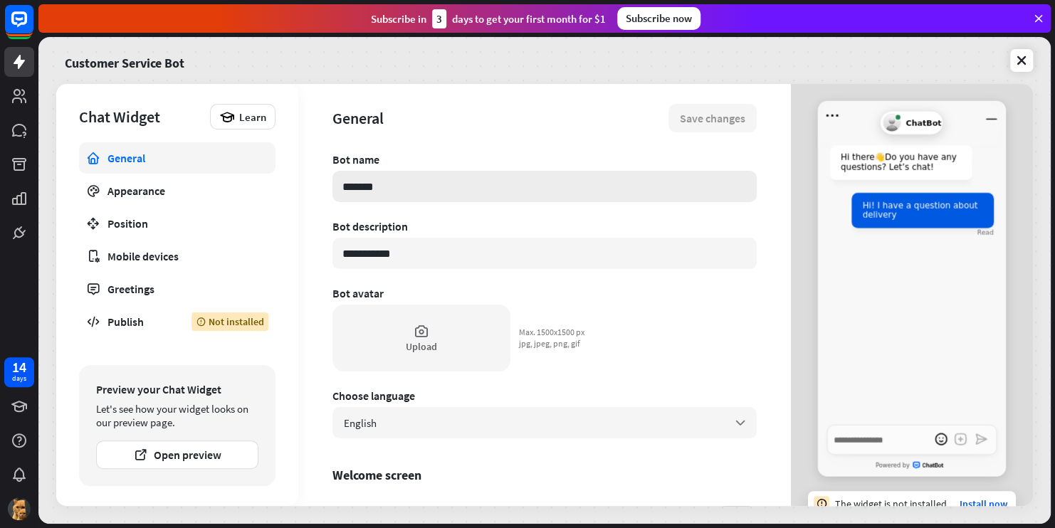
click at [570, 187] on input "*******" at bounding box center [545, 186] width 424 height 31
type textarea "*"
type input "*"
type textarea "*"
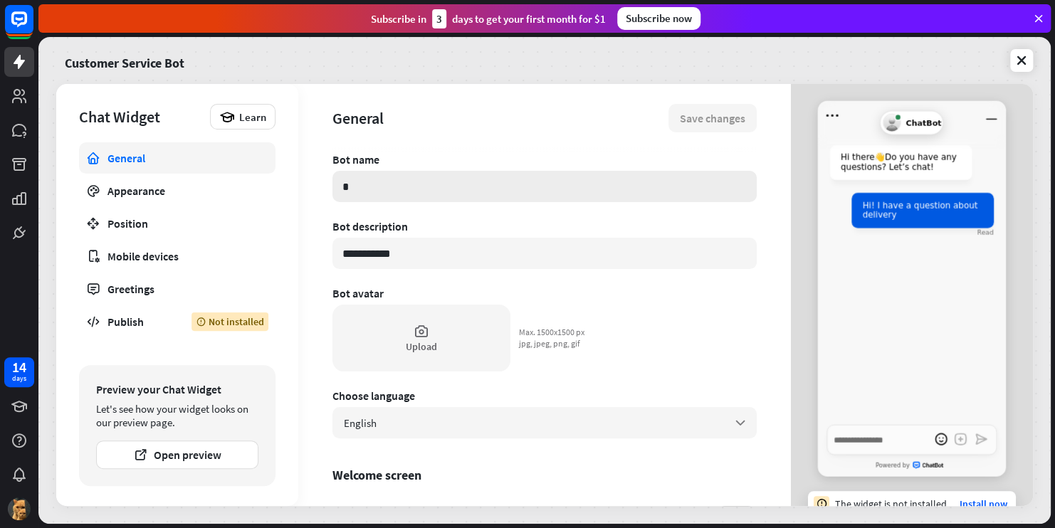
type input "**"
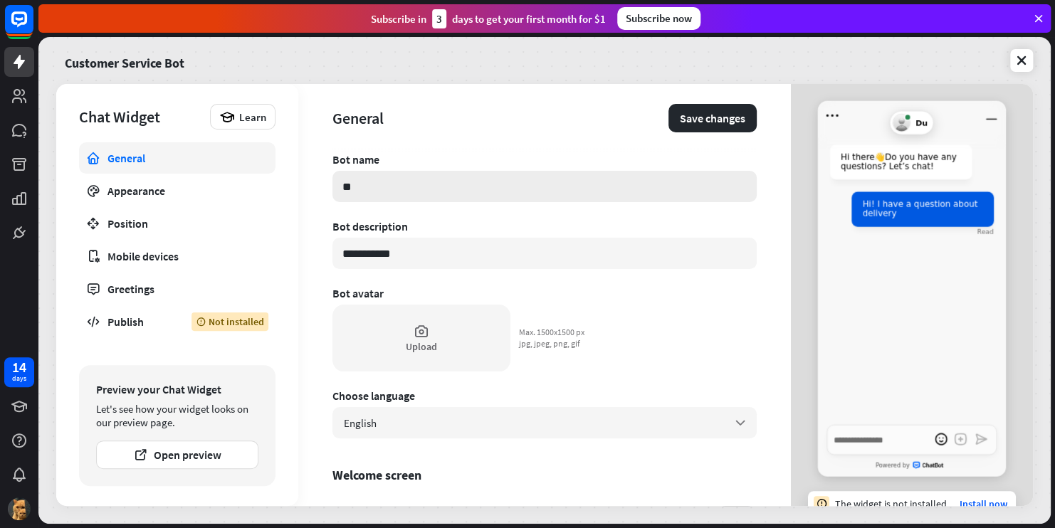
type textarea "*"
type input "***"
type textarea "*"
type input "****"
type textarea "*"
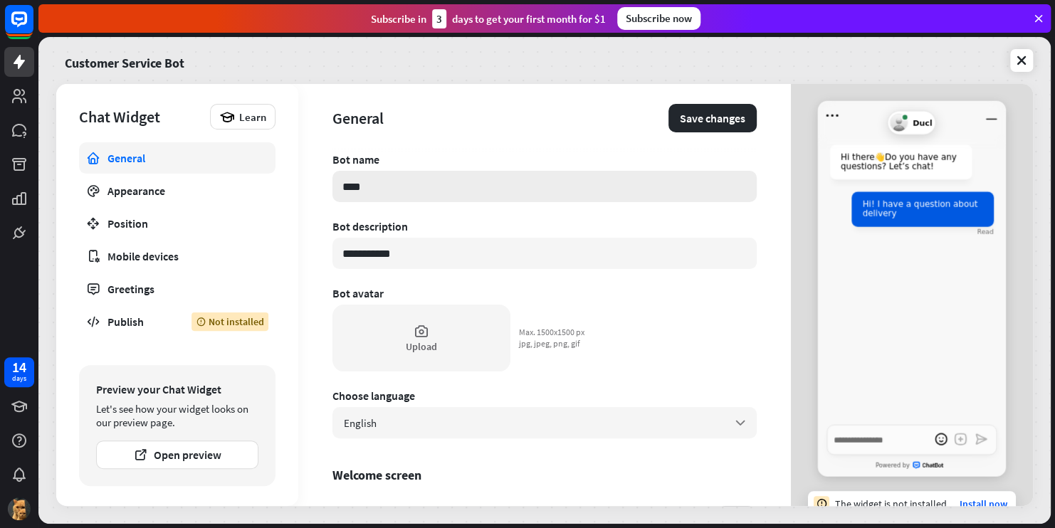
type input "*****"
type textarea "*"
type input "******"
type textarea "*"
type input "*******"
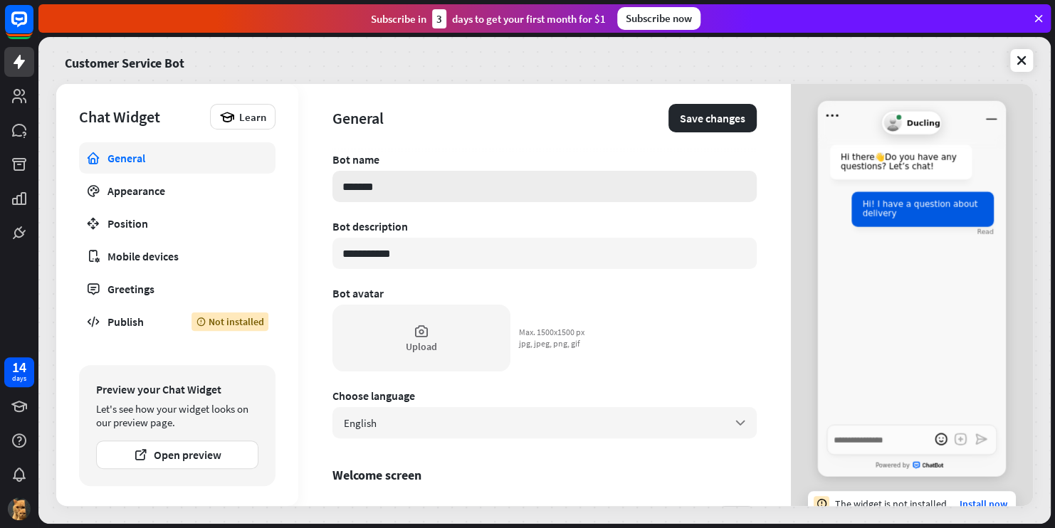
type textarea "*"
type input "********"
click at [201, 223] on div "Position" at bounding box center [178, 224] width 140 height 14
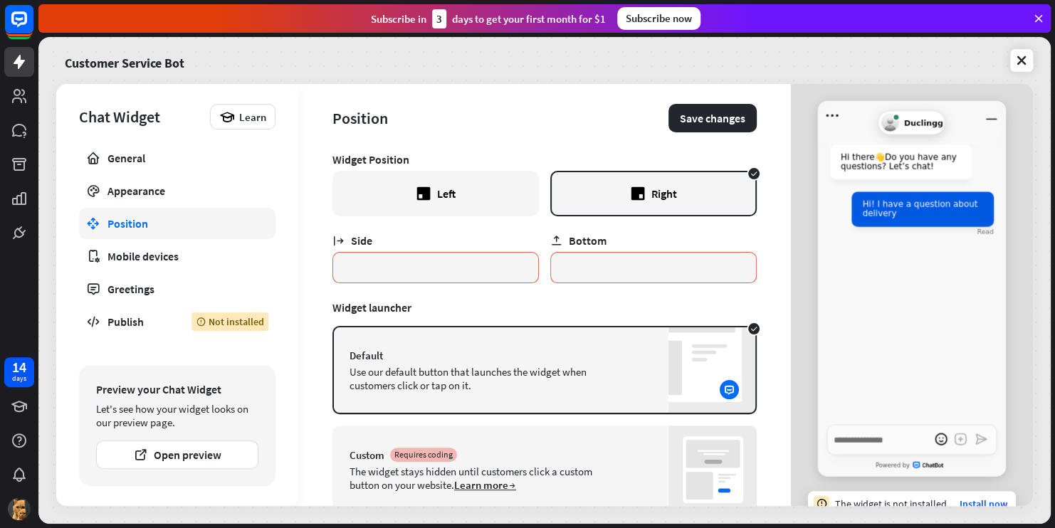
scroll to position [47, 0]
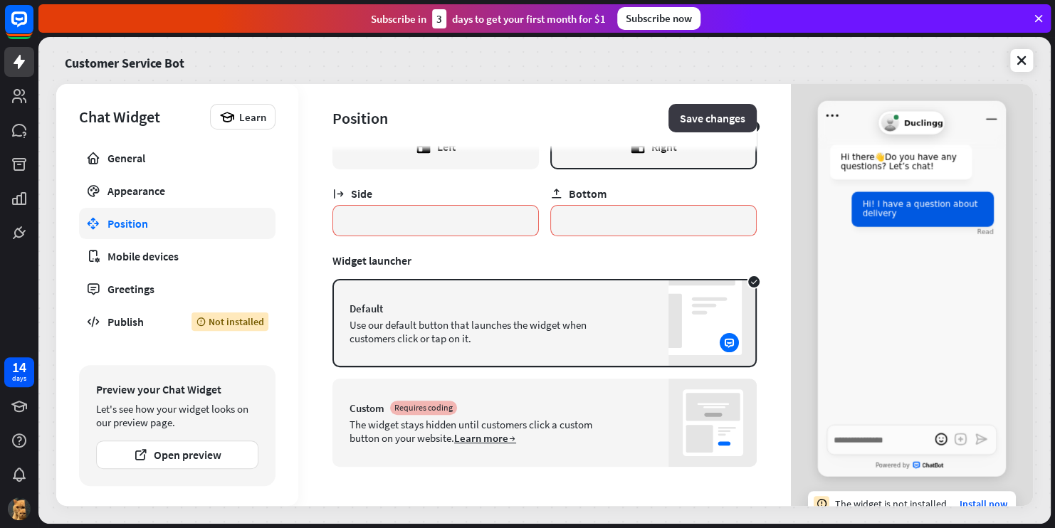
click at [687, 123] on button "Save changes" at bounding box center [713, 118] width 88 height 28
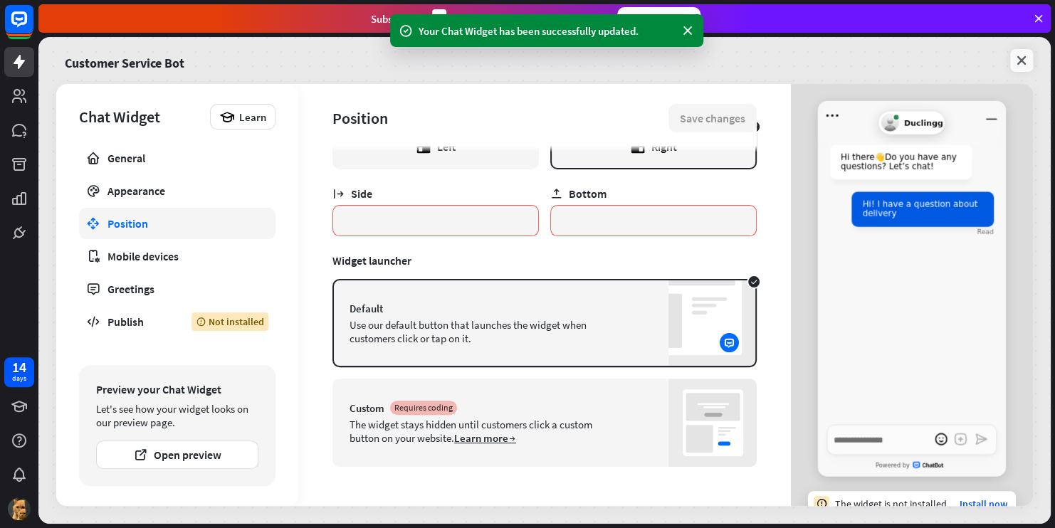
click at [1018, 60] on icon at bounding box center [1022, 60] width 14 height 14
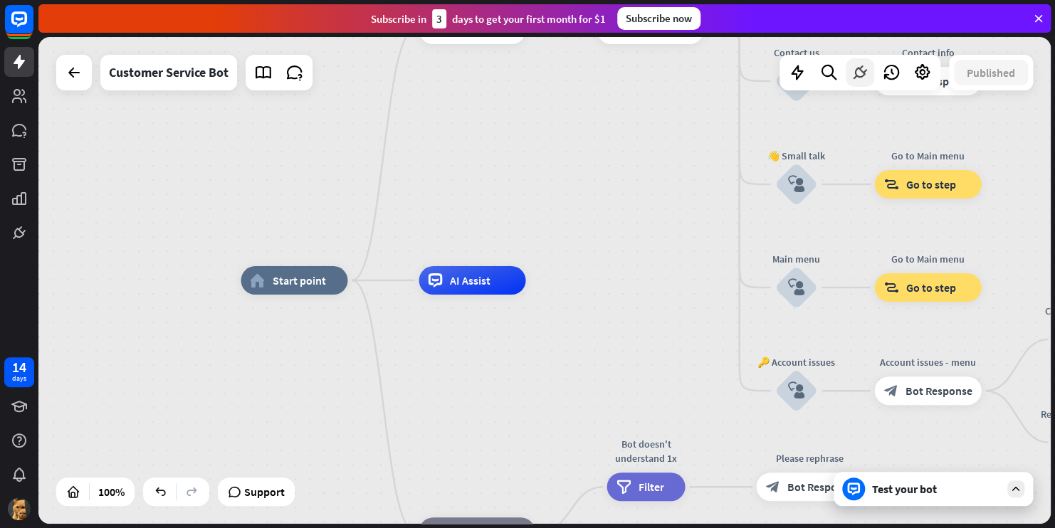
click at [858, 81] on icon at bounding box center [860, 72] width 19 height 19
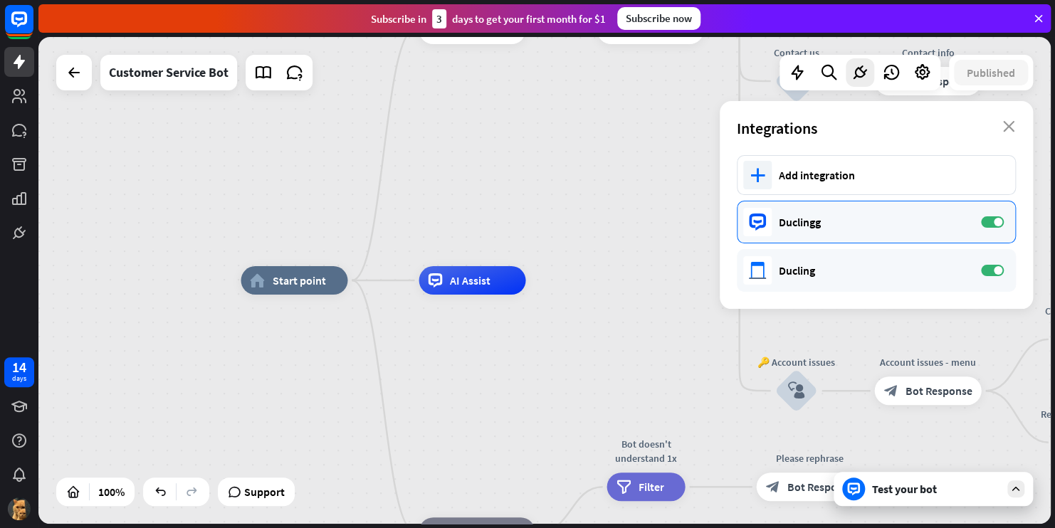
click at [830, 221] on div "Duclingg" at bounding box center [873, 222] width 188 height 14
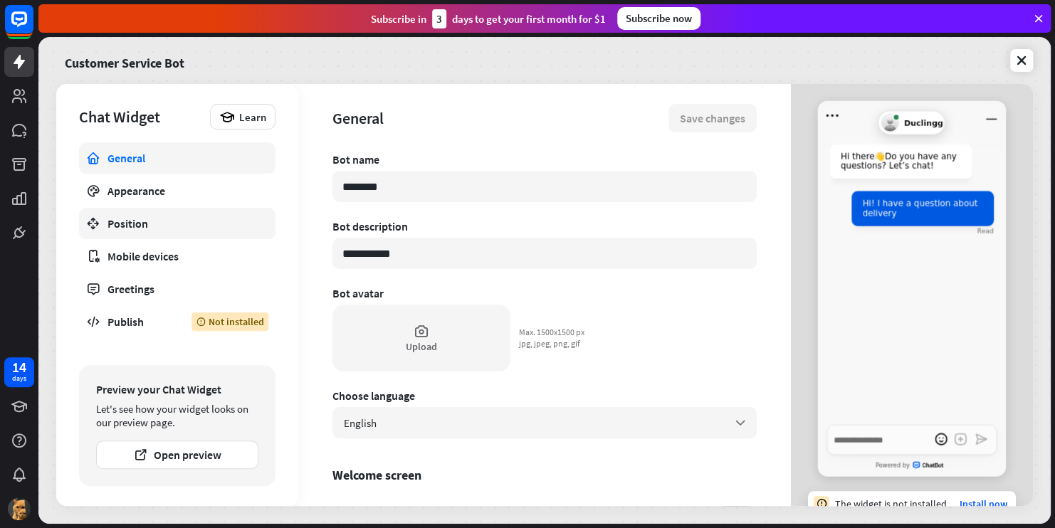
click at [172, 218] on div "Position" at bounding box center [178, 224] width 140 height 14
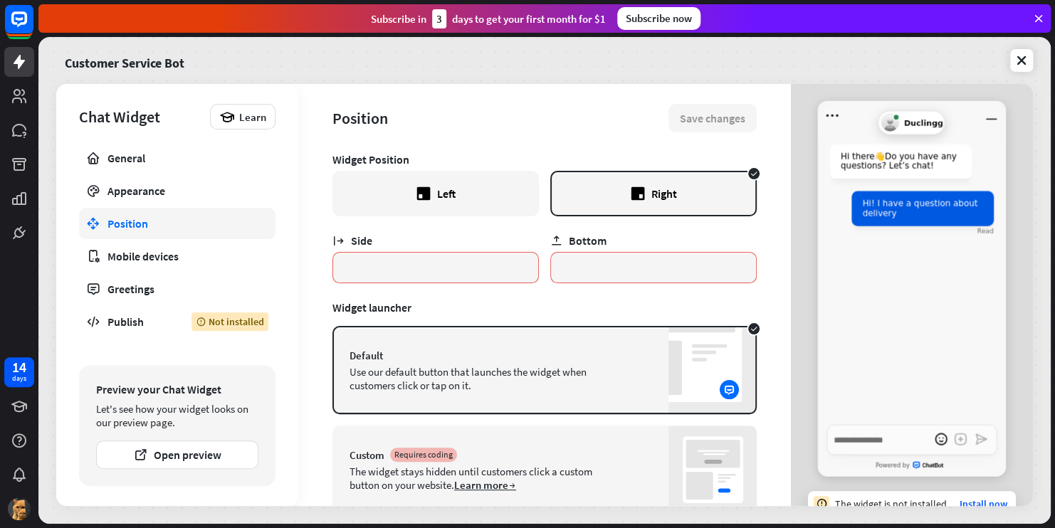
click at [501, 180] on div "Left" at bounding box center [436, 194] width 207 height 46
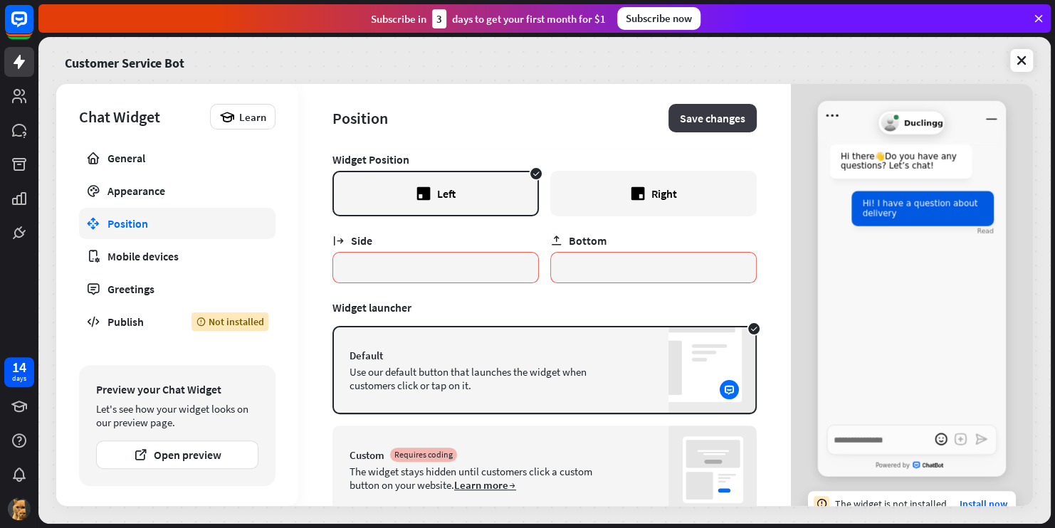
click at [692, 117] on button "Save changes" at bounding box center [713, 118] width 88 height 28
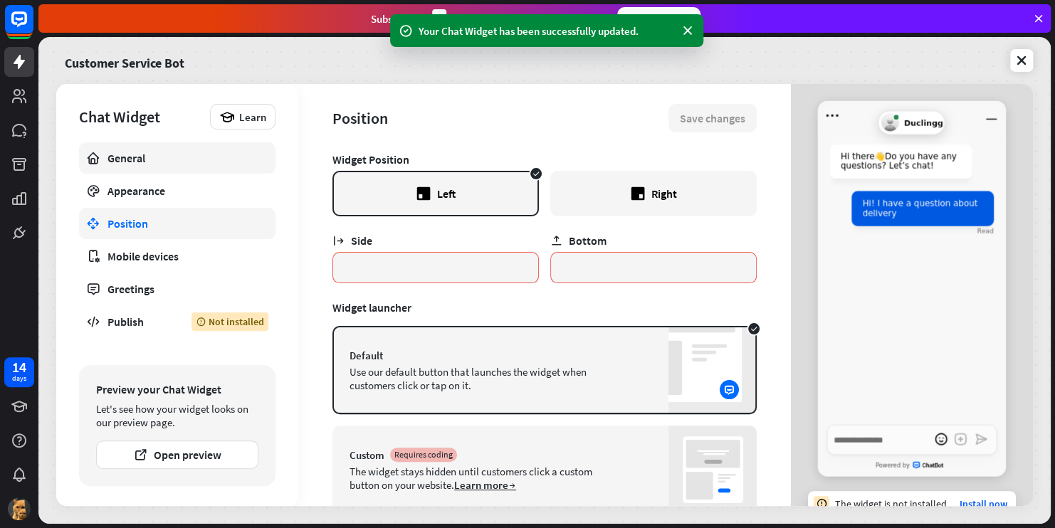
click at [206, 167] on link "General" at bounding box center [177, 157] width 197 height 31
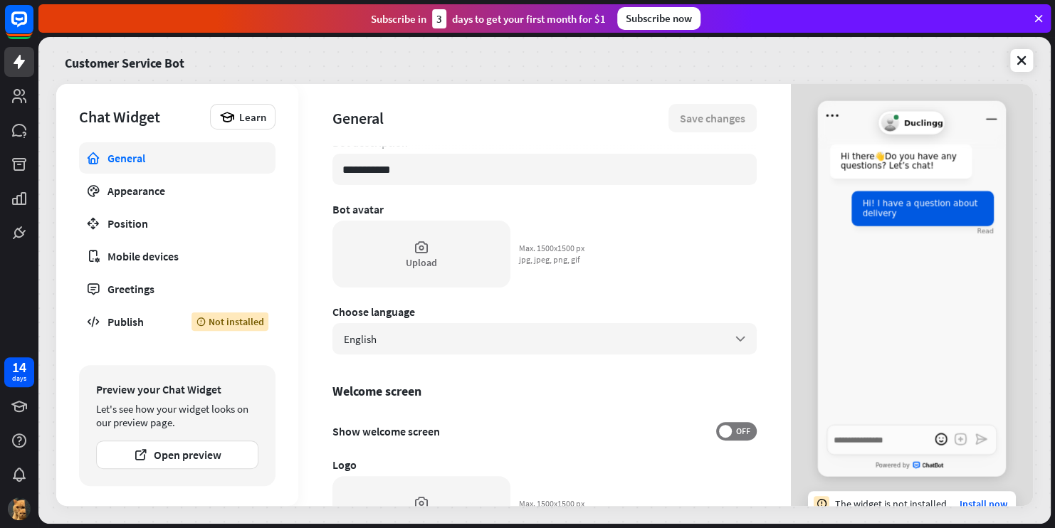
scroll to position [83, 0]
click at [1013, 58] on link at bounding box center [1022, 60] width 23 height 23
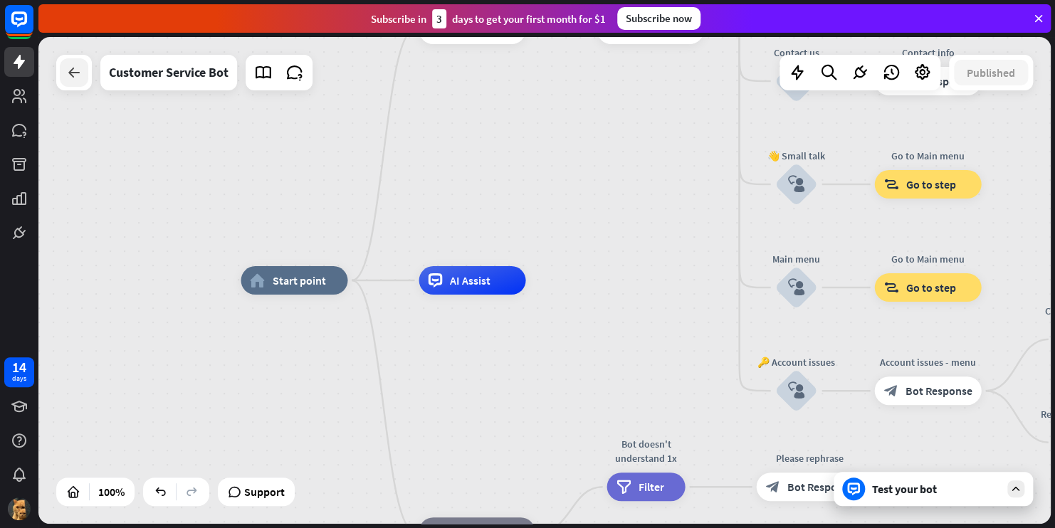
click at [61, 80] on div at bounding box center [74, 72] width 28 height 28
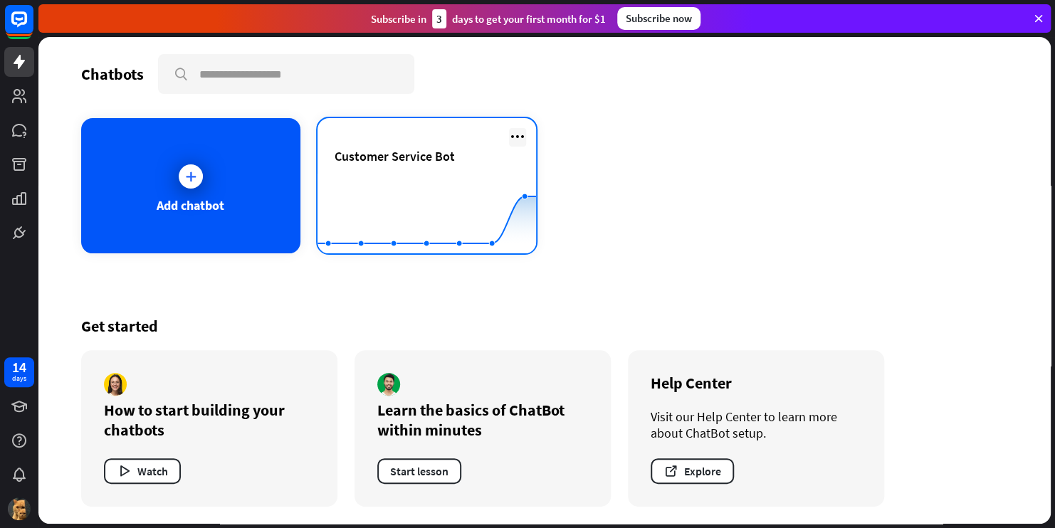
click at [520, 140] on icon at bounding box center [517, 136] width 17 height 17
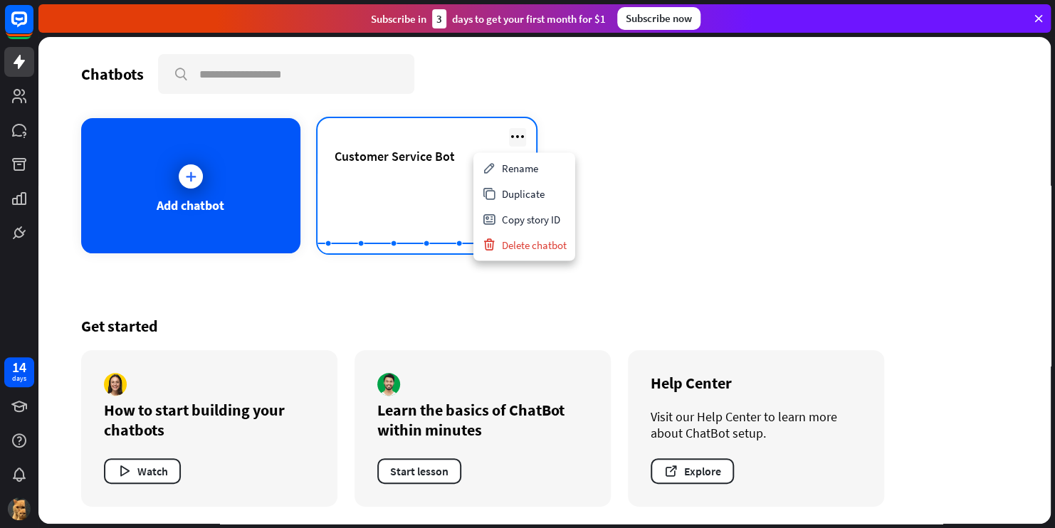
click at [520, 140] on icon at bounding box center [517, 136] width 17 height 17
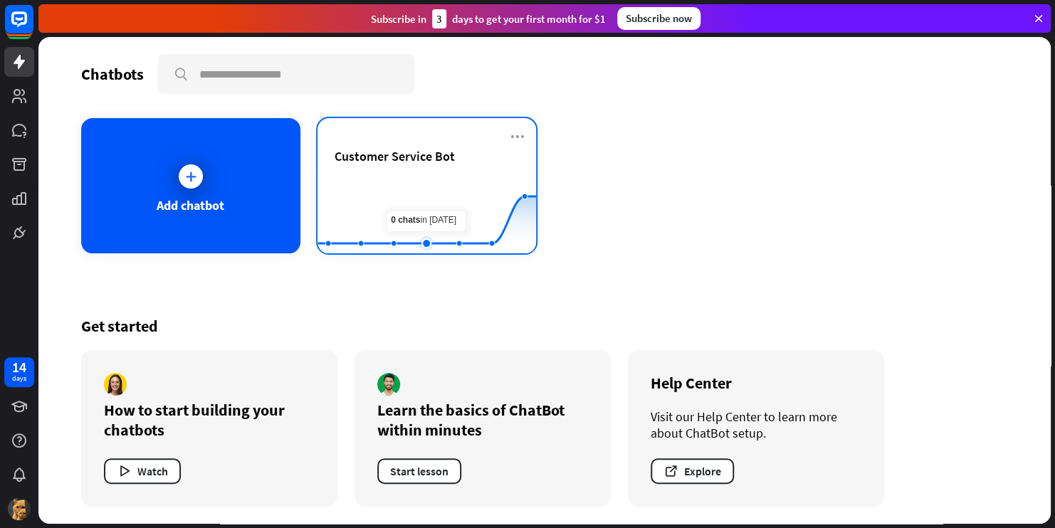
click at [429, 183] on rect at bounding box center [427, 218] width 219 height 89
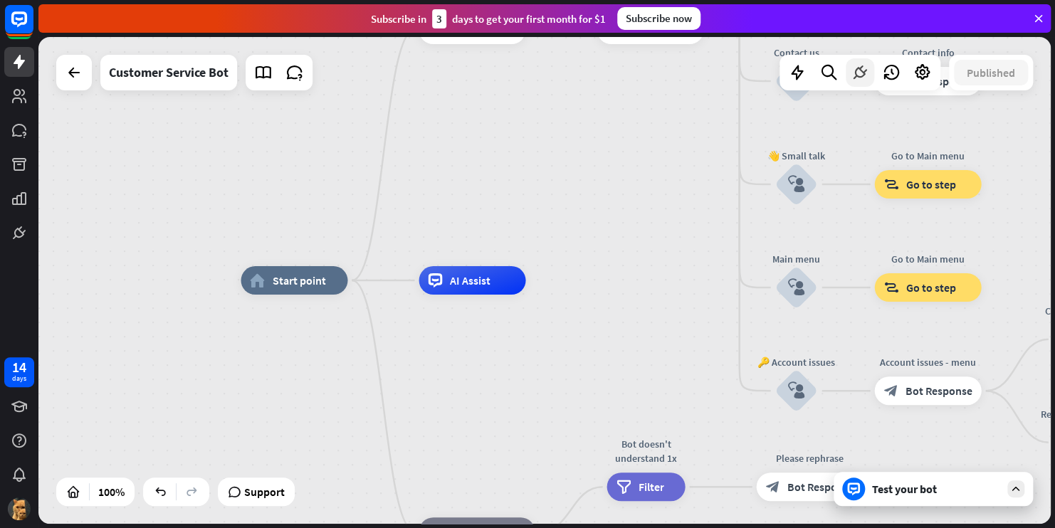
click at [860, 71] on icon at bounding box center [860, 72] width 19 height 19
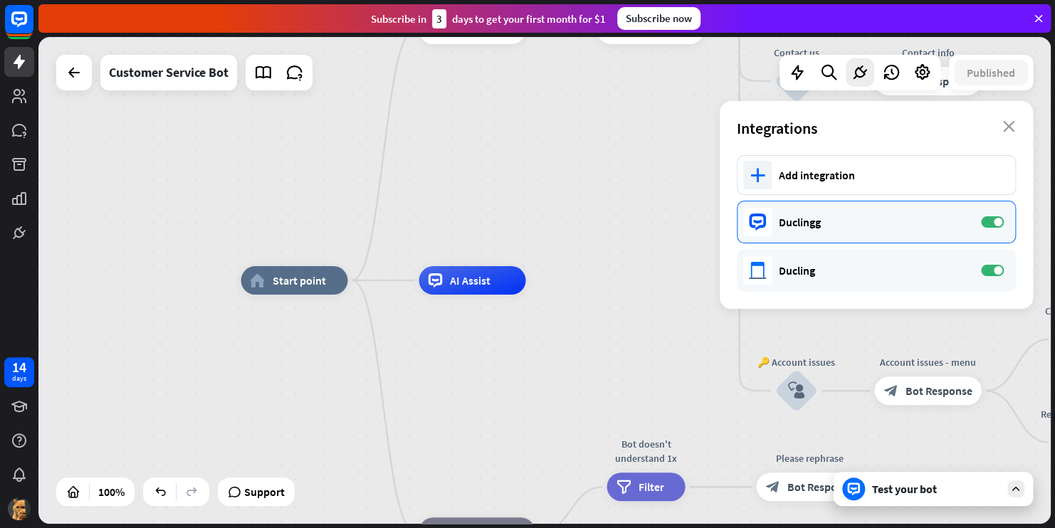
click at [776, 236] on div "Duclingg ON" at bounding box center [876, 222] width 279 height 43
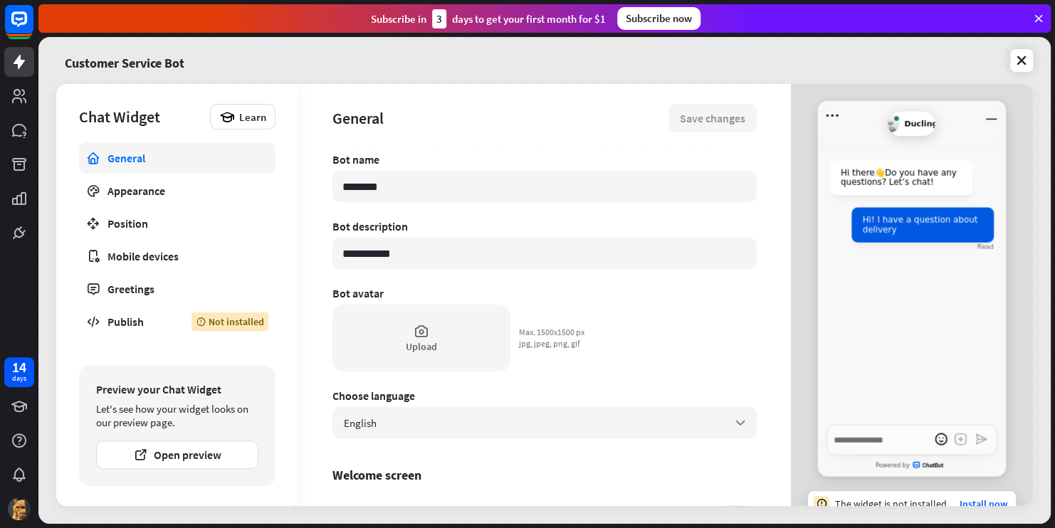
type textarea "*"
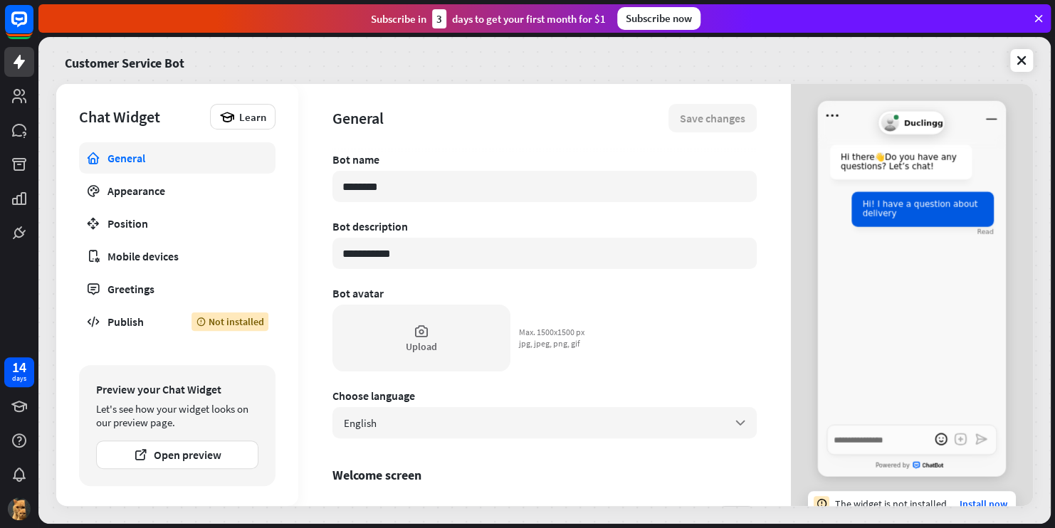
scroll to position [19, 0]
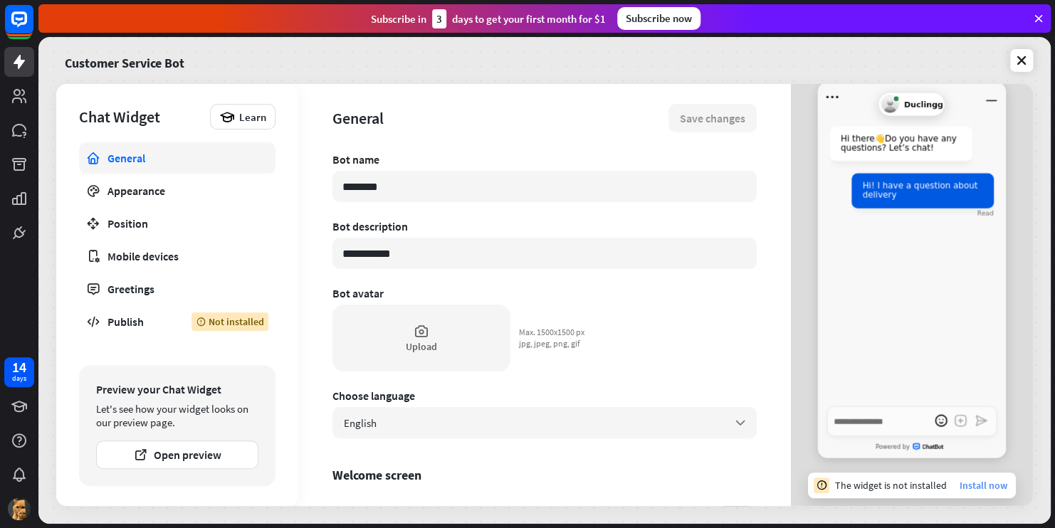
click at [966, 480] on link "Install now" at bounding box center [984, 485] width 48 height 13
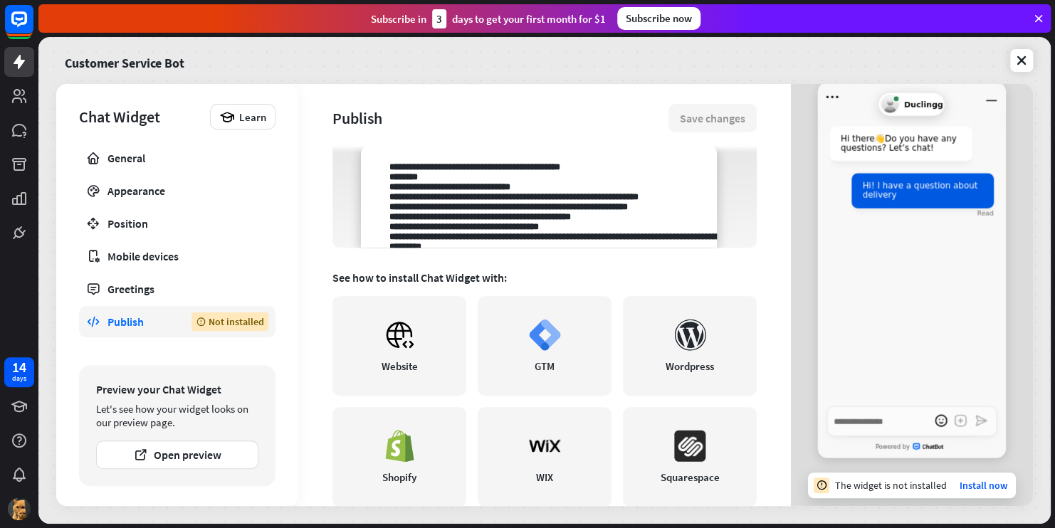
scroll to position [316, 0]
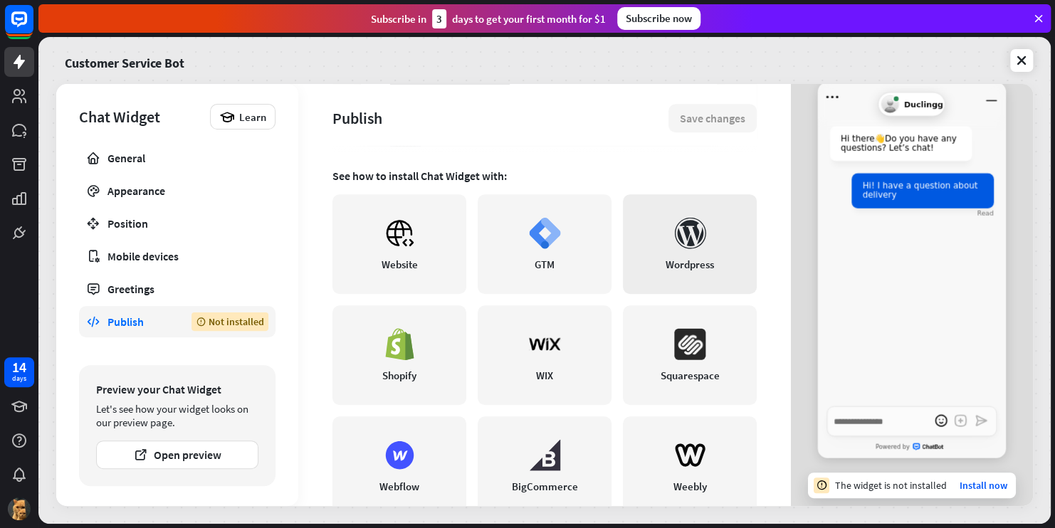
click at [657, 271] on link "Wordpress" at bounding box center [690, 244] width 134 height 100
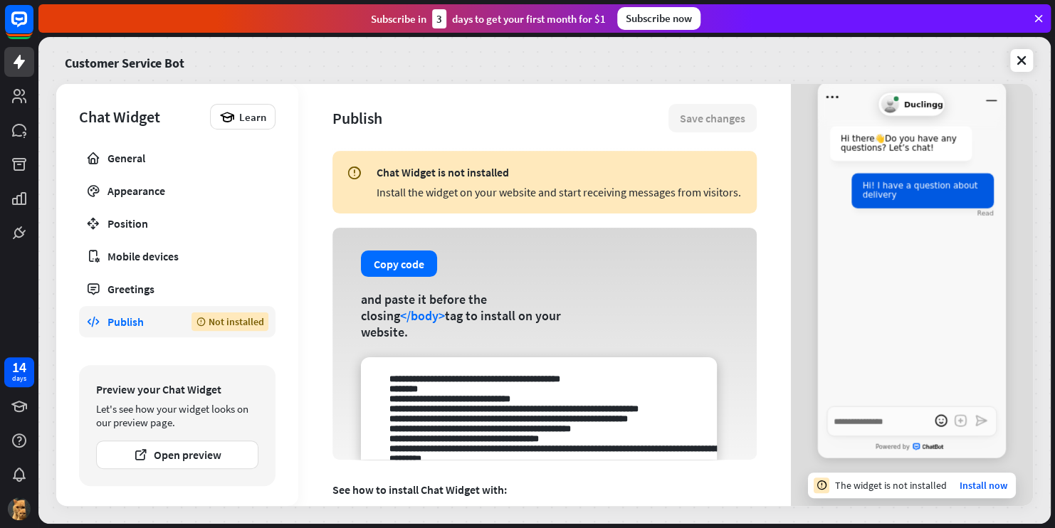
scroll to position [0, 0]
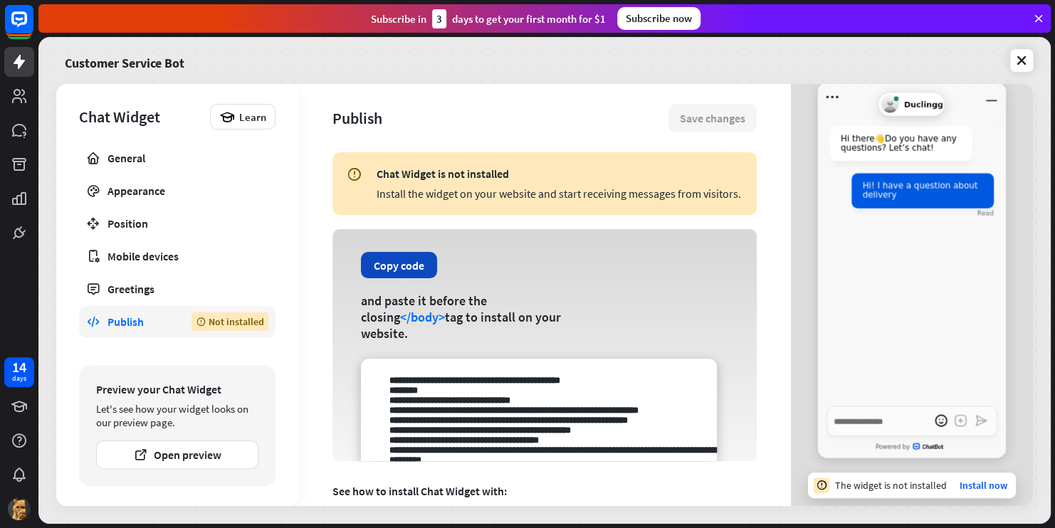
click at [414, 278] on button "Copy code" at bounding box center [399, 265] width 76 height 26
drag, startPoint x: 414, startPoint y: 289, endPoint x: 528, endPoint y: 297, distance: 114.2
click at [528, 297] on div "Copy code and paste it before the closing </body> tag to install on your websit…" at bounding box center [545, 345] width 424 height 232
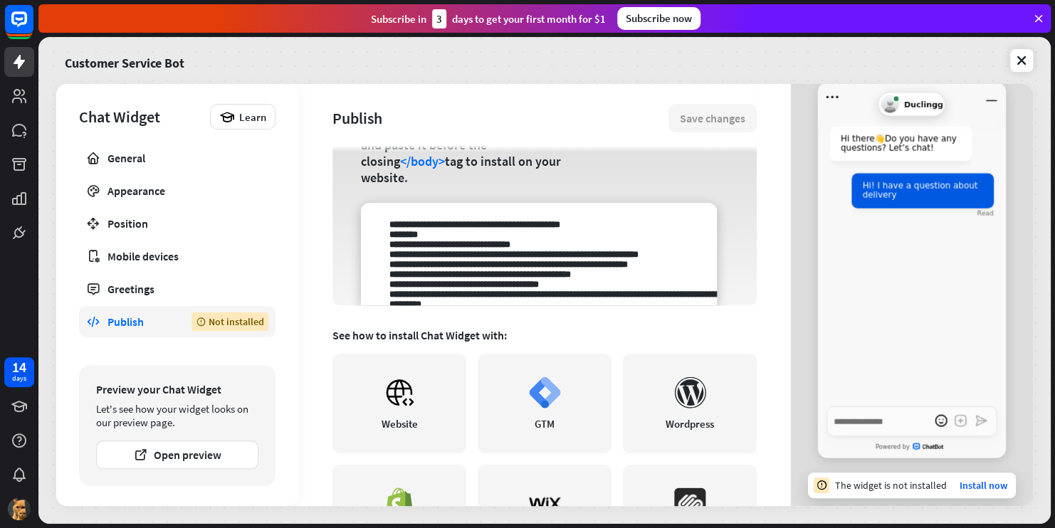
scroll to position [157, 0]
click at [1026, 61] on icon at bounding box center [1022, 60] width 14 height 14
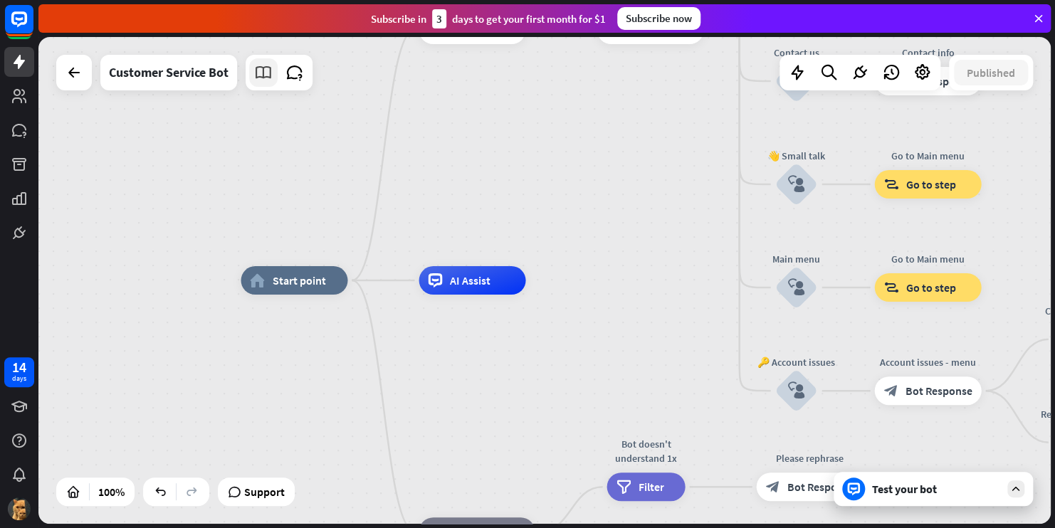
click at [268, 76] on icon at bounding box center [263, 72] width 19 height 19
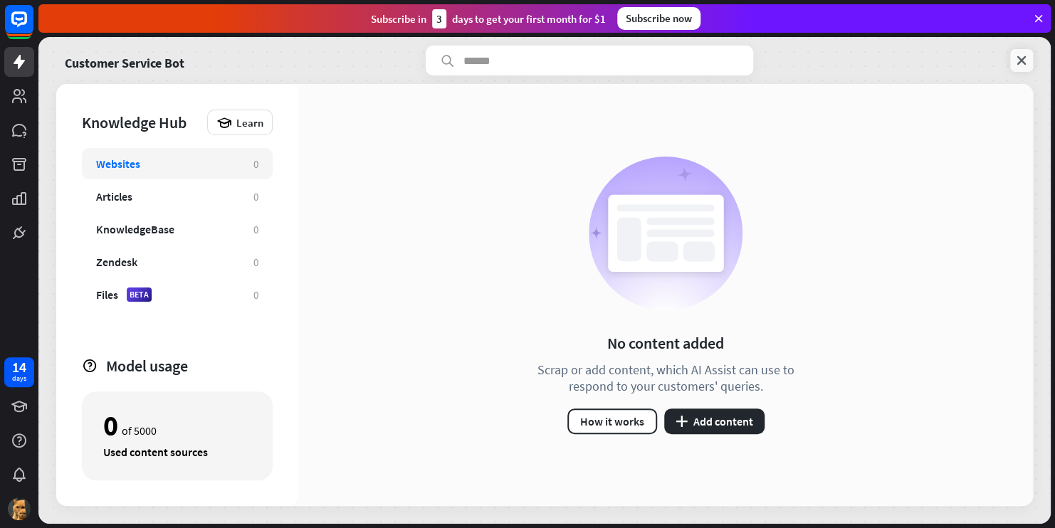
click at [1024, 61] on icon at bounding box center [1022, 60] width 14 height 14
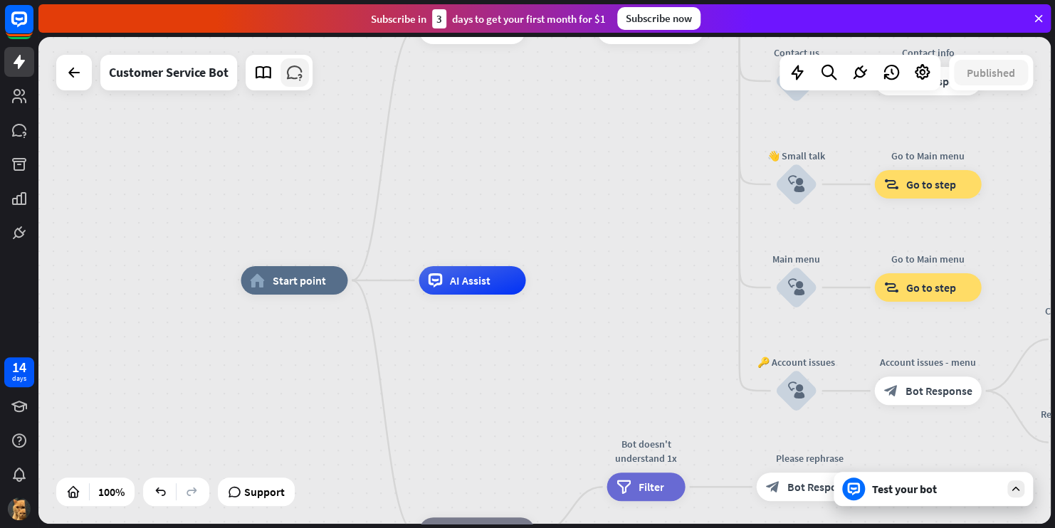
click at [296, 84] on link at bounding box center [295, 72] width 28 height 28
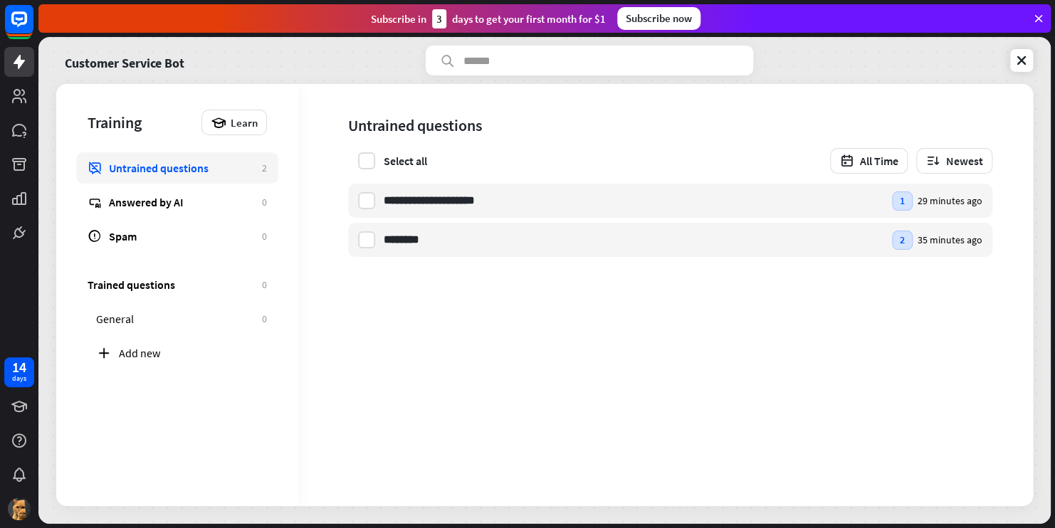
click at [503, 316] on div "**********" at bounding box center [665, 295] width 735 height 422
click at [1022, 68] on link at bounding box center [1022, 60] width 23 height 23
